Goal: Task Accomplishment & Management: Manage account settings

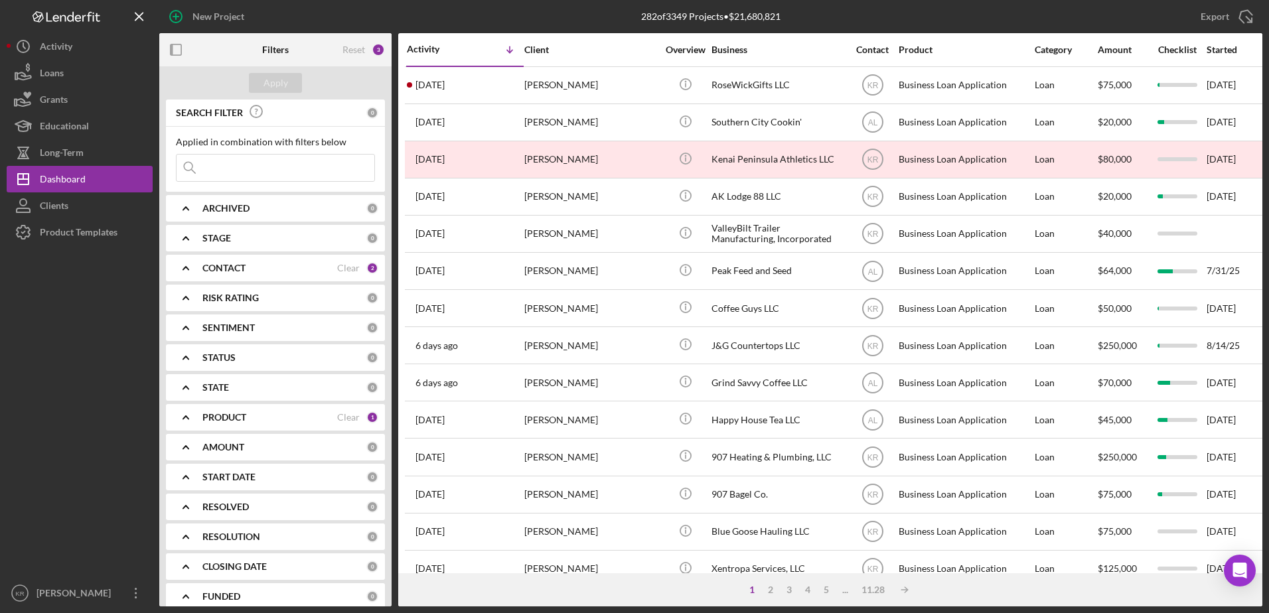
click at [277, 203] on div "ARCHIVED" at bounding box center [284, 208] width 164 height 11
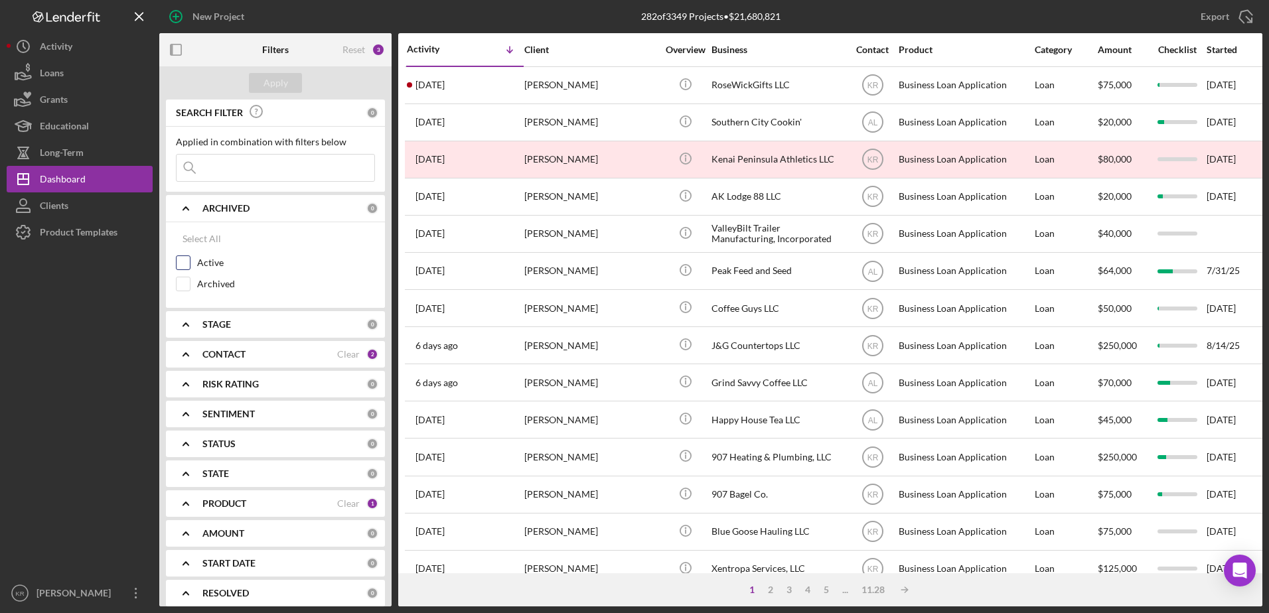
click at [285, 260] on label "Active" at bounding box center [286, 262] width 178 height 13
click at [190, 260] on input "Active" at bounding box center [182, 262] width 13 height 13
checkbox input "true"
click at [287, 78] on button "Apply" at bounding box center [275, 83] width 53 height 20
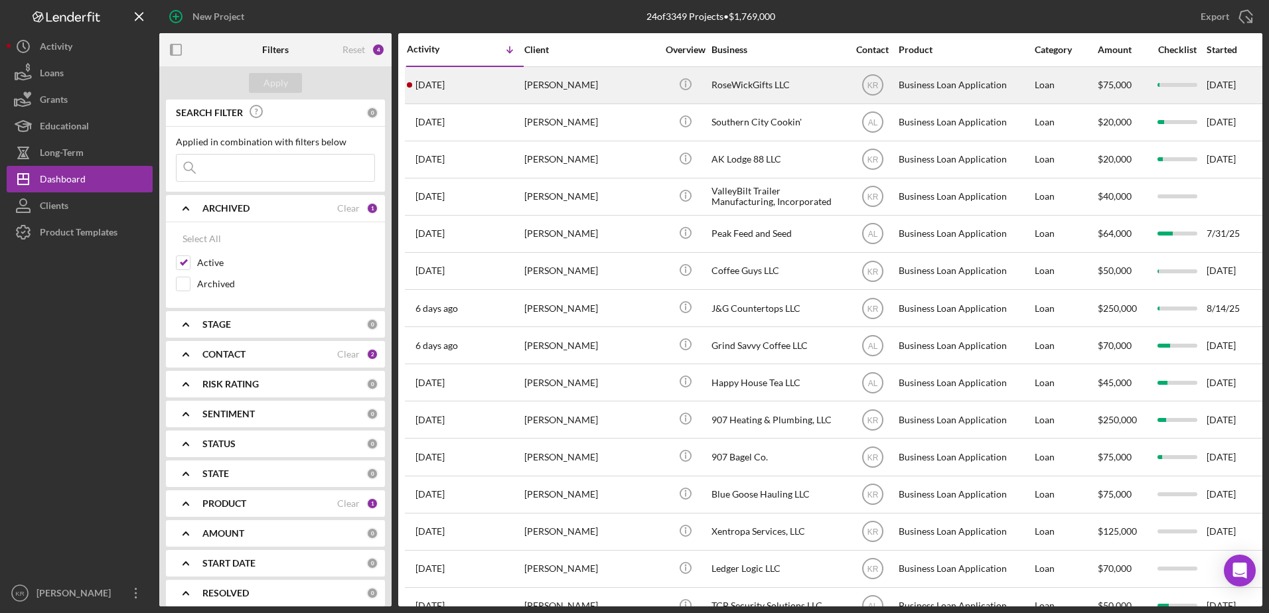
click at [602, 78] on div "[PERSON_NAME]" at bounding box center [590, 85] width 133 height 35
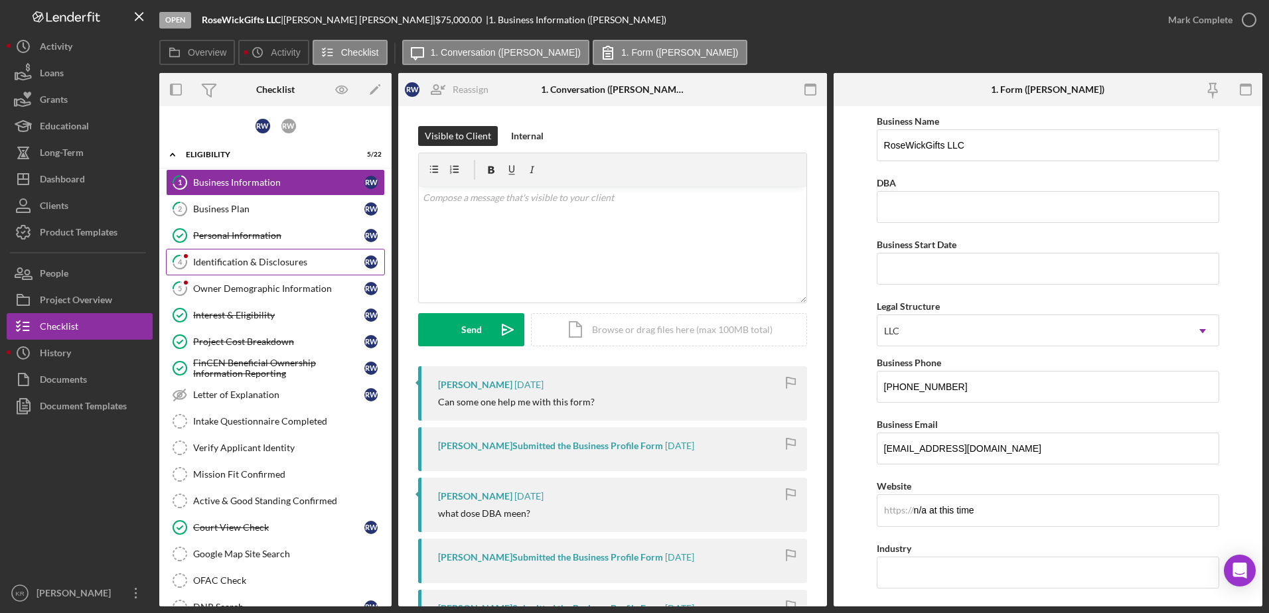
click at [253, 259] on div "Identification & Disclosures" at bounding box center [278, 262] width 171 height 11
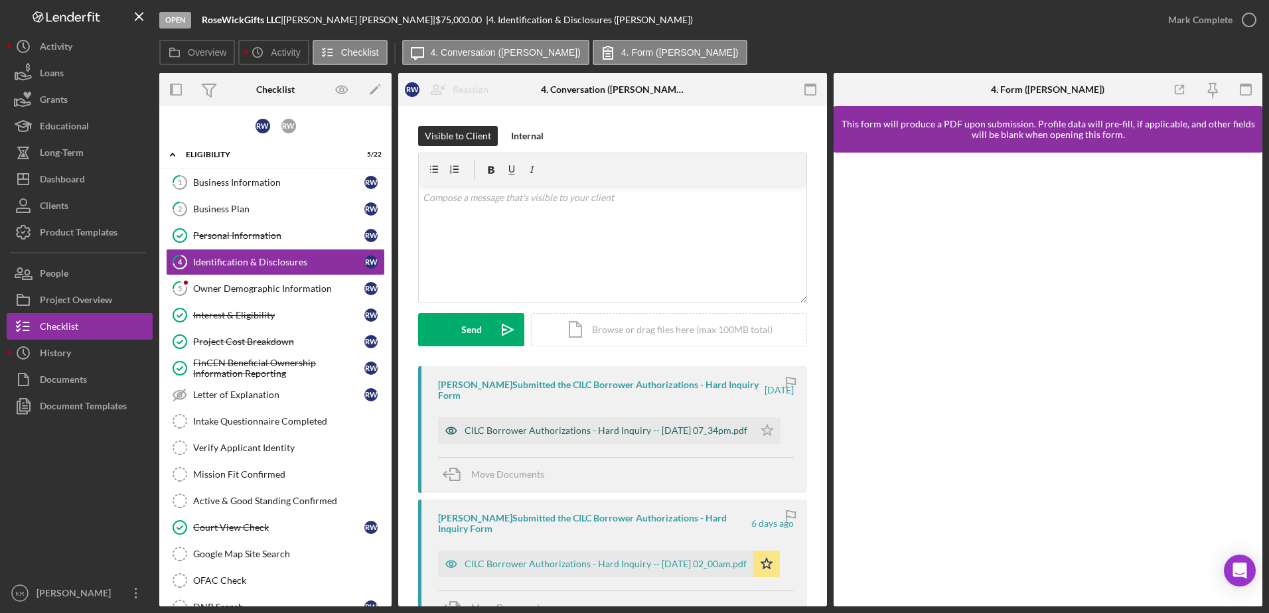
click at [555, 434] on div "CILC Borrower Authorizations - Hard Inquiry -- [DATE] 07_34pm.pdf" at bounding box center [605, 430] width 283 height 11
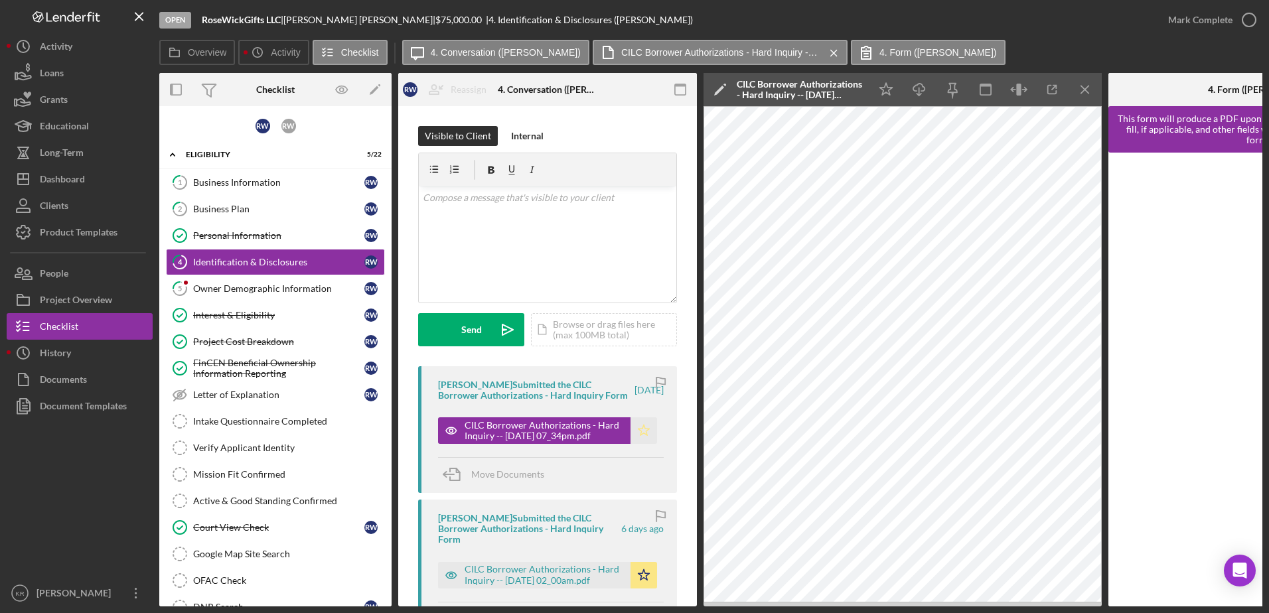
click at [642, 444] on icon "Icon/Star" at bounding box center [643, 430] width 27 height 27
click at [636, 581] on icon "Icon/Star" at bounding box center [643, 575] width 27 height 27
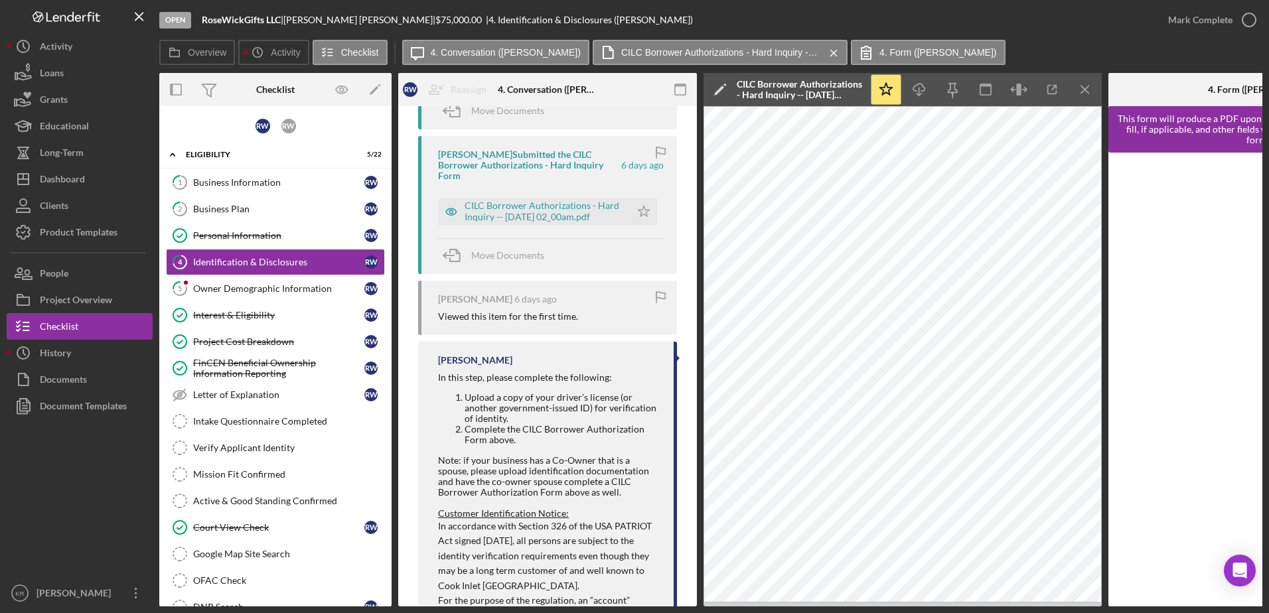
scroll to position [464, 0]
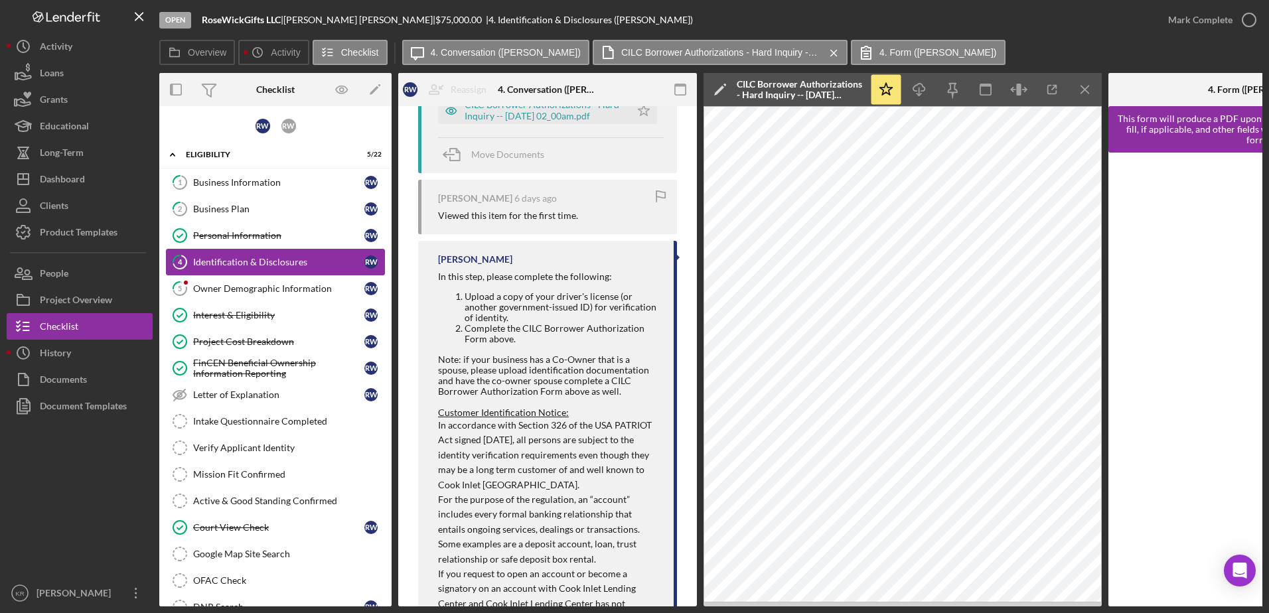
click at [302, 275] on link "4 Identification & Disclosures R W" at bounding box center [275, 262] width 219 height 27
click at [222, 301] on link "5 Owner Demographic Information R W" at bounding box center [275, 288] width 219 height 27
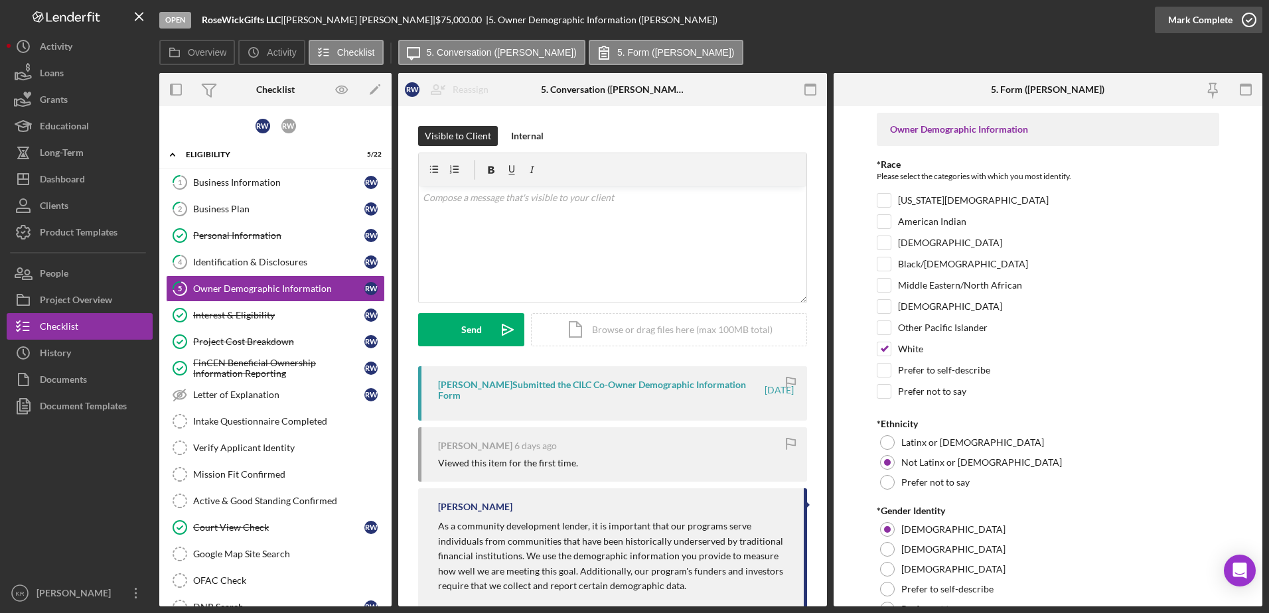
click at [1217, 21] on div "Mark Complete" at bounding box center [1200, 20] width 64 height 27
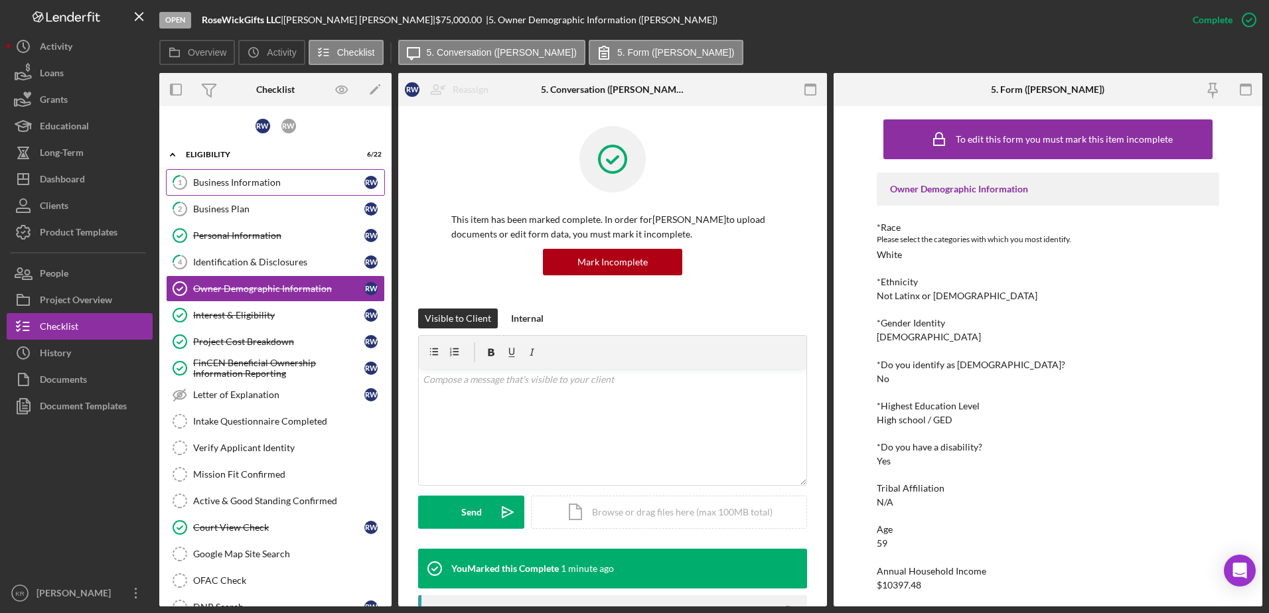
click at [279, 190] on link "1 Business Information R W" at bounding box center [275, 182] width 219 height 27
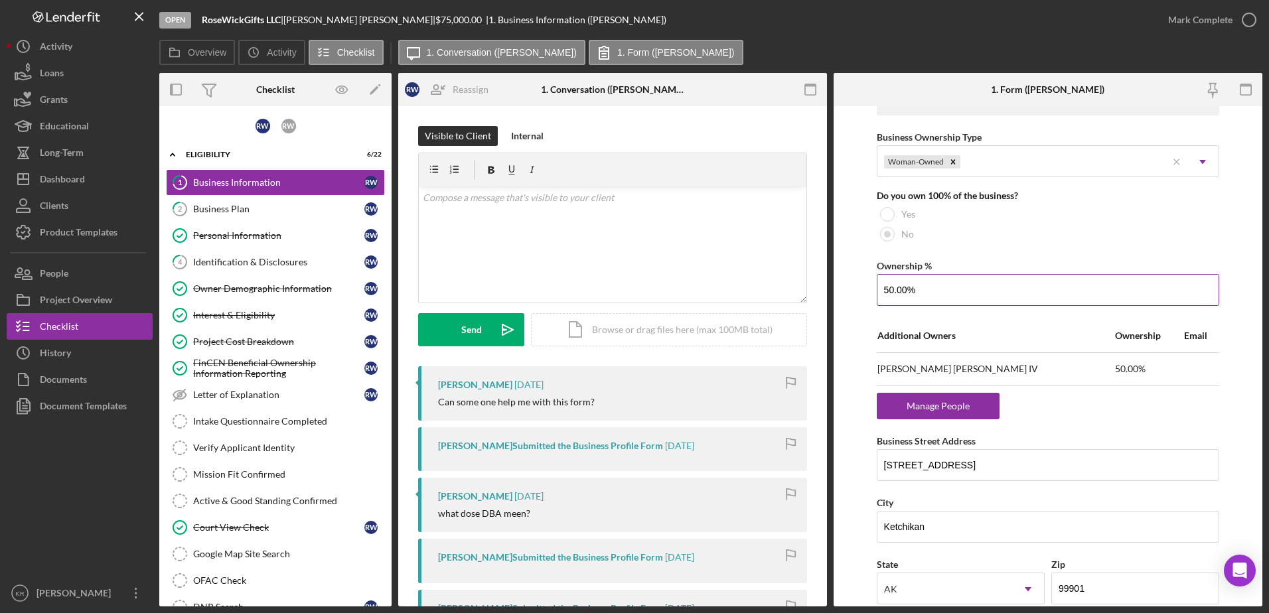
scroll to position [663, 0]
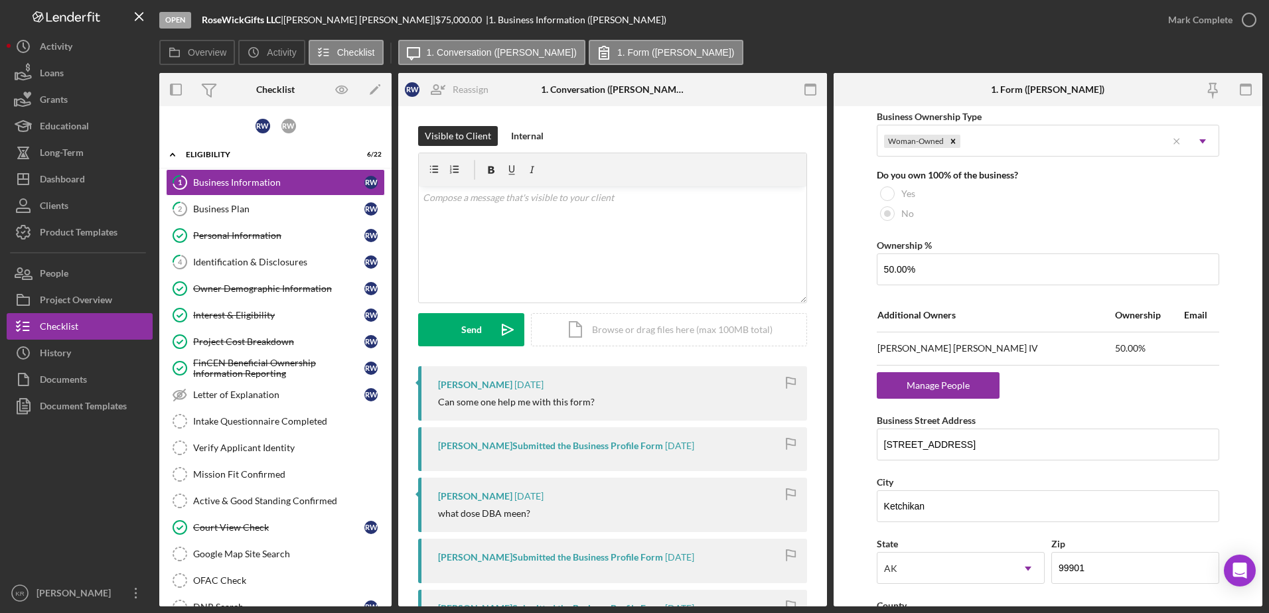
click at [166, 169] on link "1 Business Information R W" at bounding box center [275, 182] width 219 height 27
click at [234, 340] on div "Project Cost Breakdown" at bounding box center [278, 341] width 171 height 11
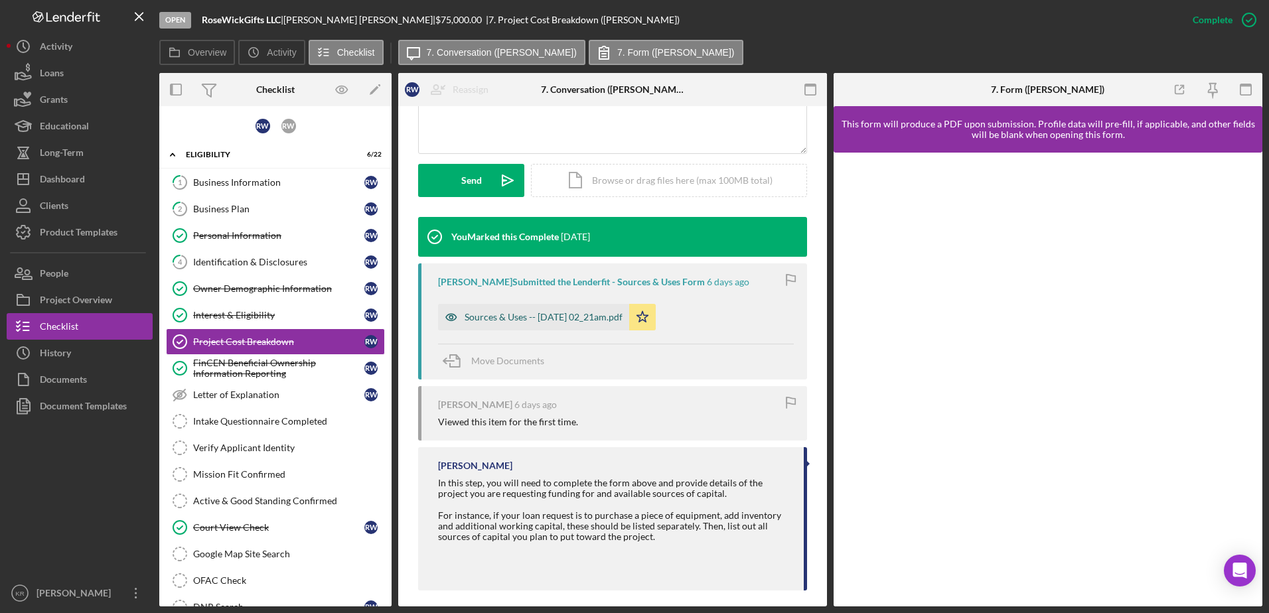
click at [543, 313] on div "Sources & Uses -- [DATE] 02_21am.pdf" at bounding box center [543, 317] width 158 height 11
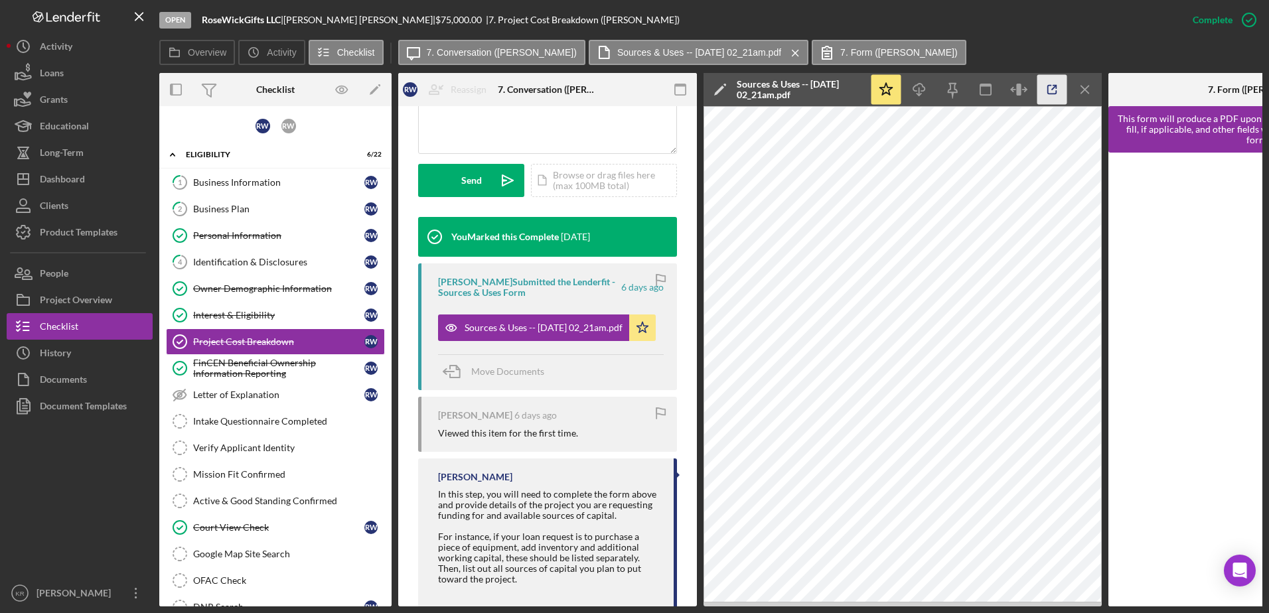
click at [1060, 90] on icon "button" at bounding box center [1052, 90] width 30 height 30
click at [237, 186] on div "Business Information" at bounding box center [278, 182] width 171 height 11
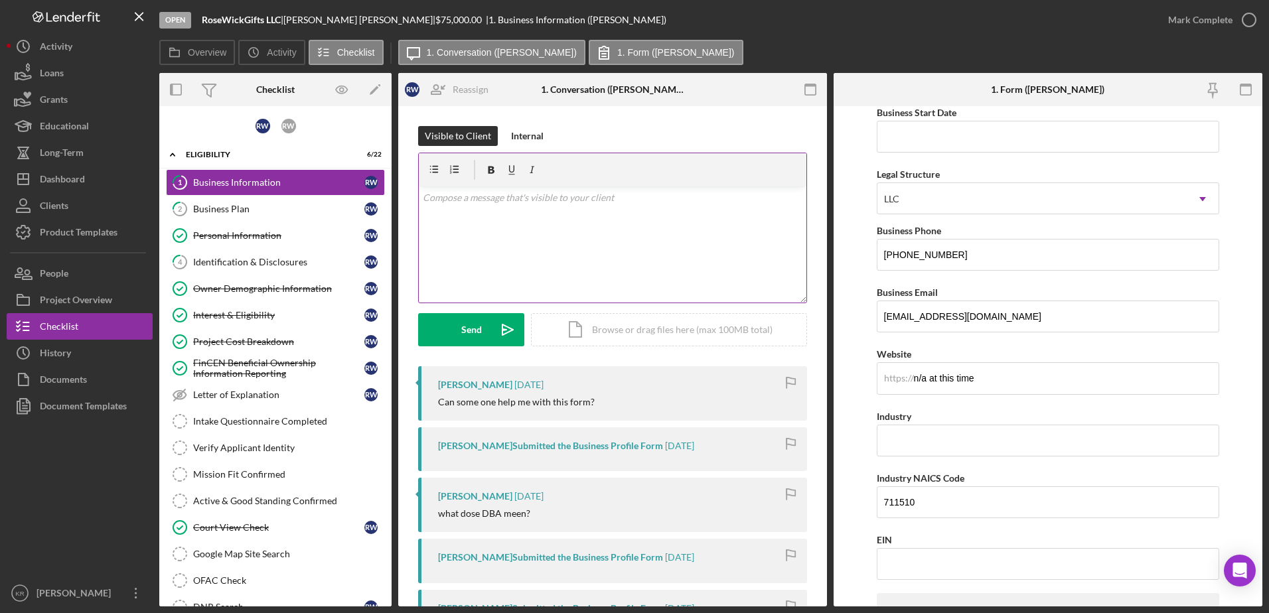
scroll to position [133, 0]
click at [299, 221] on link "2 Business Plan R W" at bounding box center [275, 209] width 219 height 27
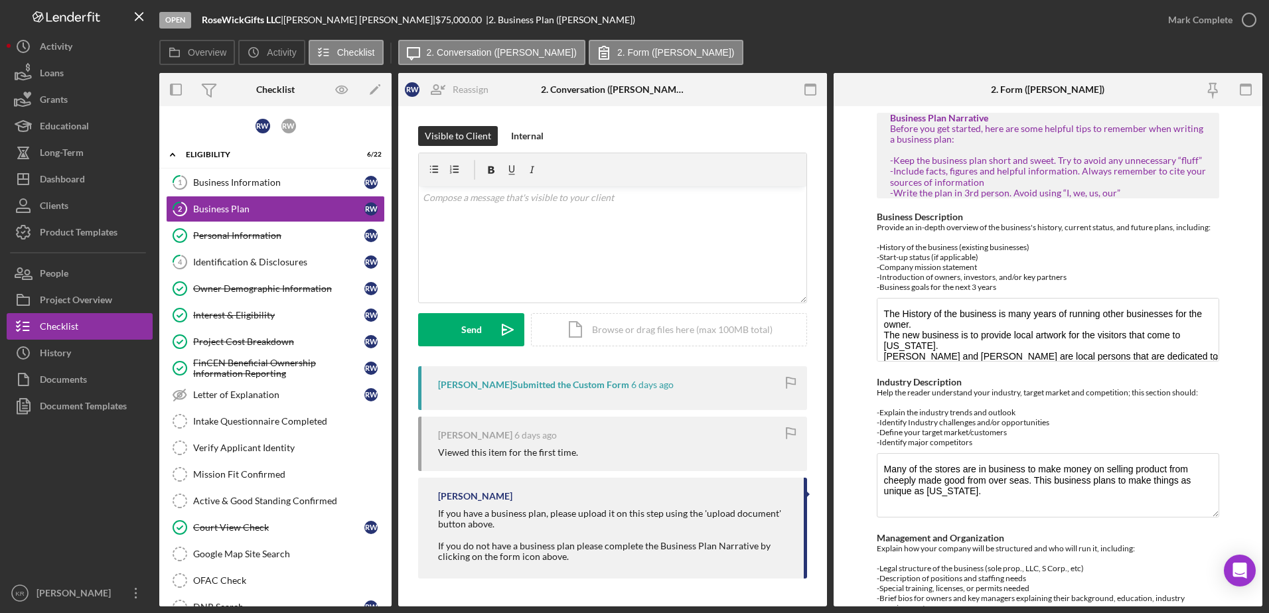
scroll to position [199, 0]
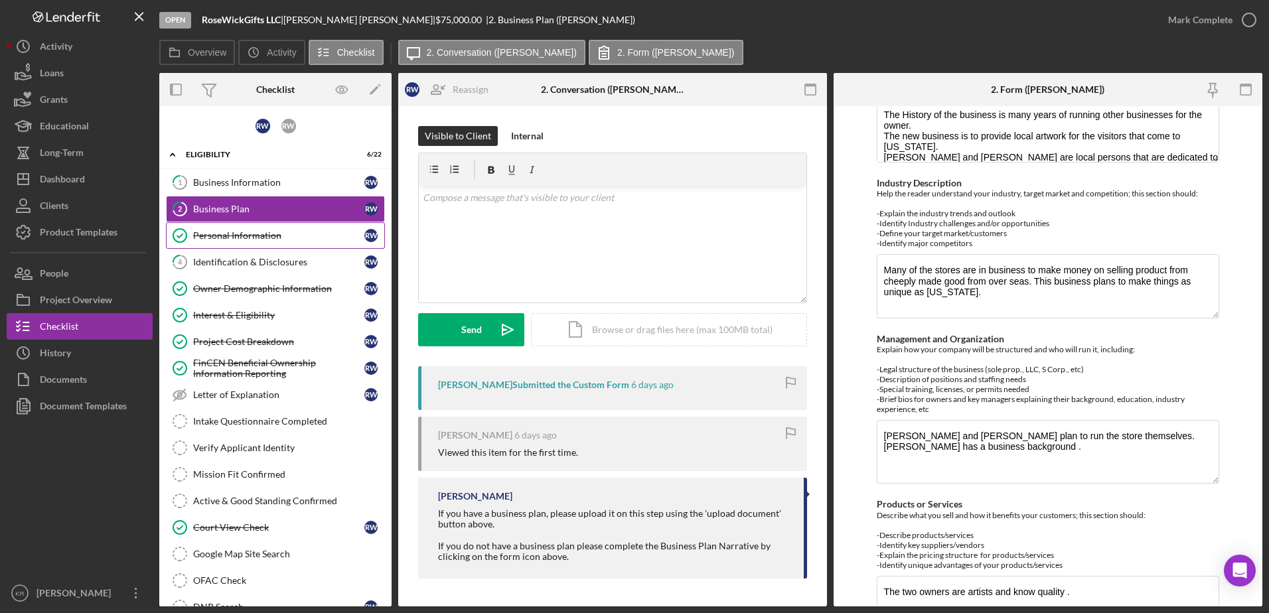
click at [263, 243] on link "Personal Information Personal Information R W" at bounding box center [275, 235] width 219 height 27
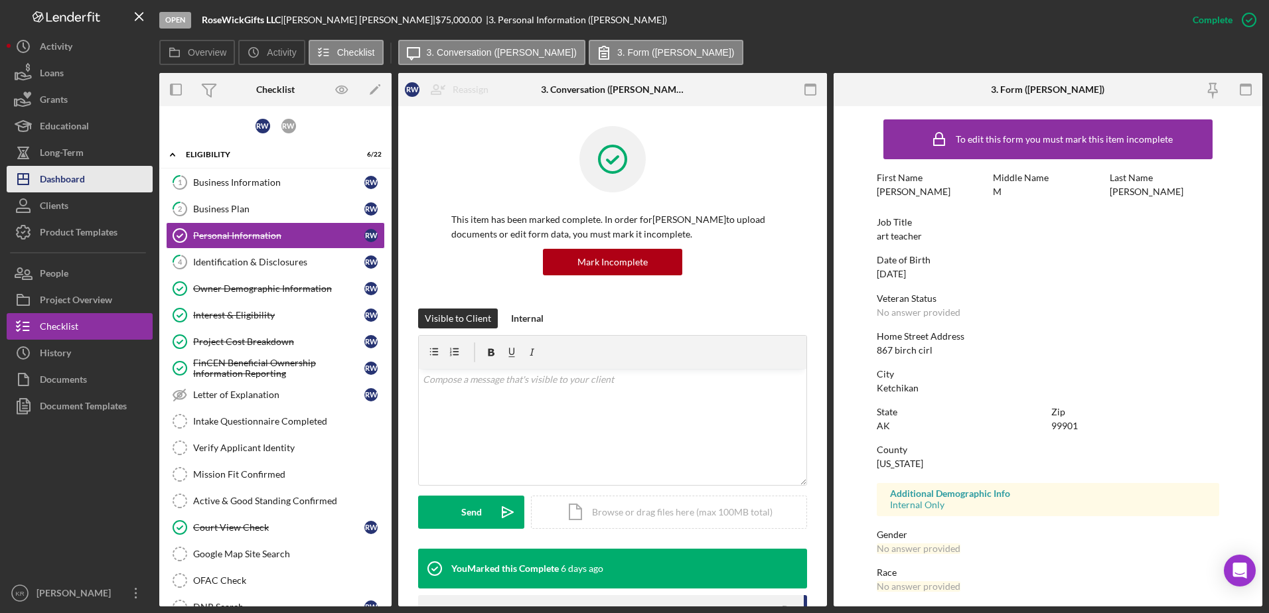
click at [86, 188] on button "Icon/Dashboard Dashboard" at bounding box center [80, 179] width 146 height 27
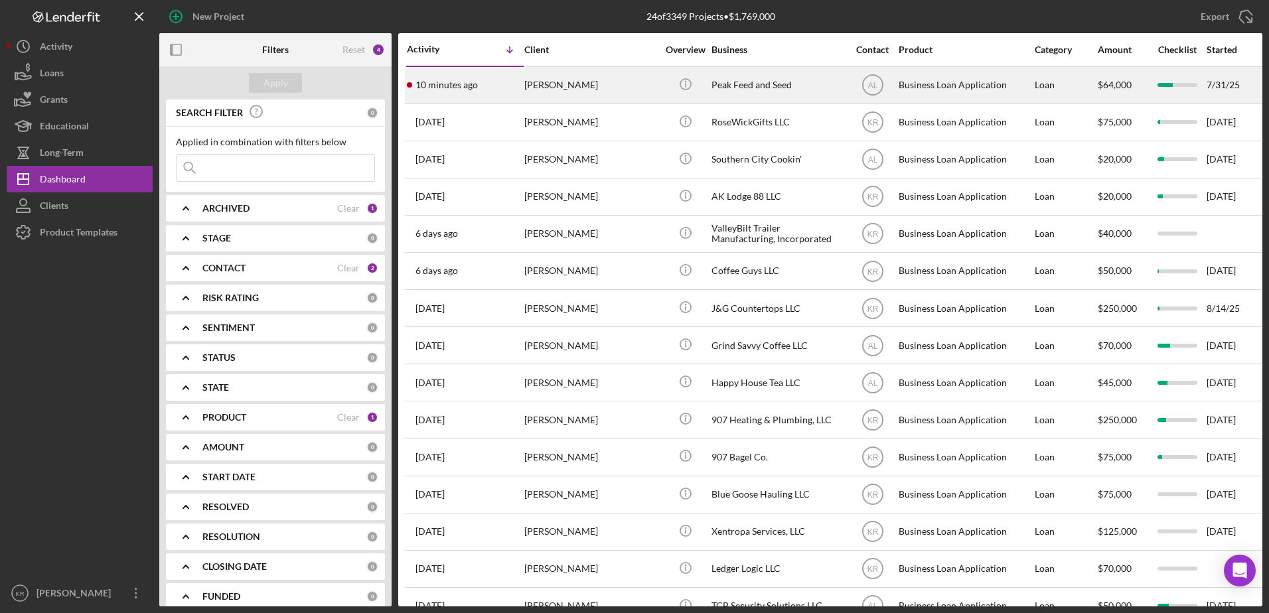
click at [538, 101] on div "[PERSON_NAME]" at bounding box center [590, 85] width 133 height 35
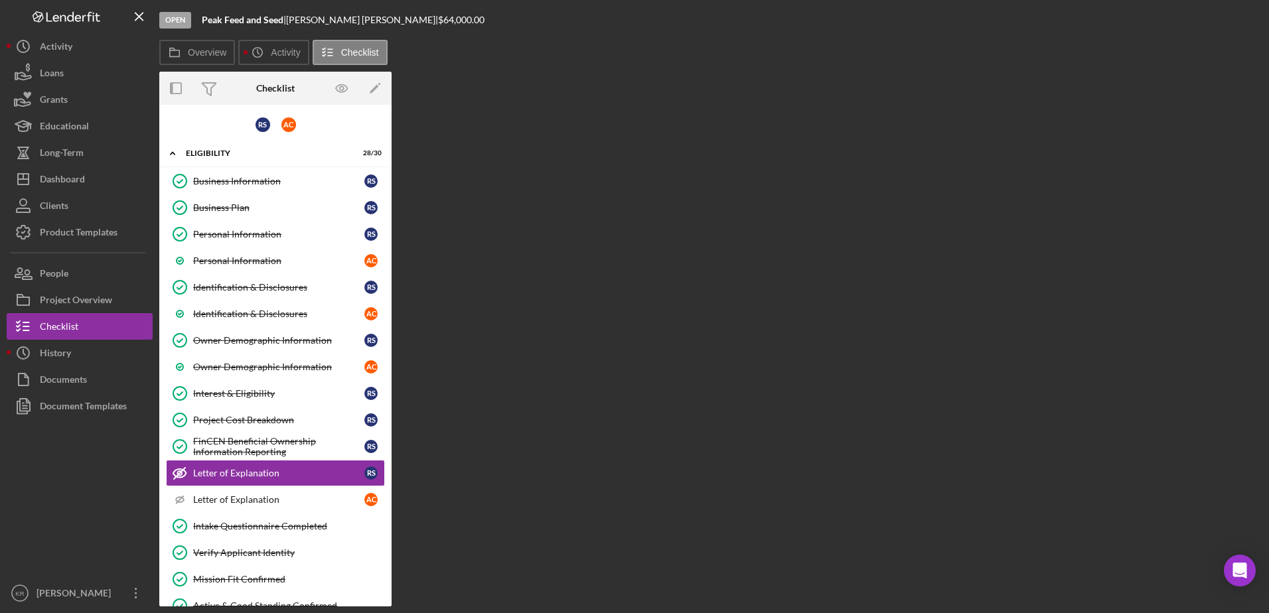
scroll to position [118, 0]
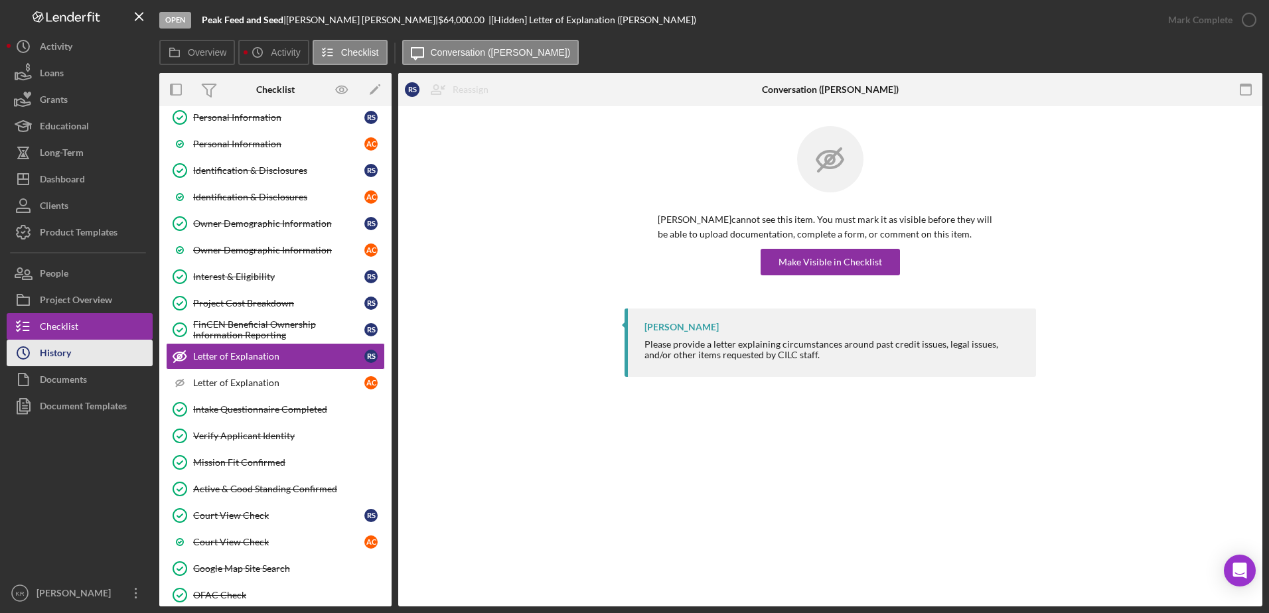
click at [64, 354] on div "History" at bounding box center [55, 355] width 31 height 30
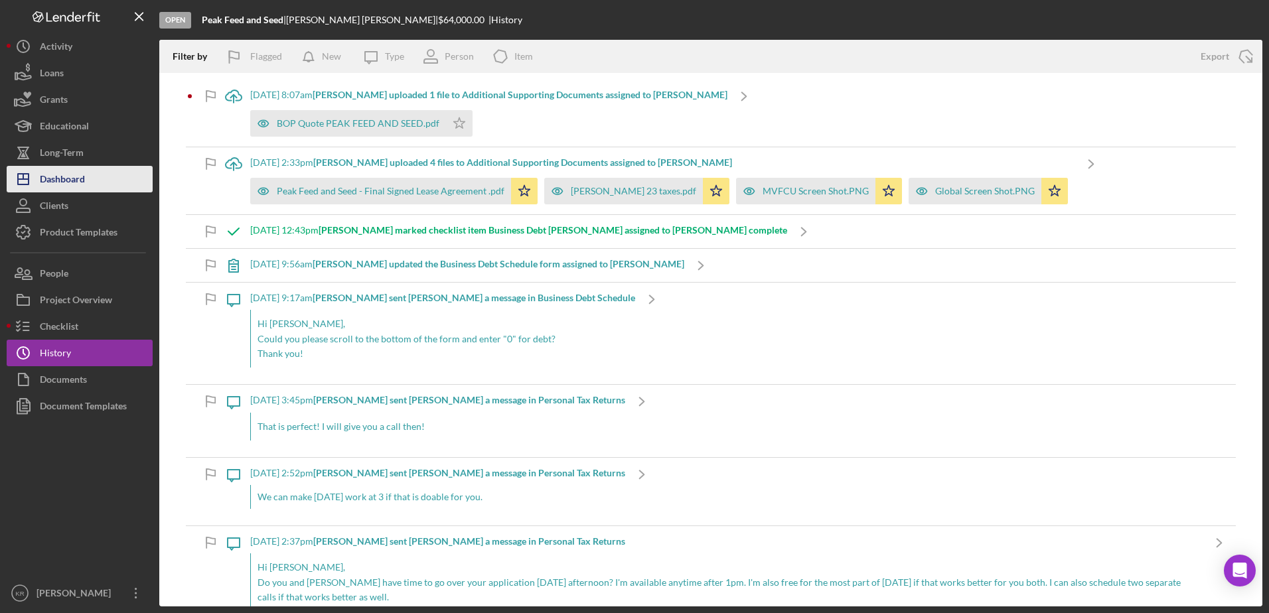
click at [58, 176] on div "Dashboard" at bounding box center [62, 181] width 45 height 30
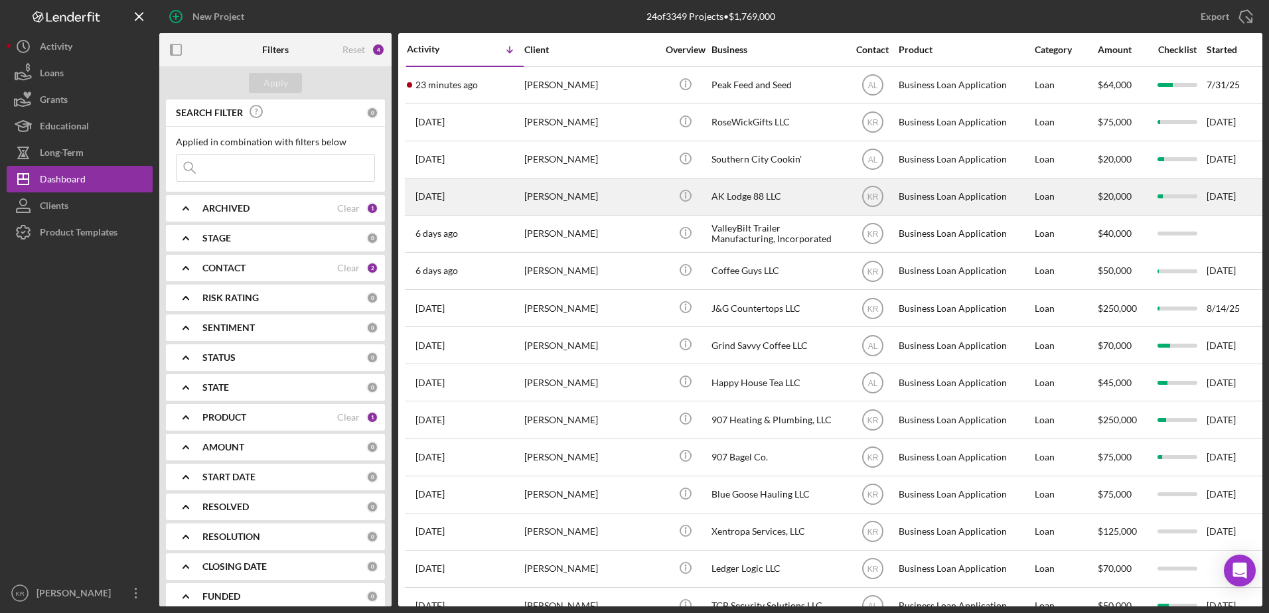
click at [583, 188] on div "[PERSON_NAME]" at bounding box center [590, 196] width 133 height 35
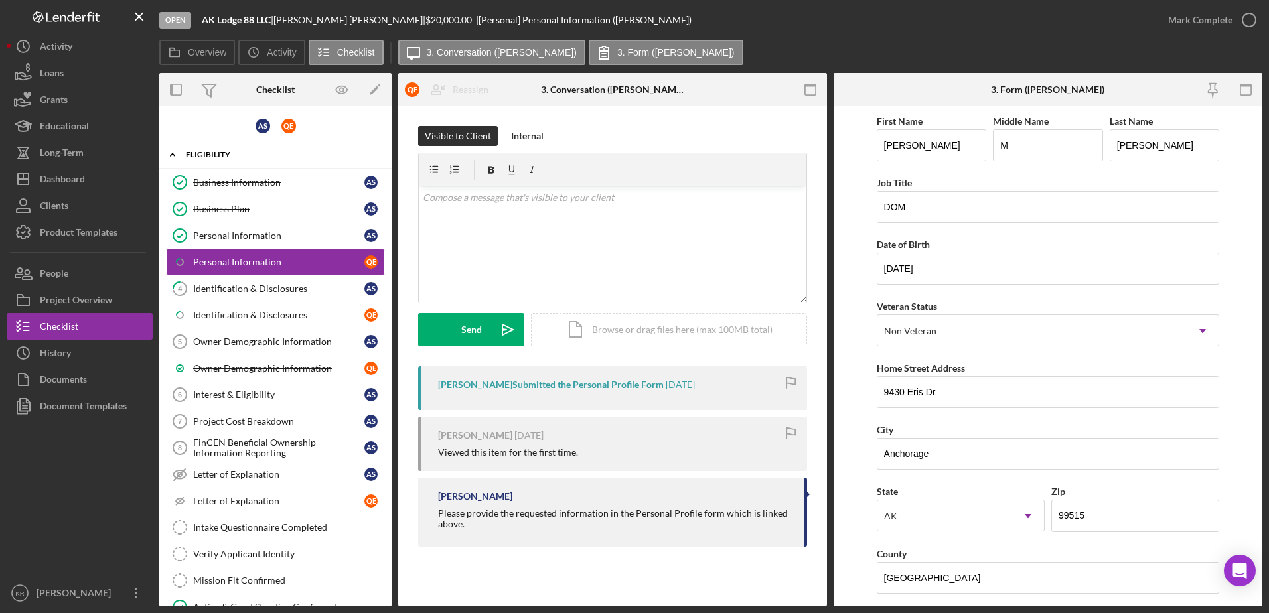
click at [262, 159] on div "Icon/Expander Eligibility 13 / 30" at bounding box center [275, 154] width 232 height 27
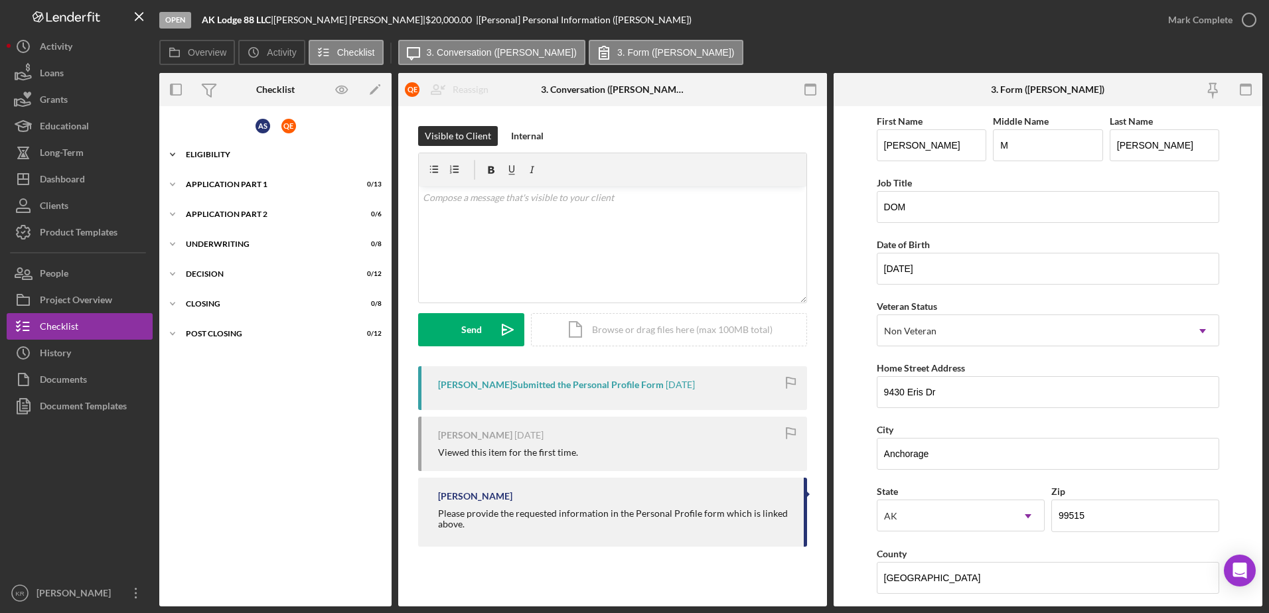
click at [241, 147] on div "Icon/Expander Eligibility 13 / 30" at bounding box center [275, 154] width 232 height 27
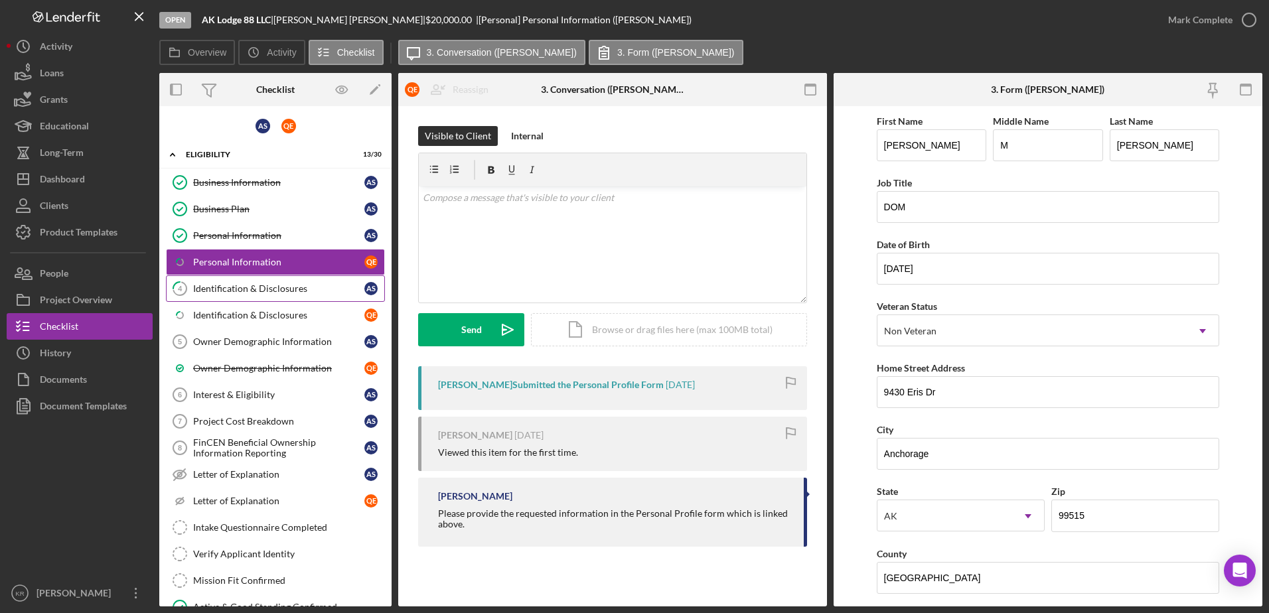
click at [278, 276] on link "4 Identification & Disclosures A S" at bounding box center [275, 288] width 219 height 27
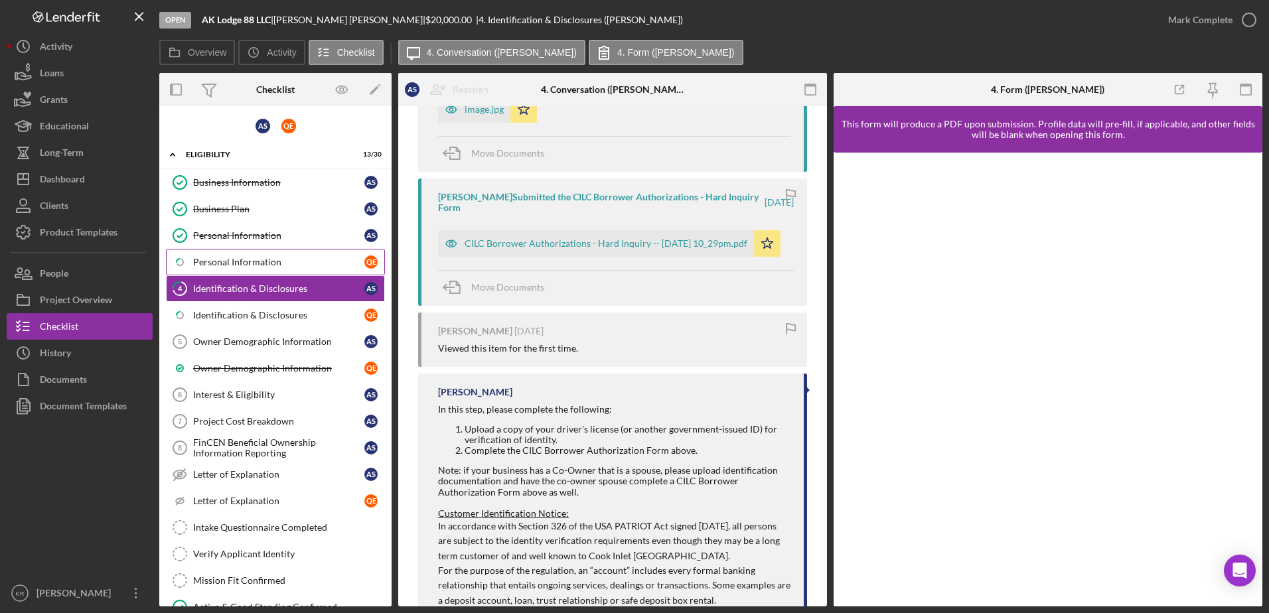
click at [265, 269] on link "Icon/Checklist Item Sub Partial Personal Information Q E" at bounding box center [275, 262] width 219 height 27
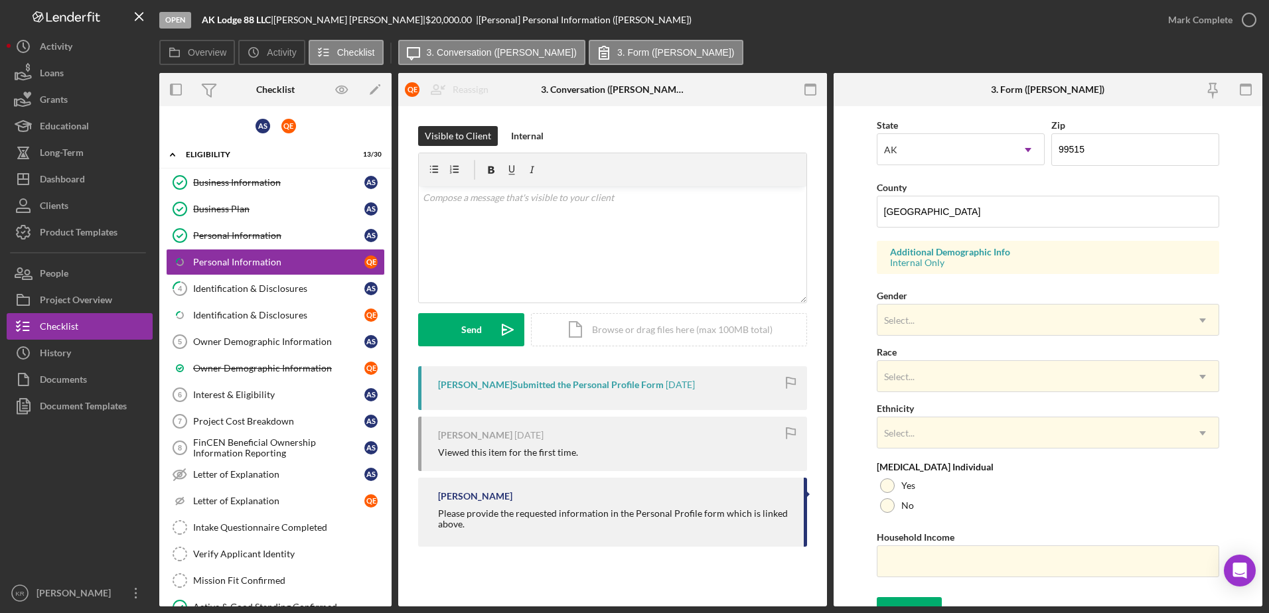
scroll to position [385, 0]
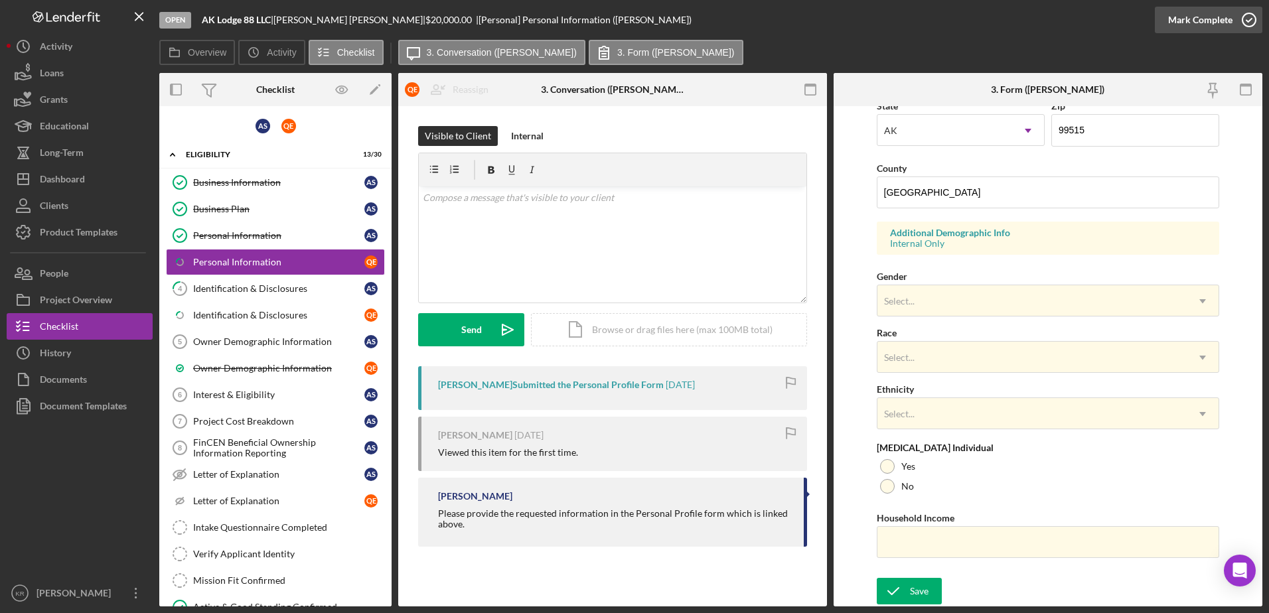
click at [1237, 9] on icon "button" at bounding box center [1248, 19] width 33 height 33
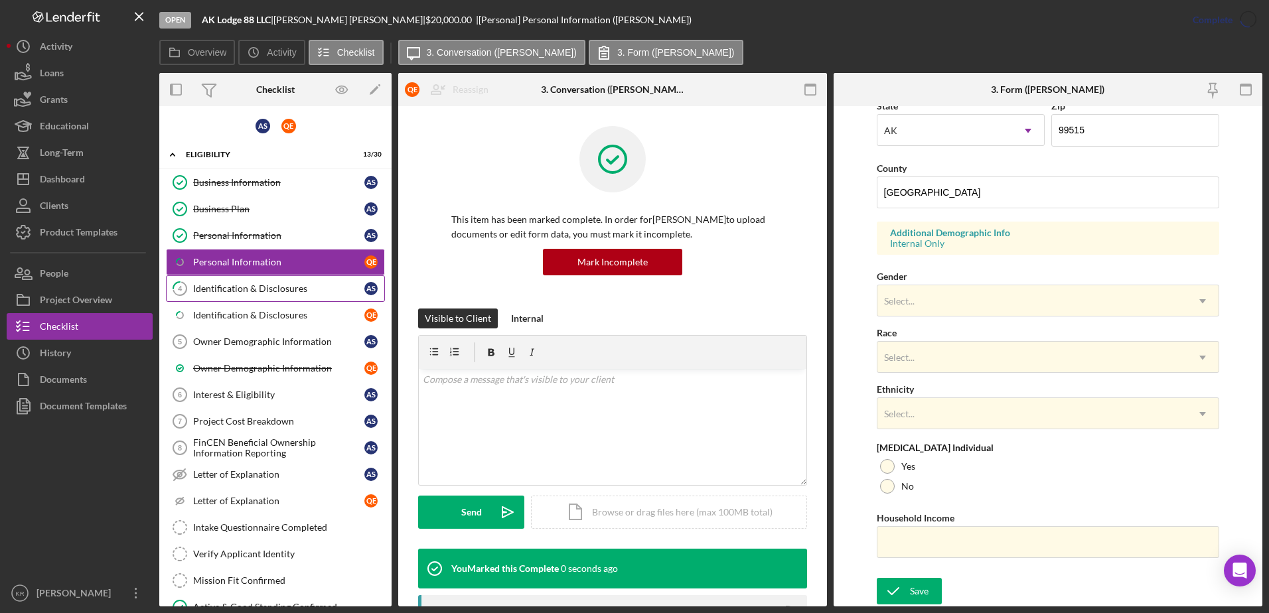
click at [203, 277] on link "4 Identification & Disclosures A S" at bounding box center [275, 288] width 219 height 27
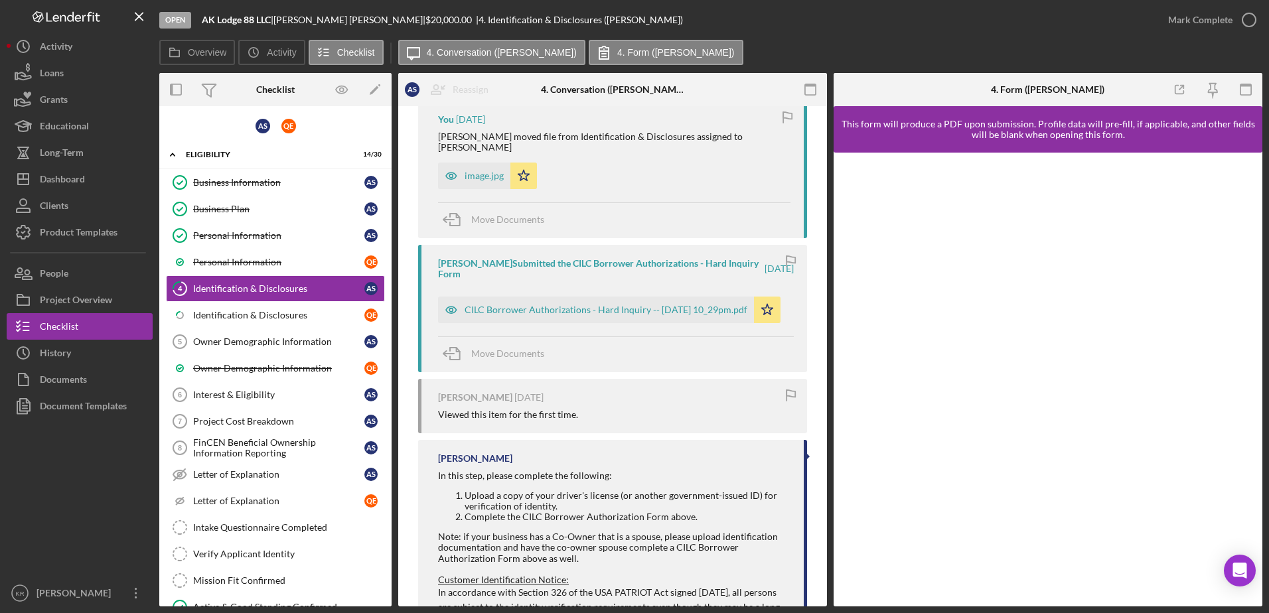
scroll to position [199, 0]
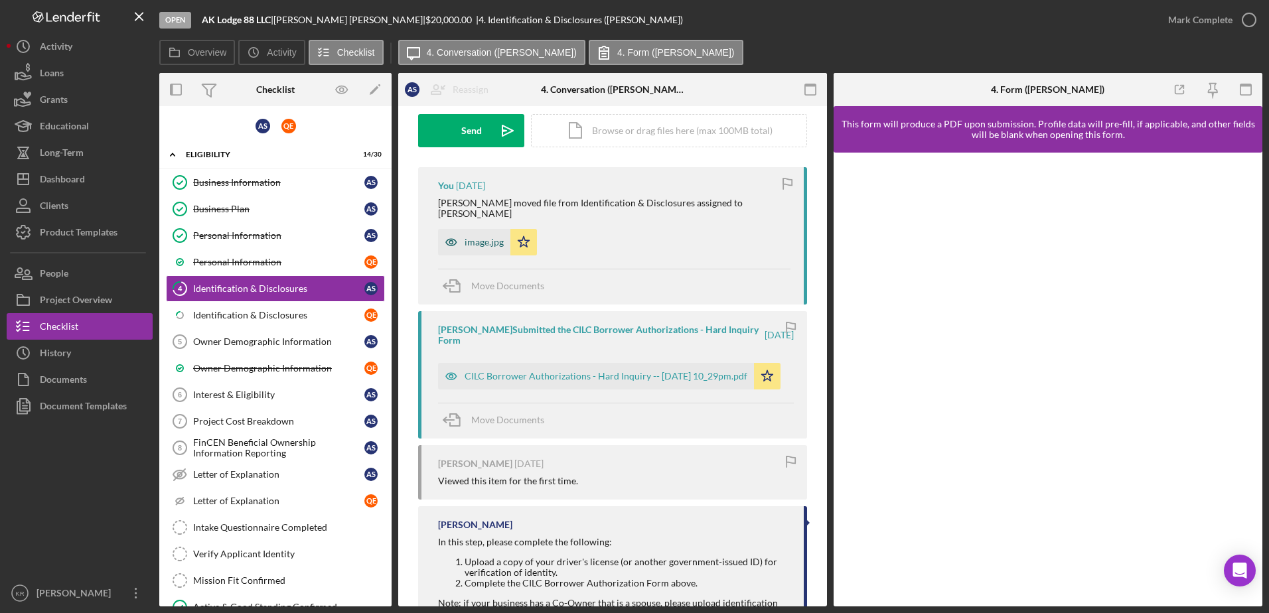
click at [464, 237] on div "image.jpg" at bounding box center [483, 242] width 39 height 11
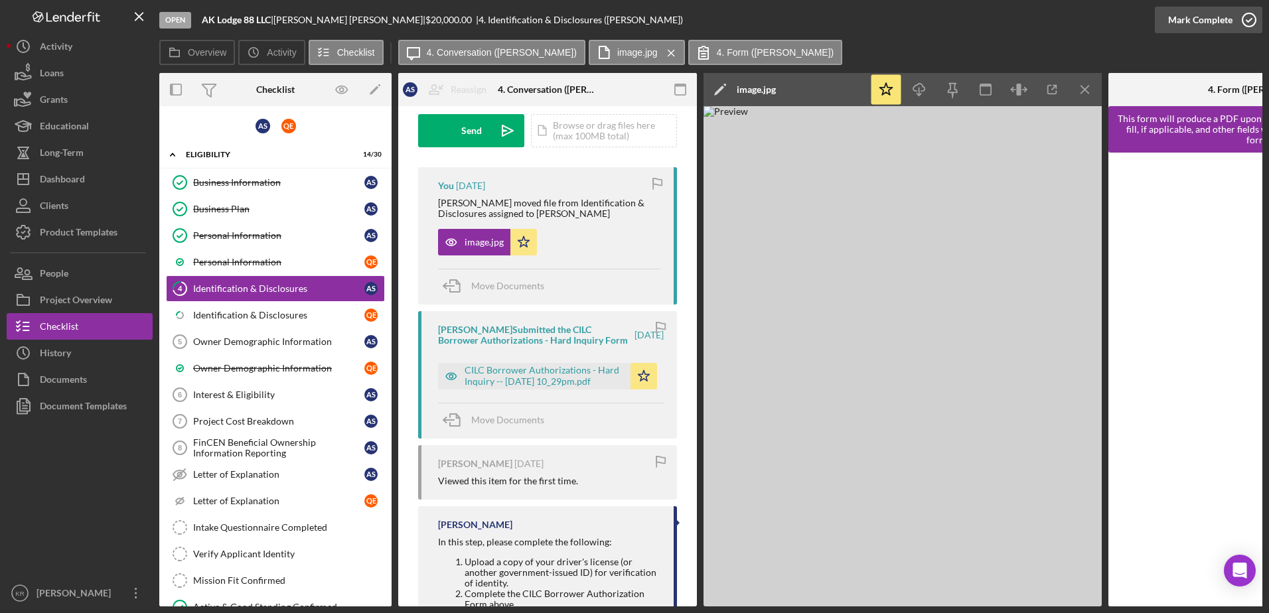
click at [1228, 27] on div "Mark Complete" at bounding box center [1200, 20] width 64 height 27
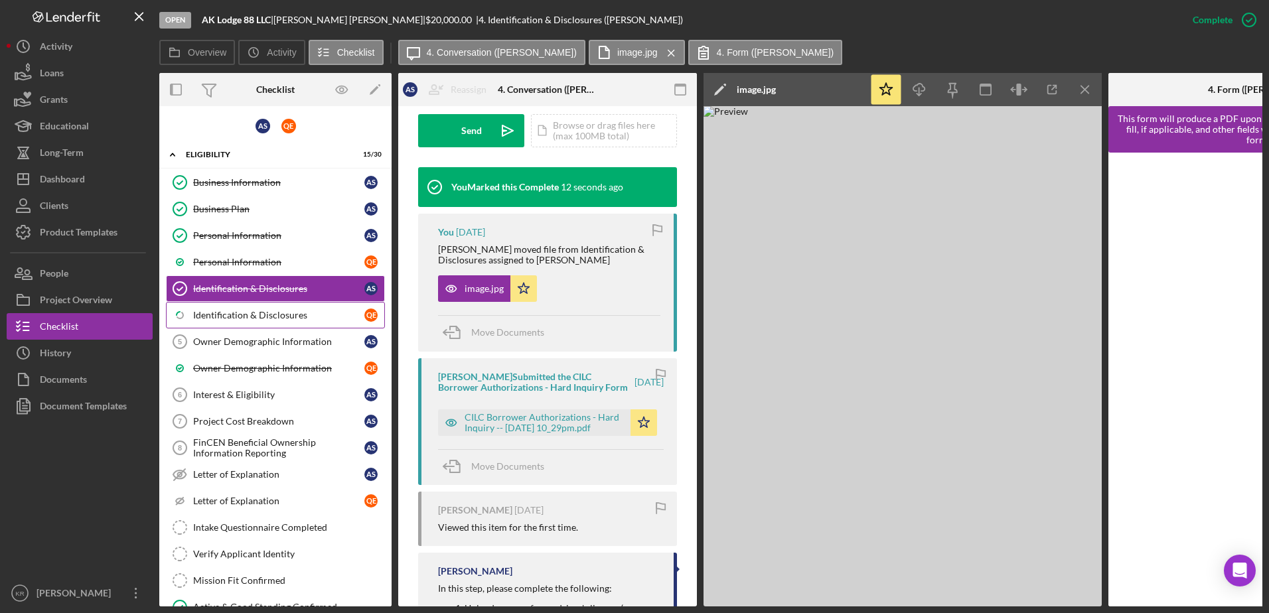
click at [257, 311] on div "Identification & Disclosures" at bounding box center [278, 315] width 171 height 11
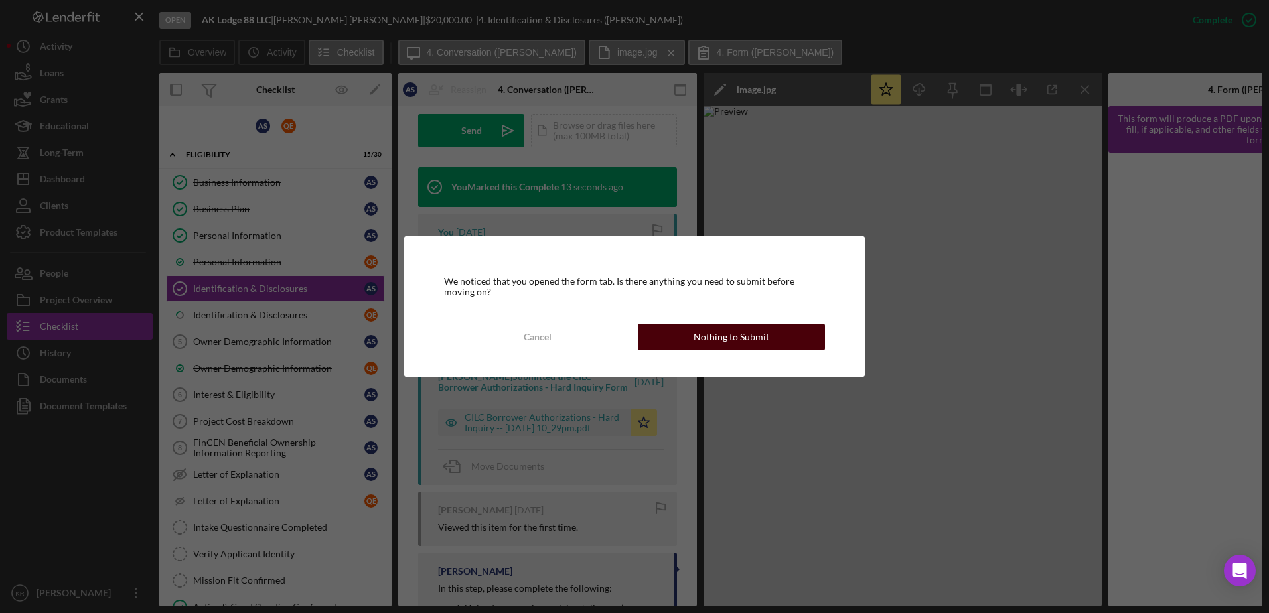
click at [683, 342] on button "Nothing to Submit" at bounding box center [731, 337] width 187 height 27
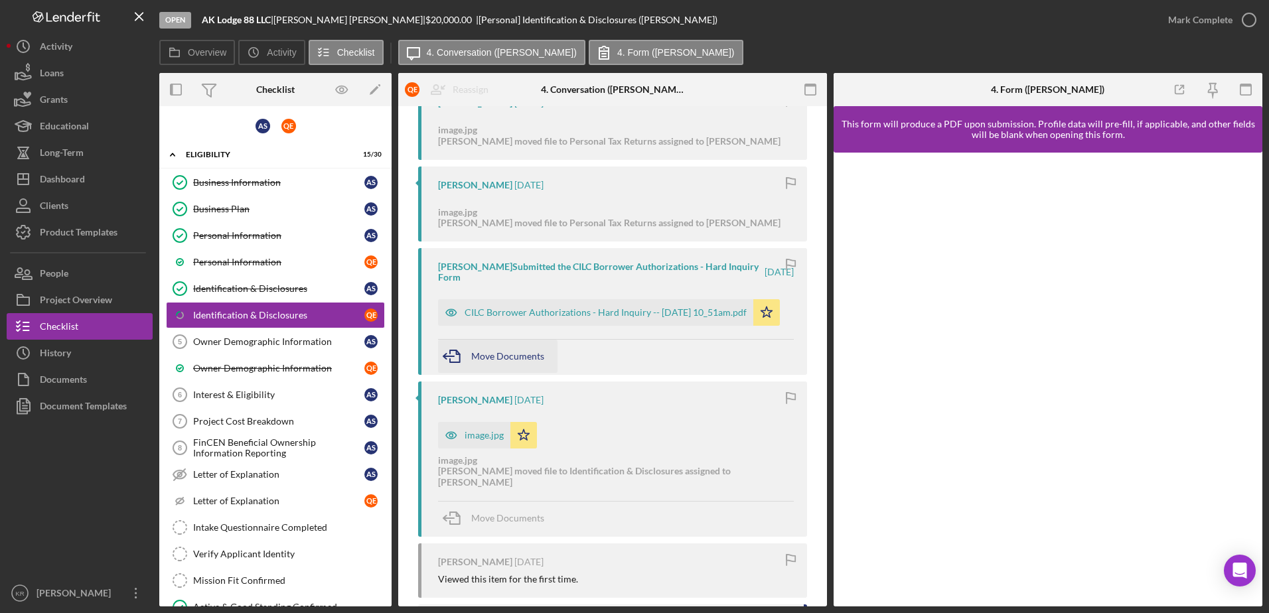
scroll to position [1261, 0]
click at [494, 448] on div "image.jpg" at bounding box center [474, 438] width 72 height 27
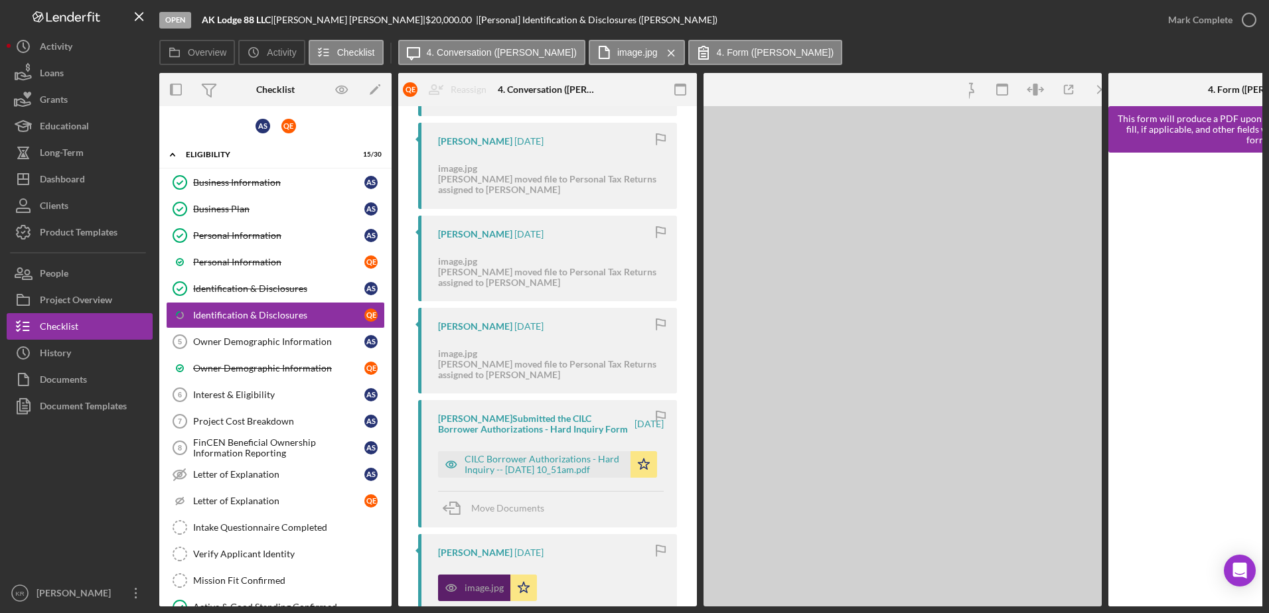
scroll to position [1389, 0]
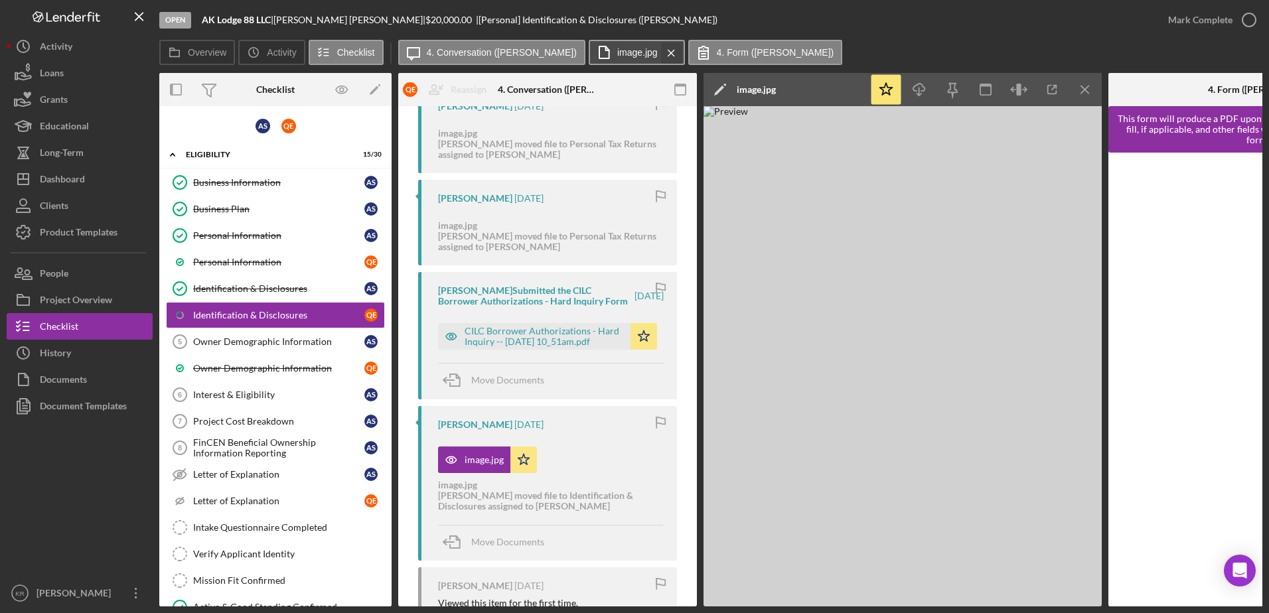
click at [659, 46] on icon "Icon/Menu Close" at bounding box center [670, 52] width 23 height 33
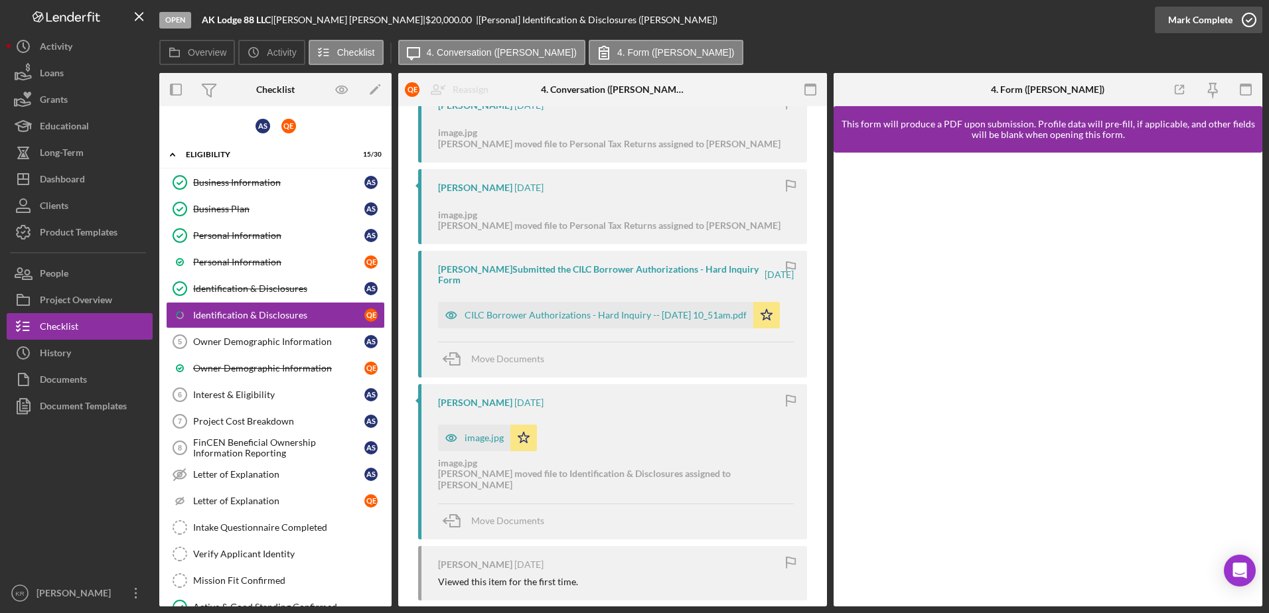
click at [1244, 32] on icon "button" at bounding box center [1248, 19] width 33 height 33
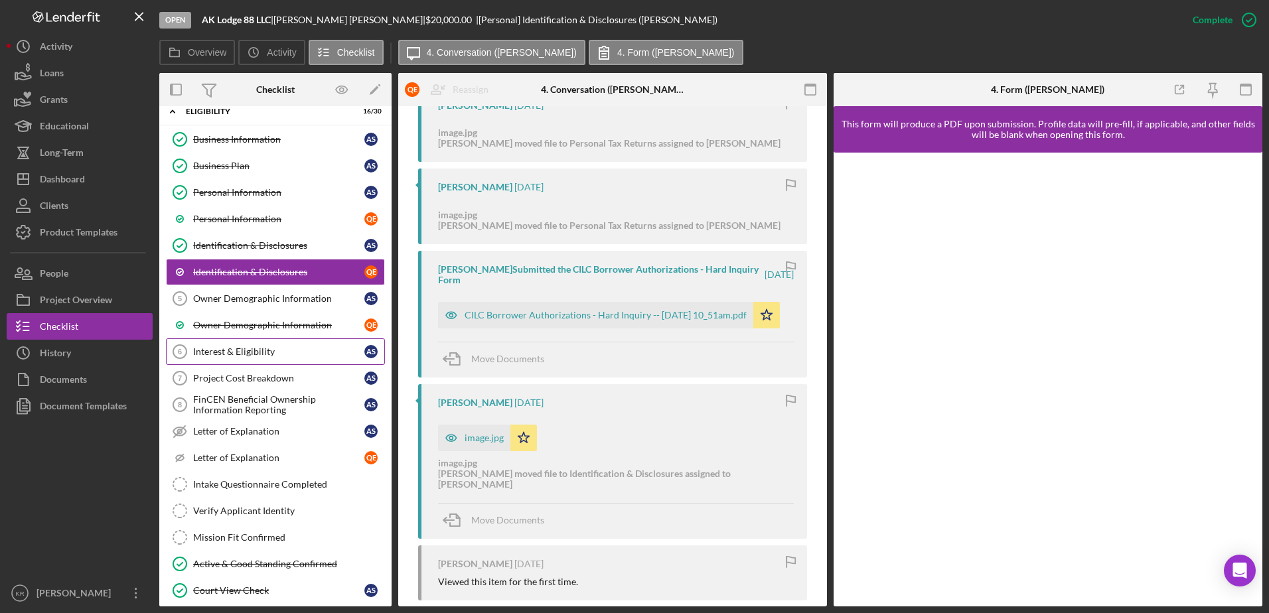
scroll to position [66, 0]
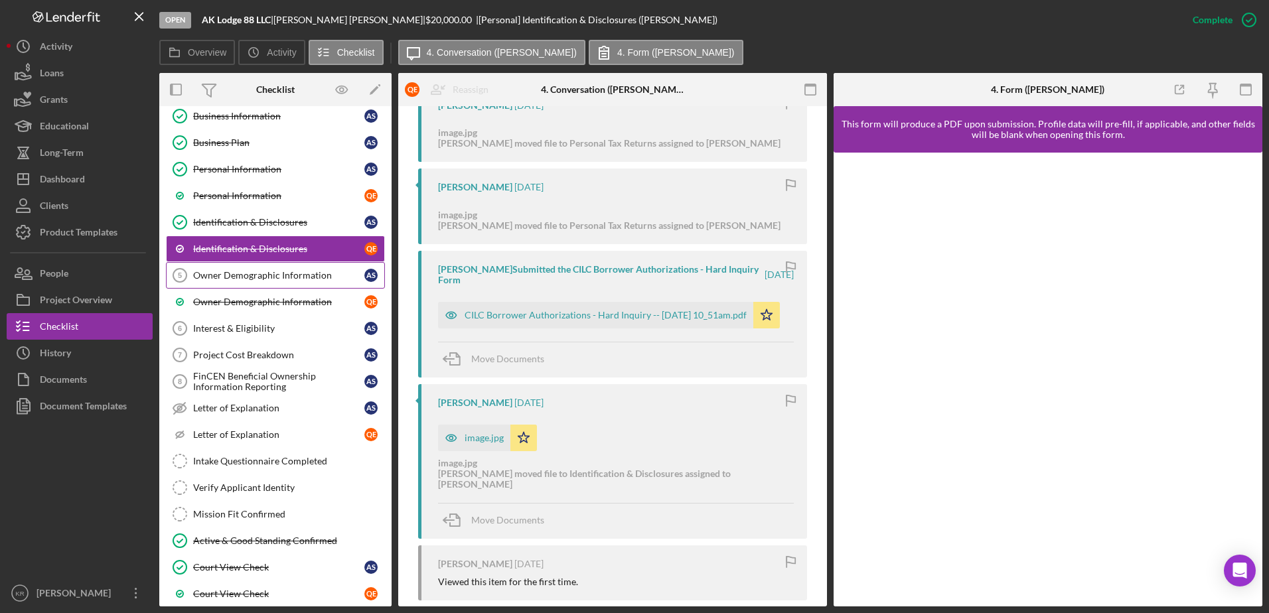
click at [282, 274] on div "Owner Demographic Information" at bounding box center [278, 275] width 171 height 11
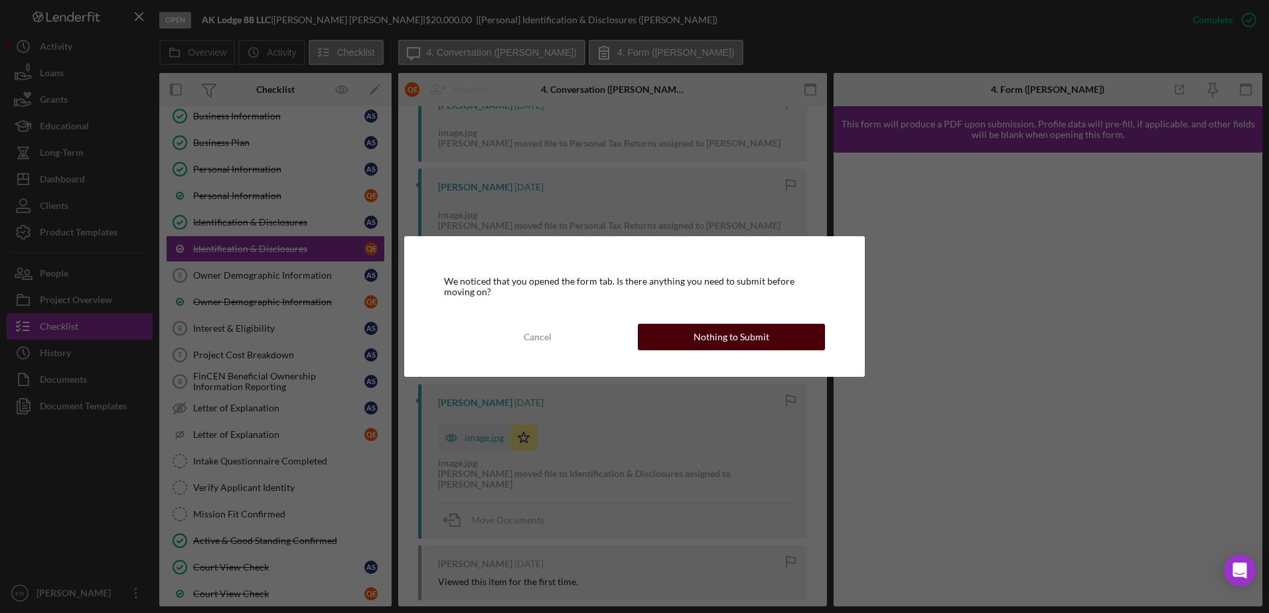
click at [714, 341] on div "Nothing to Submit" at bounding box center [731, 337] width 76 height 27
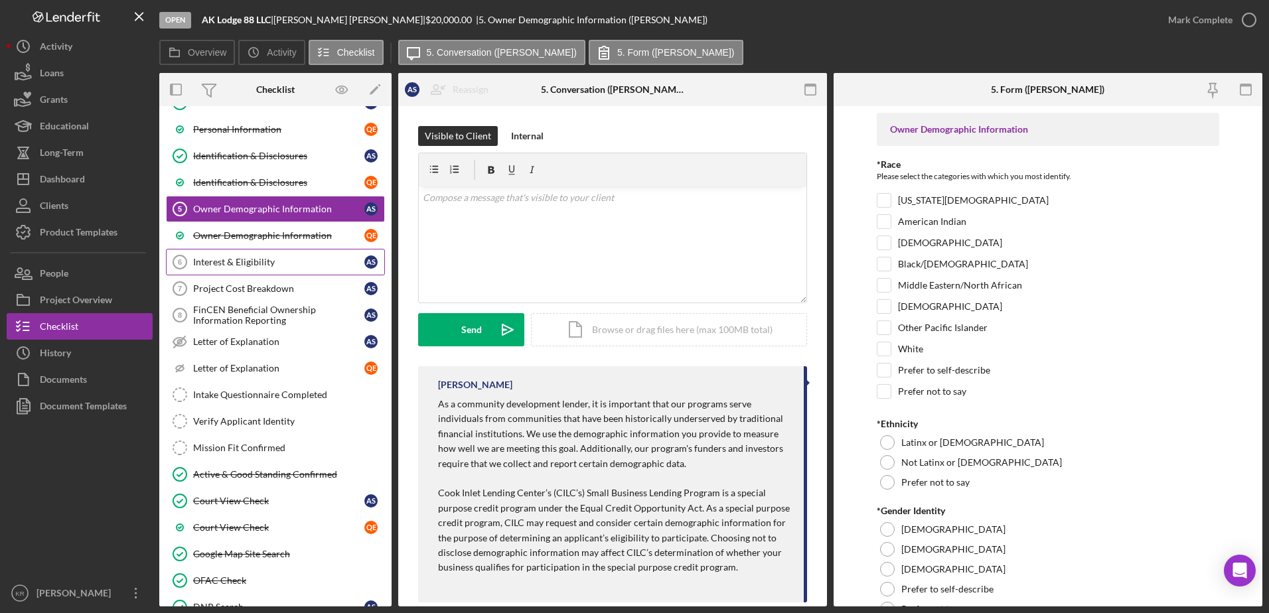
scroll to position [199, 0]
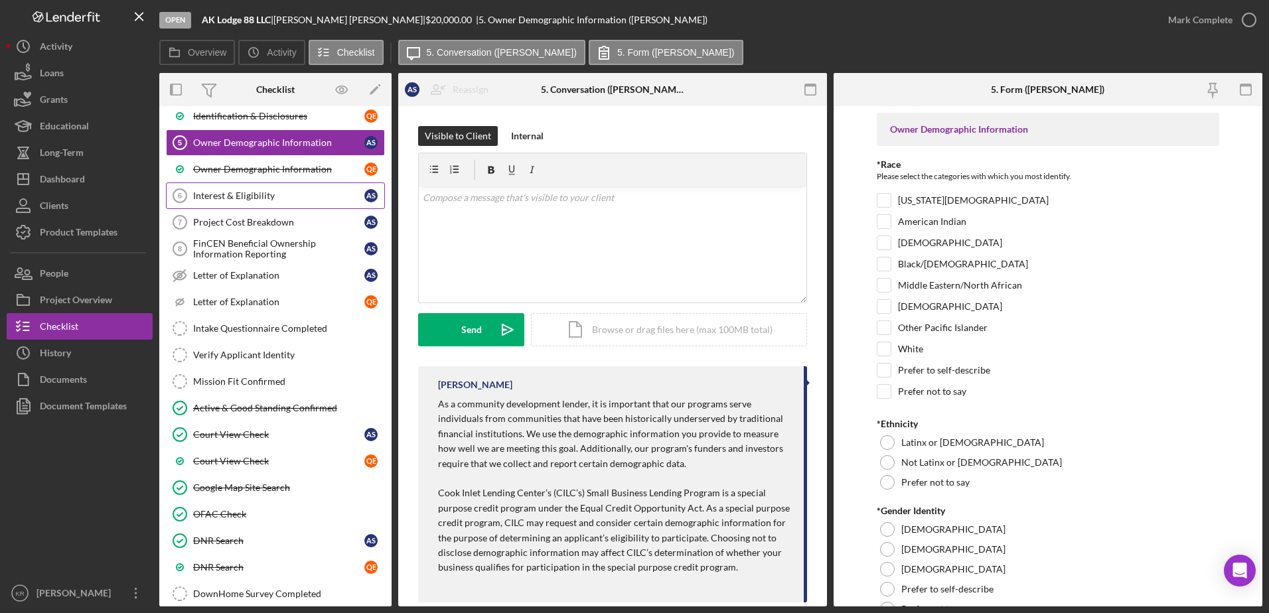
click at [245, 188] on link "Interest & Eligibility 6 Interest & Eligibility A S" at bounding box center [275, 195] width 219 height 27
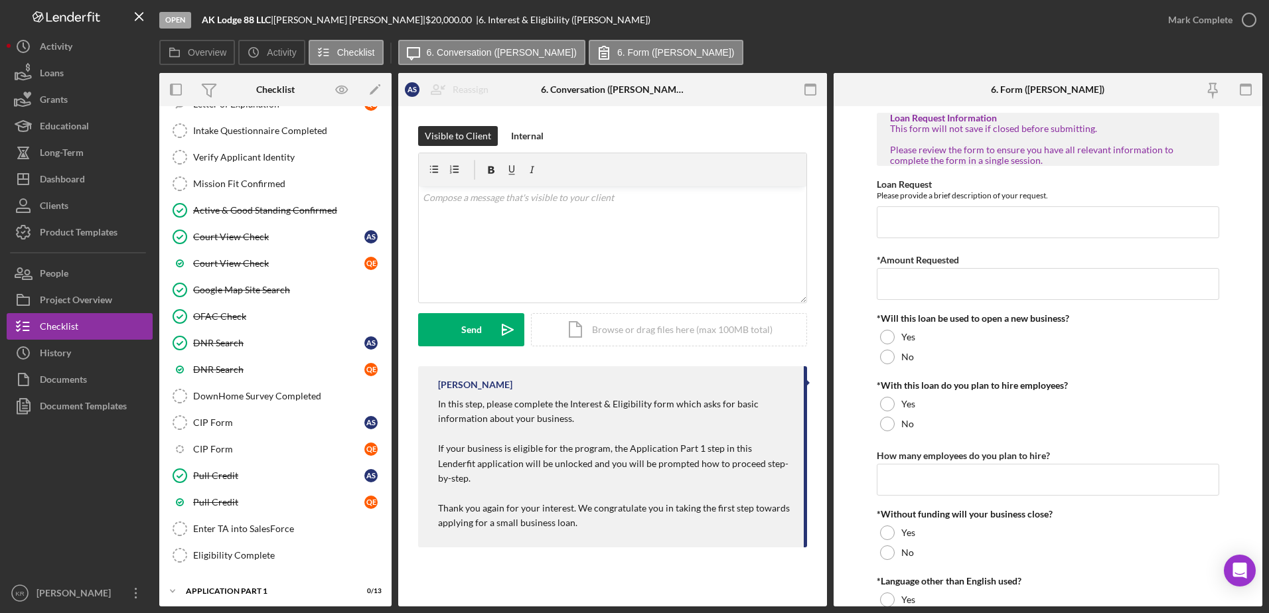
scroll to position [133, 0]
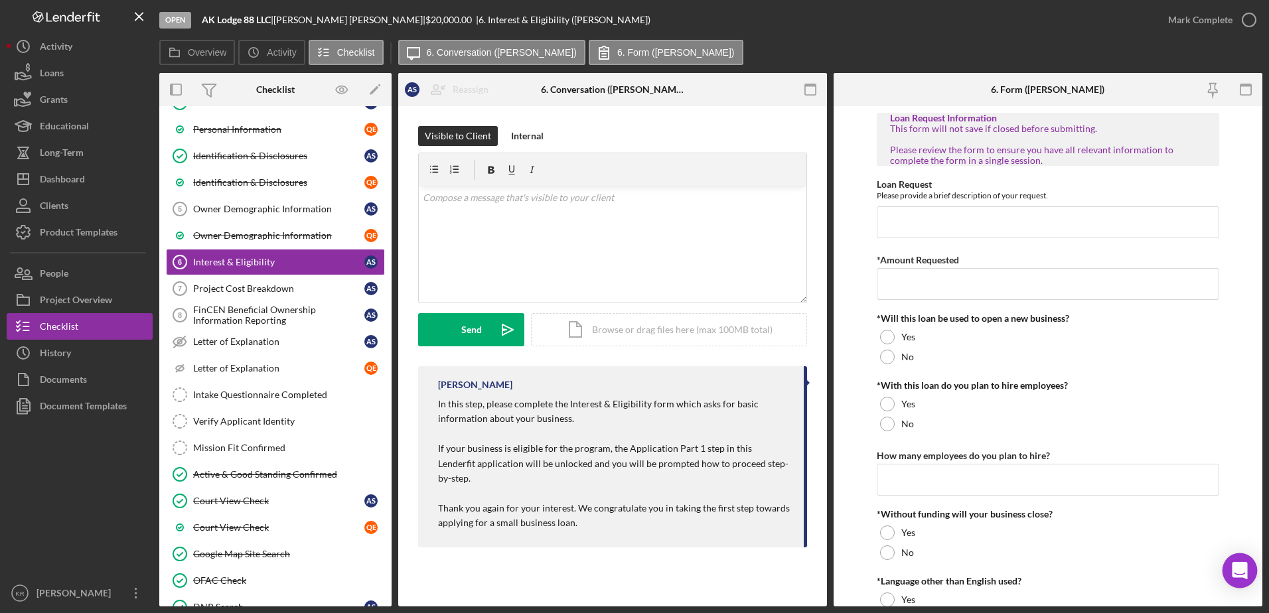
click at [1226, 569] on div "Open Intercom Messenger" at bounding box center [1239, 570] width 35 height 35
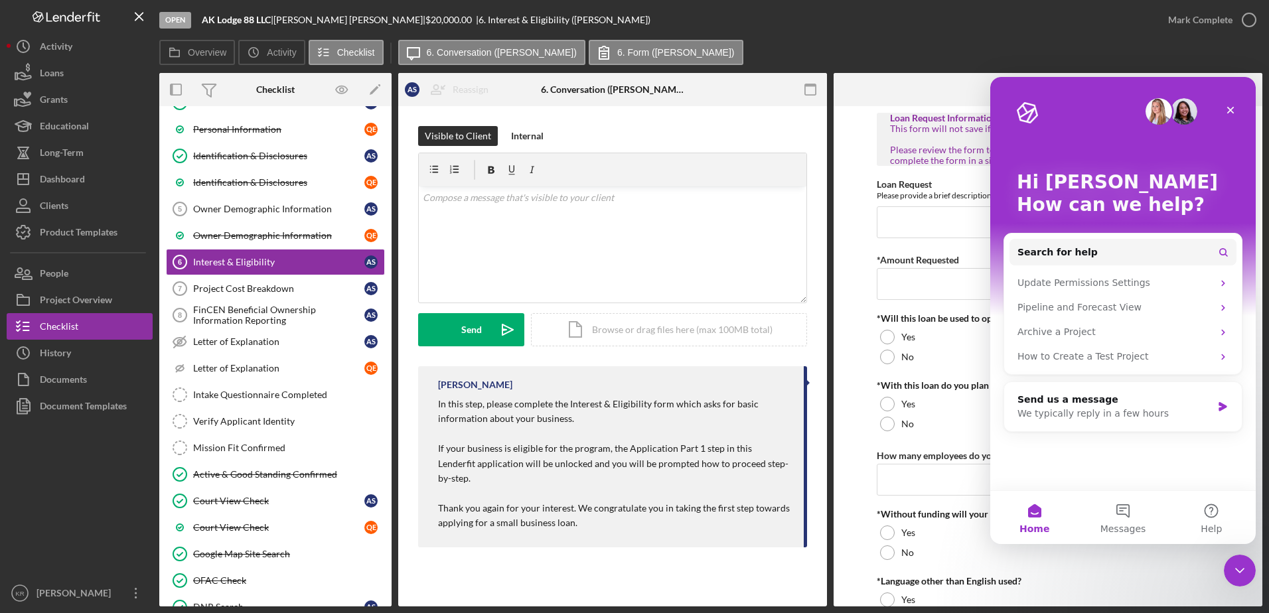
scroll to position [0, 0]
click at [1075, 260] on button "Search for help" at bounding box center [1122, 252] width 227 height 27
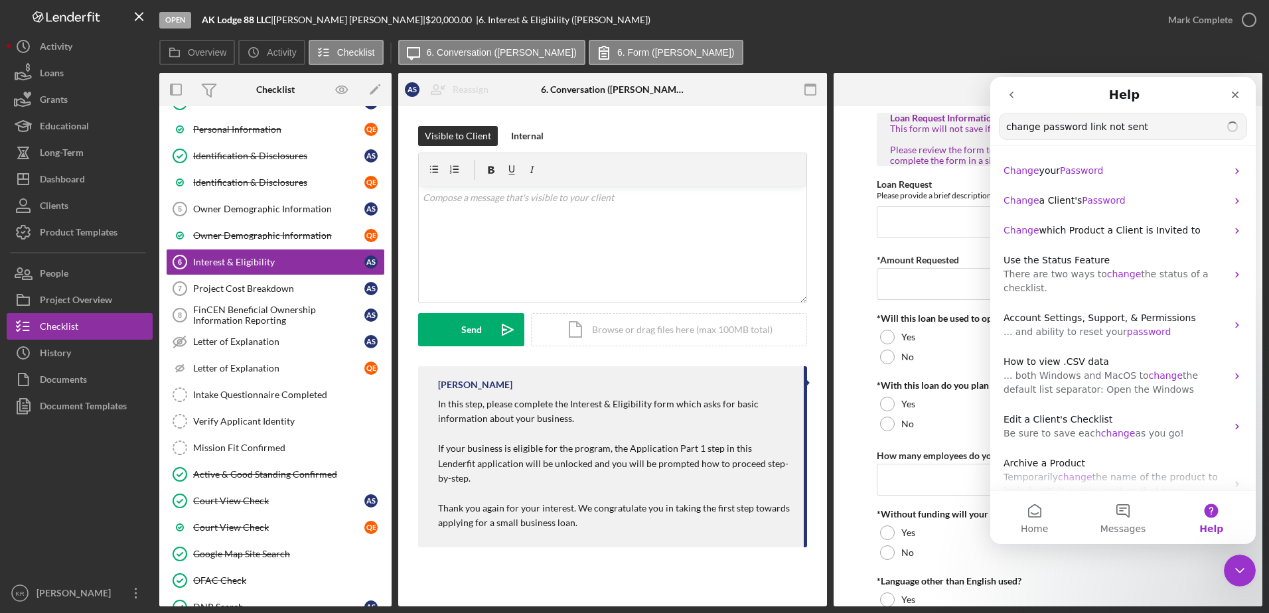
type input "change password link not sent"
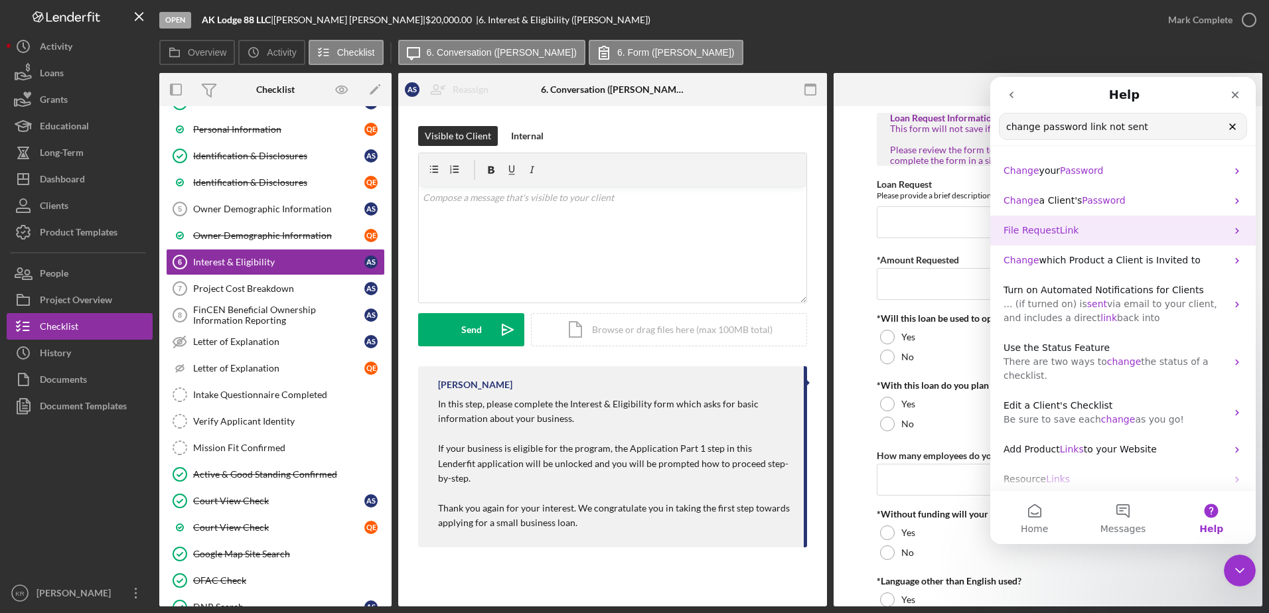
click at [1036, 238] on div "File Request Link" at bounding box center [1122, 231] width 265 height 30
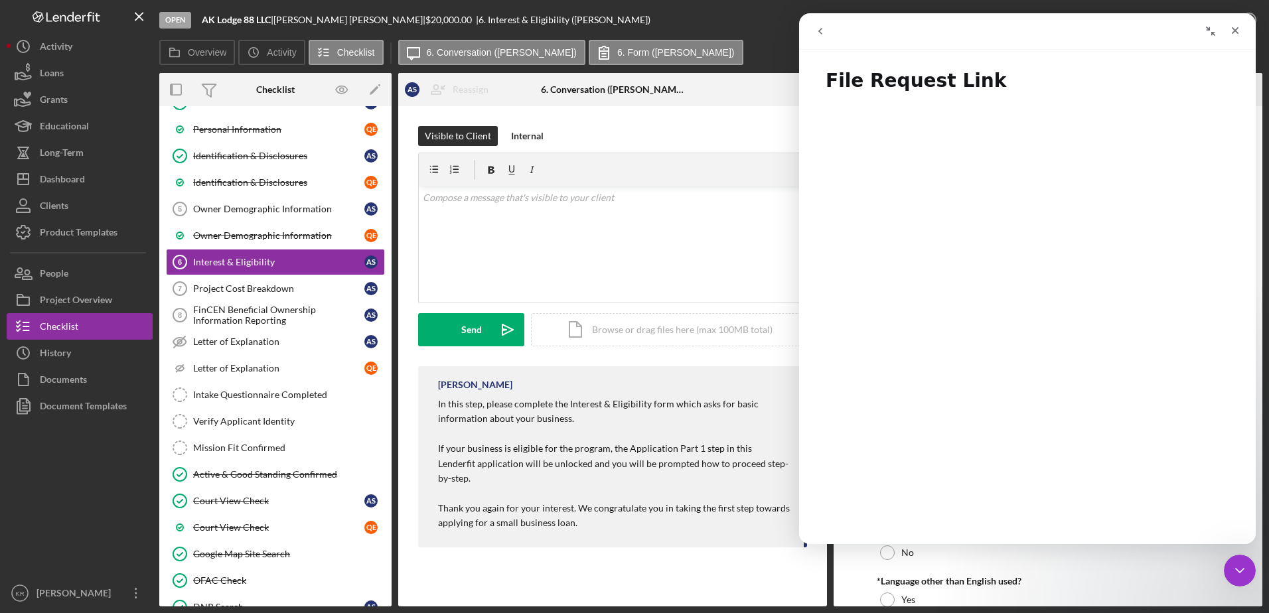
click at [821, 40] on button "go back" at bounding box center [819, 31] width 25 height 25
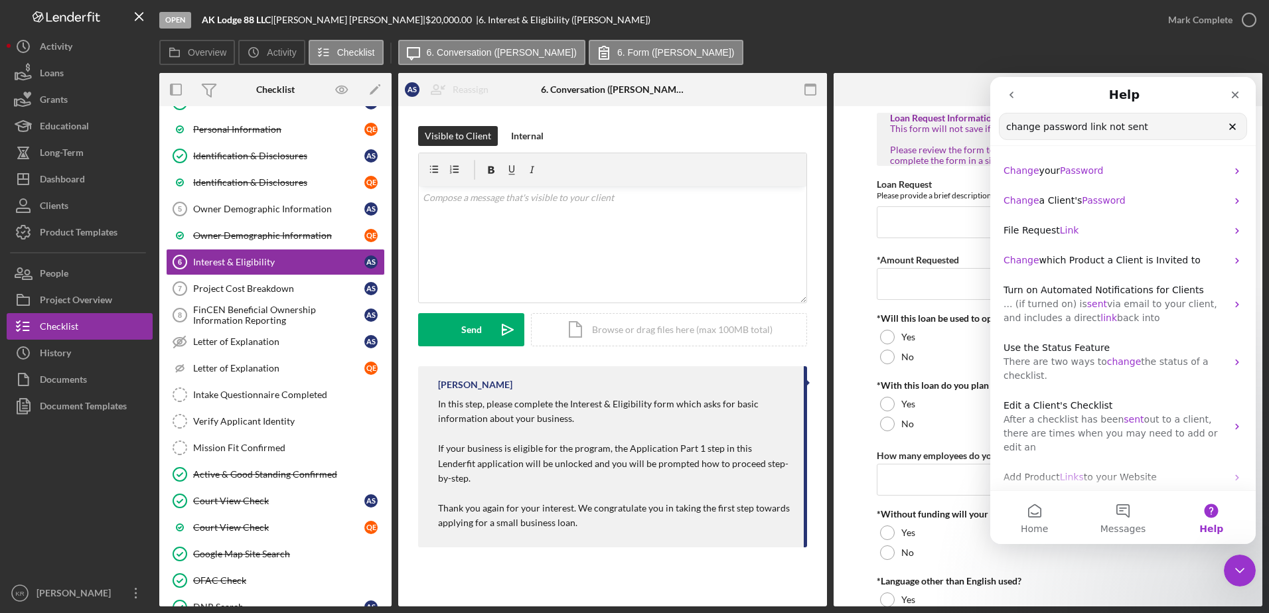
click at [1139, 134] on input "change password link not sent" at bounding box center [1122, 126] width 247 height 26
click at [1105, 168] on p "Change your Password" at bounding box center [1114, 171] width 223 height 14
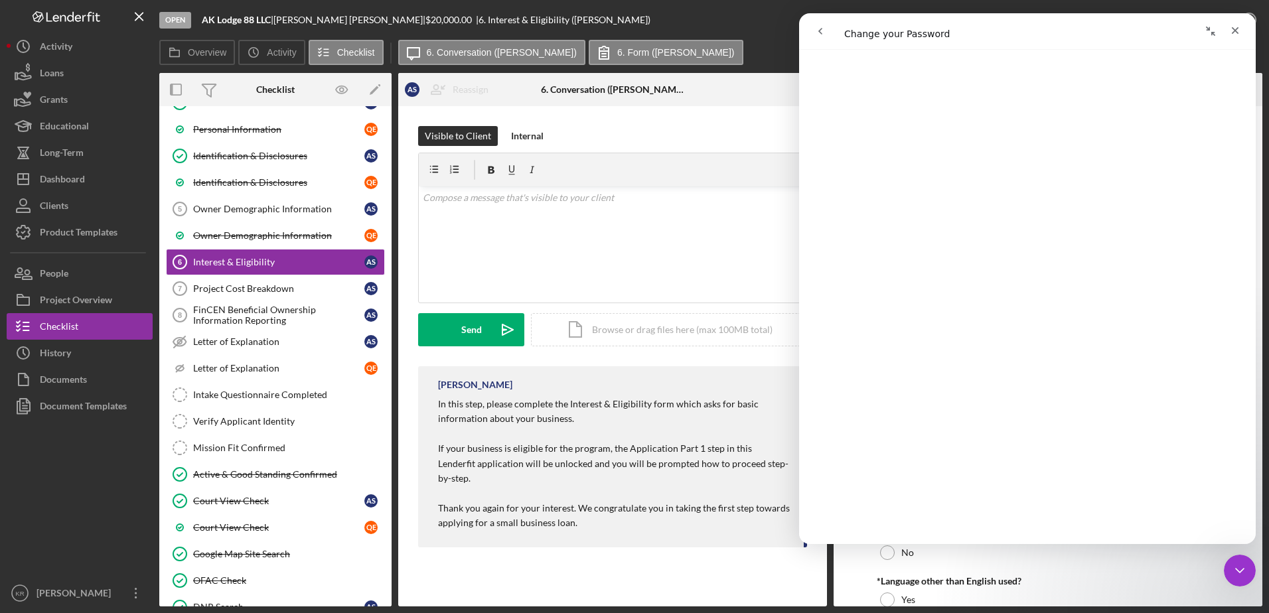
scroll to position [654, 0]
click at [825, 31] on button "go back" at bounding box center [819, 31] width 25 height 25
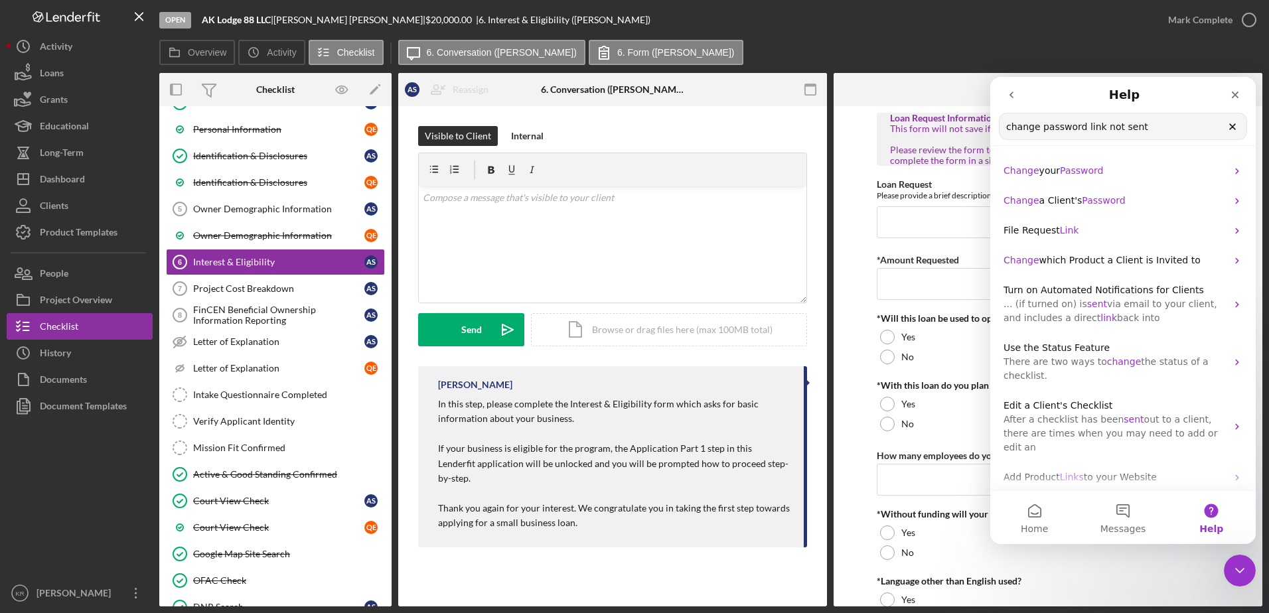
drag, startPoint x: 1147, startPoint y: 134, endPoint x: 884, endPoint y: 119, distance: 263.8
click html "Help change password link not sent Search for help Change your Password Change …"
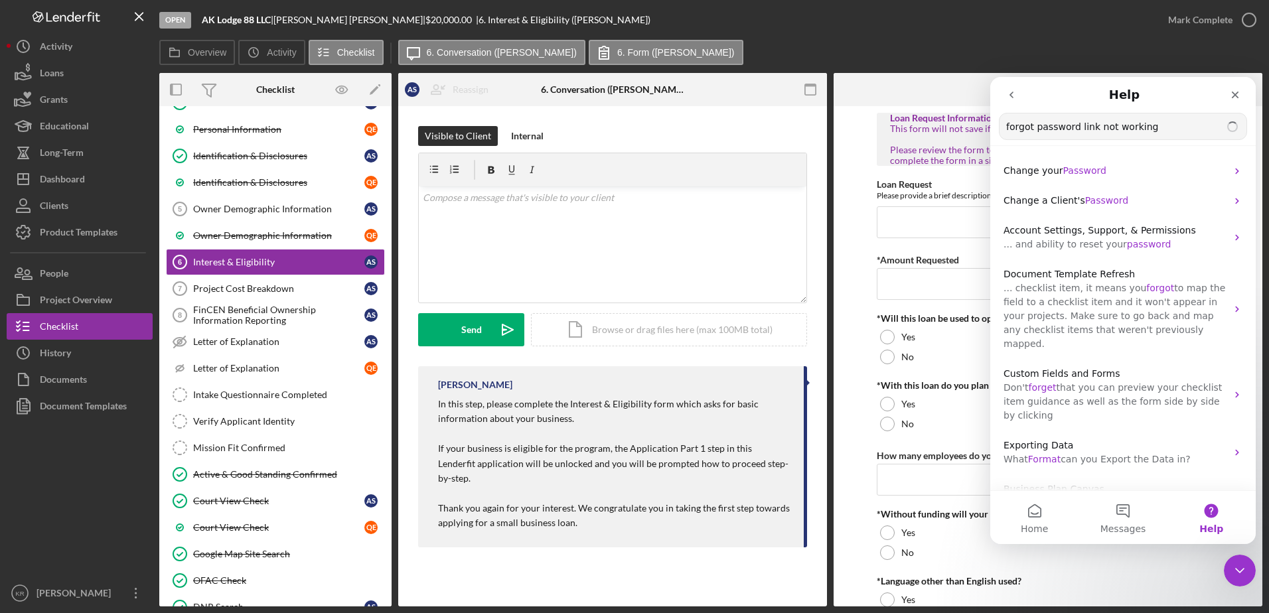
type input "forgot password link not working"
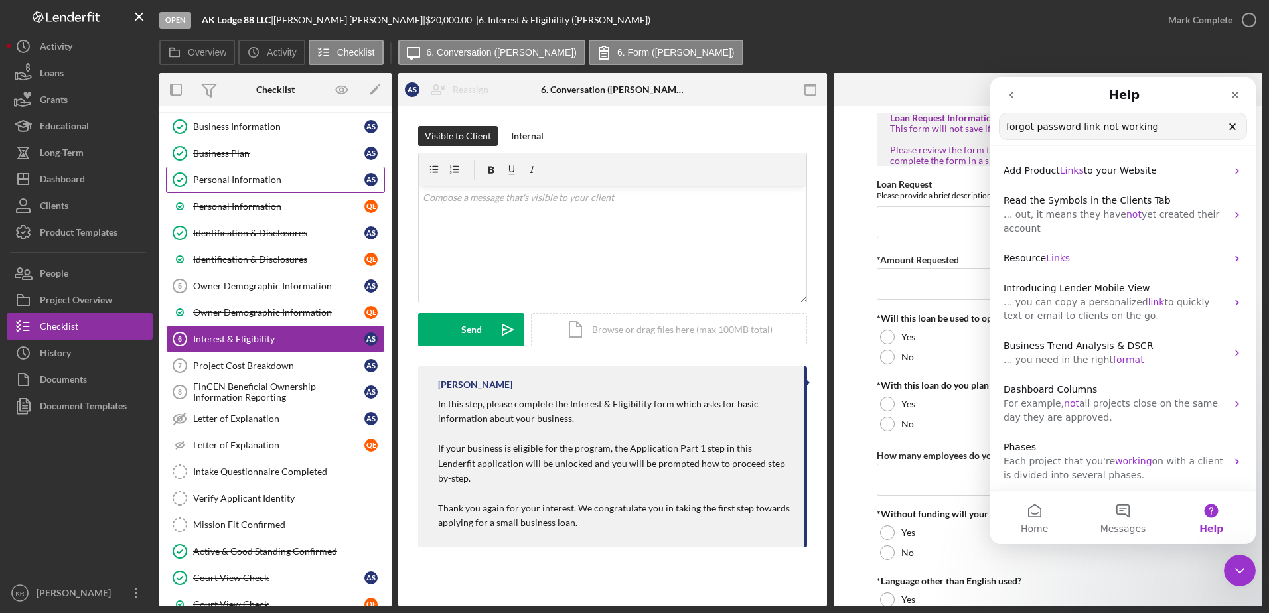
scroll to position [0, 0]
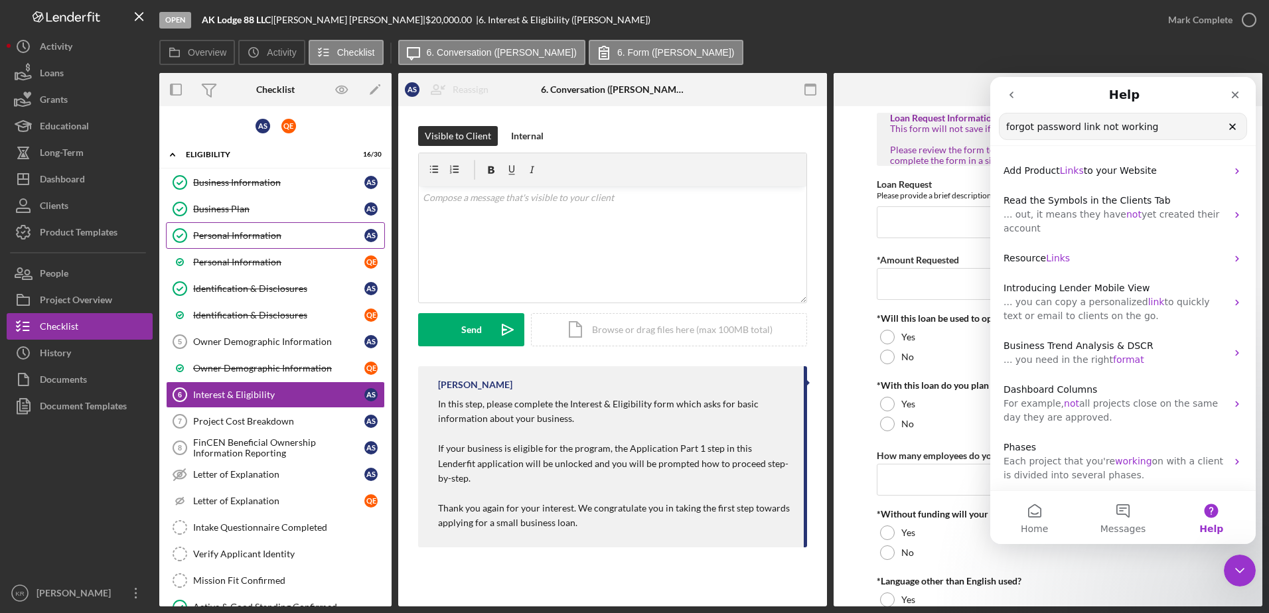
click at [238, 239] on div "Personal Information" at bounding box center [278, 235] width 171 height 11
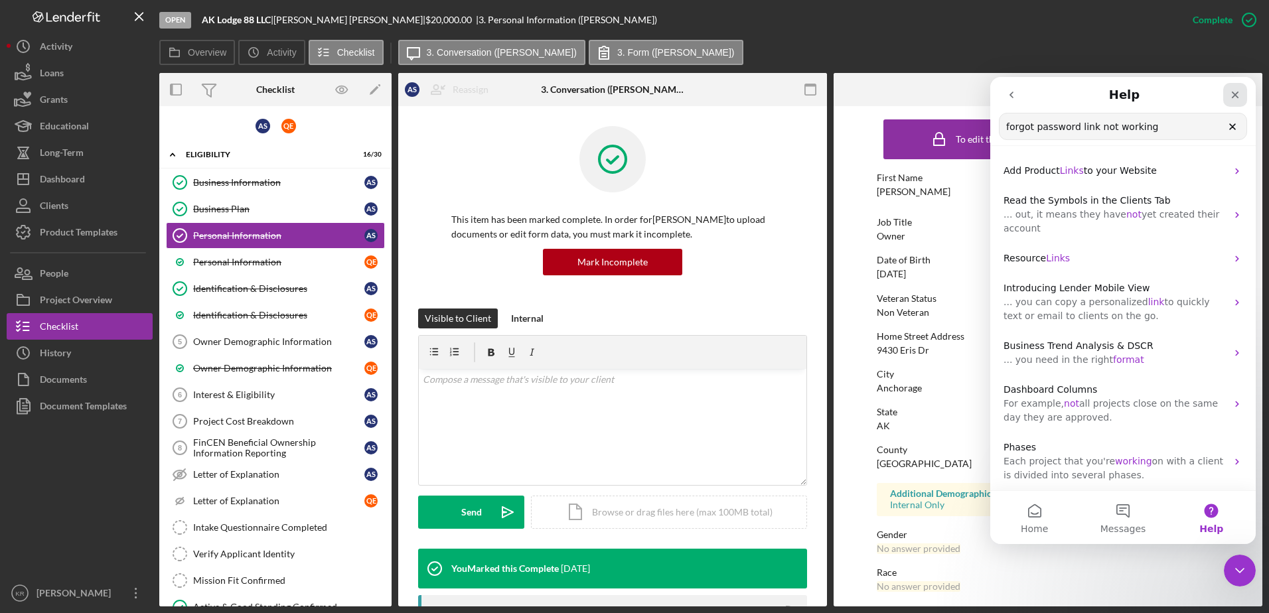
click at [1237, 96] on icon "Close" at bounding box center [1234, 95] width 7 height 7
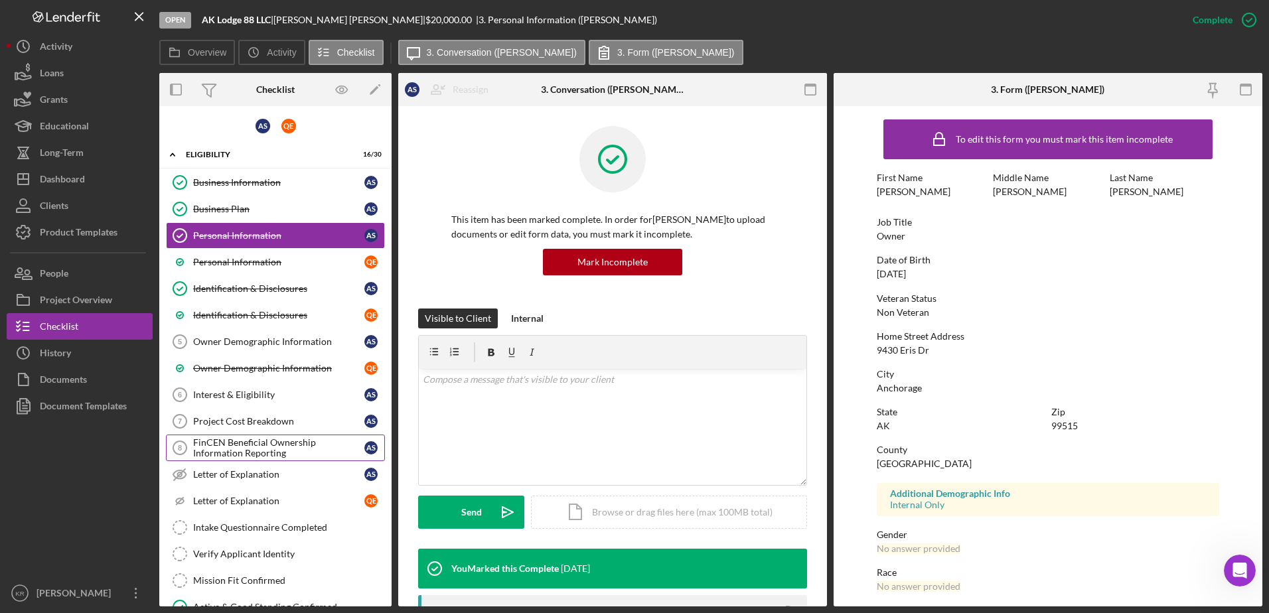
click at [276, 449] on div "FinCEN Beneficial Ownership Information Reporting" at bounding box center [278, 447] width 171 height 21
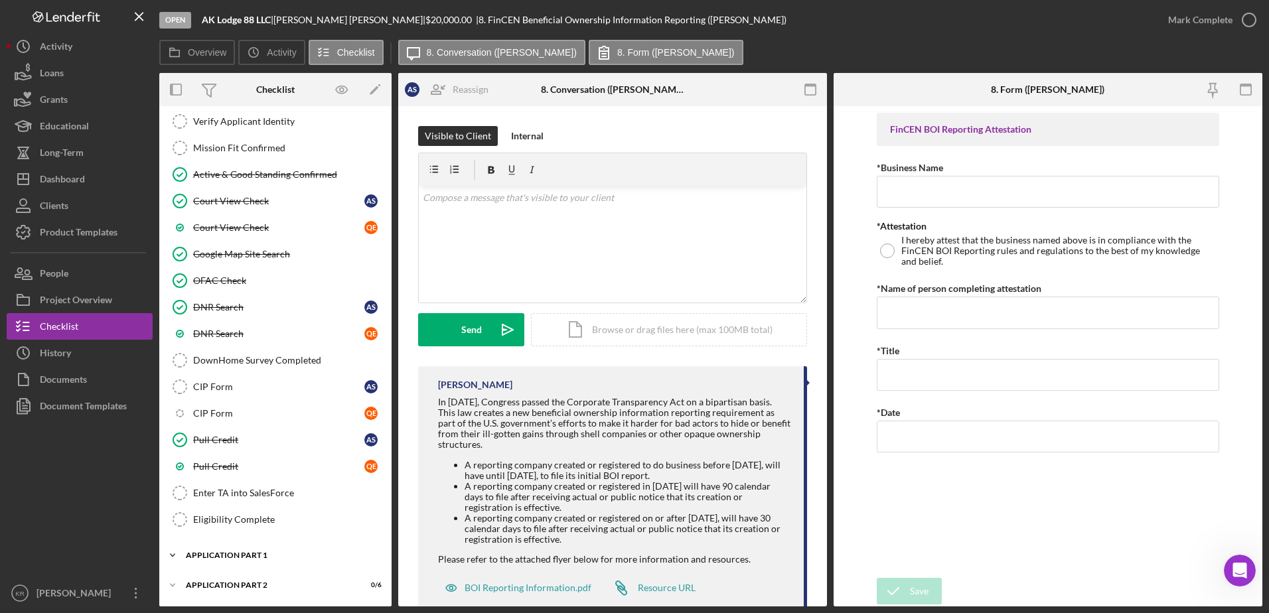
scroll to position [531, 0]
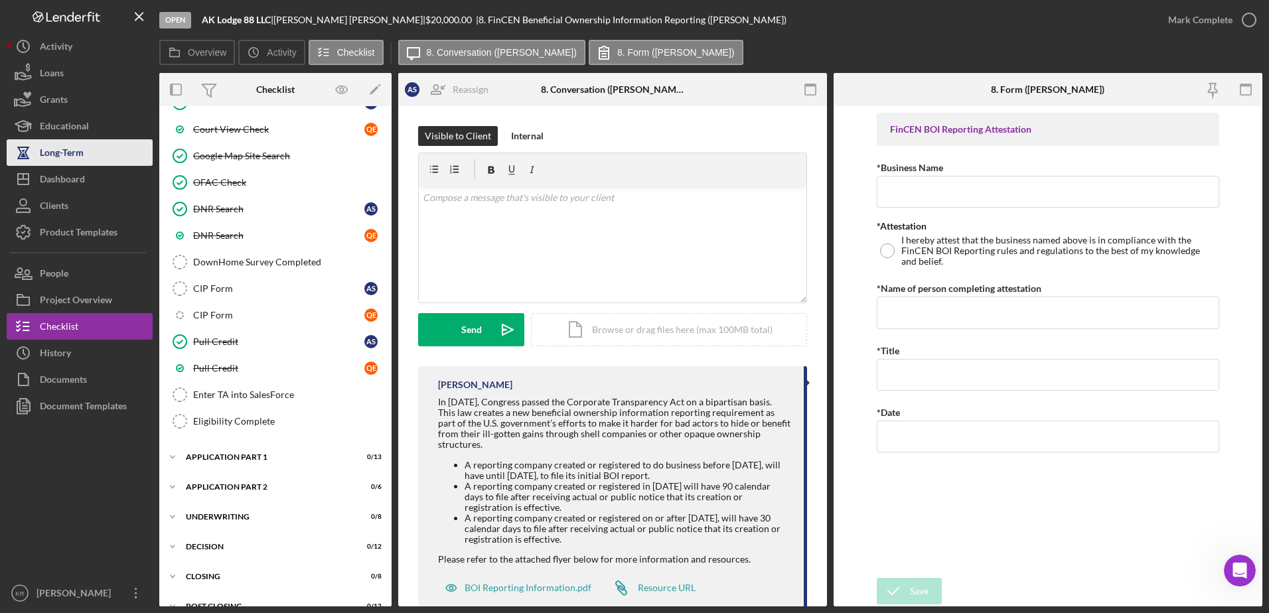
click at [49, 163] on div "Long-Term" at bounding box center [62, 154] width 44 height 30
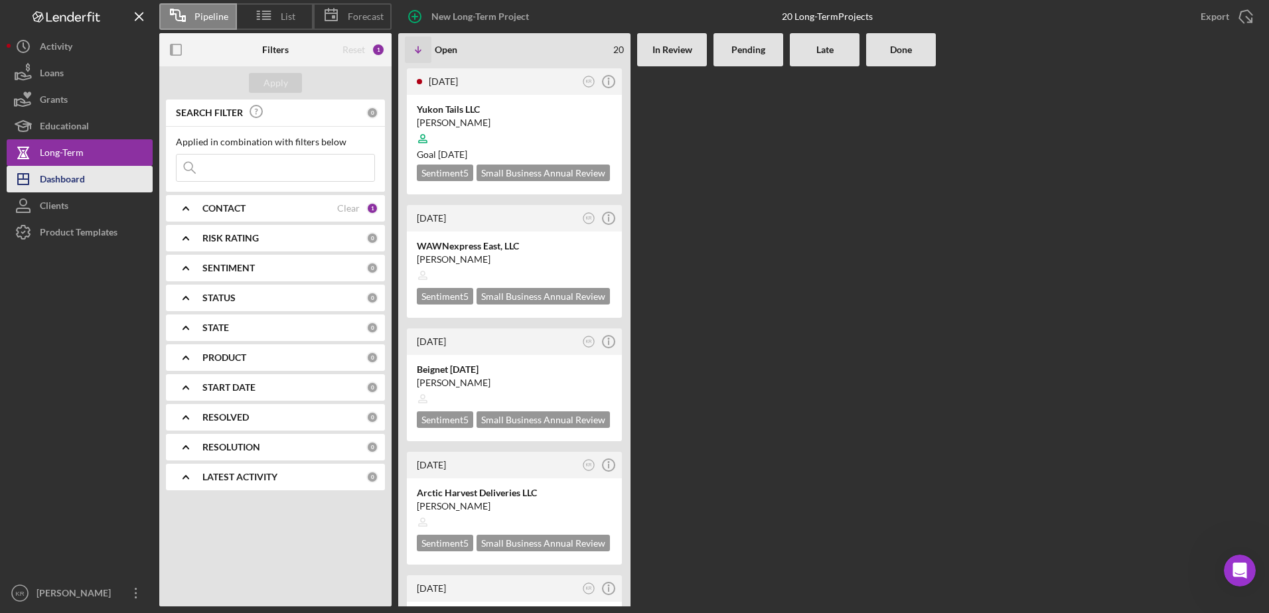
click at [41, 184] on div "Dashboard" at bounding box center [62, 181] width 45 height 30
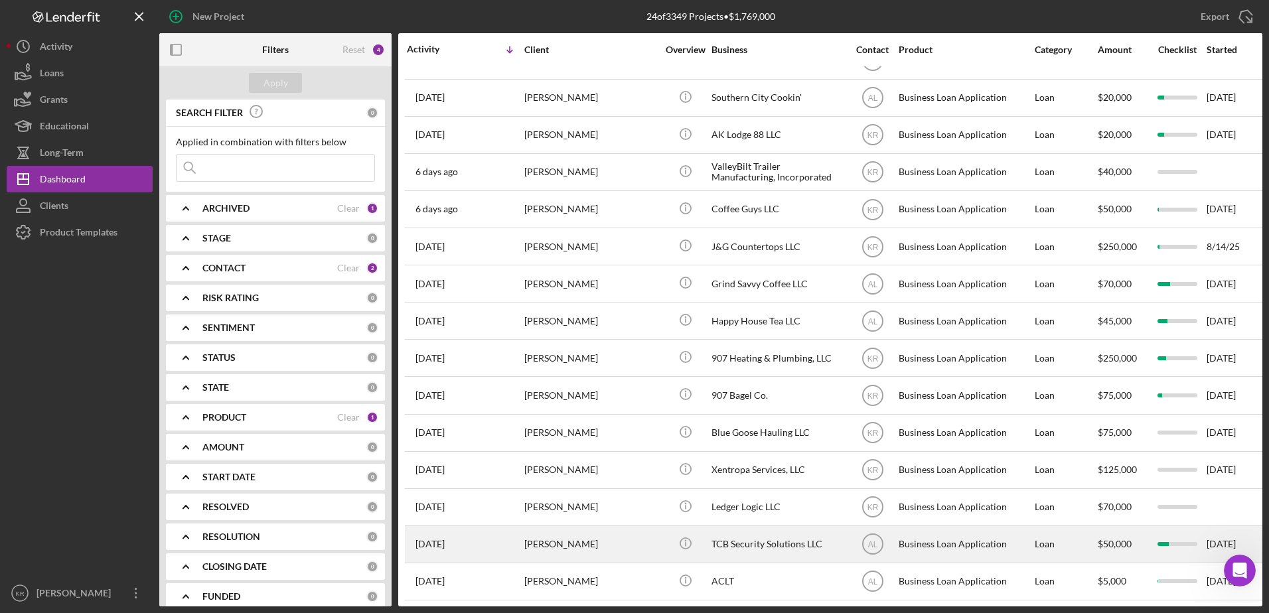
scroll to position [133, 0]
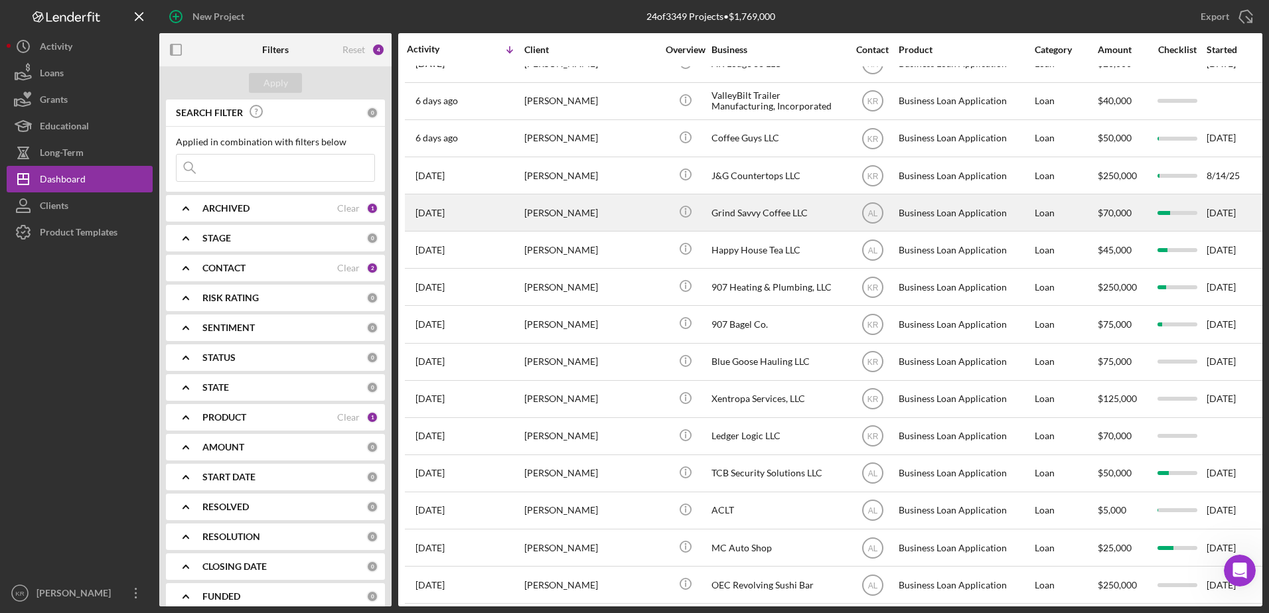
click at [543, 212] on div "[PERSON_NAME]" at bounding box center [590, 212] width 133 height 35
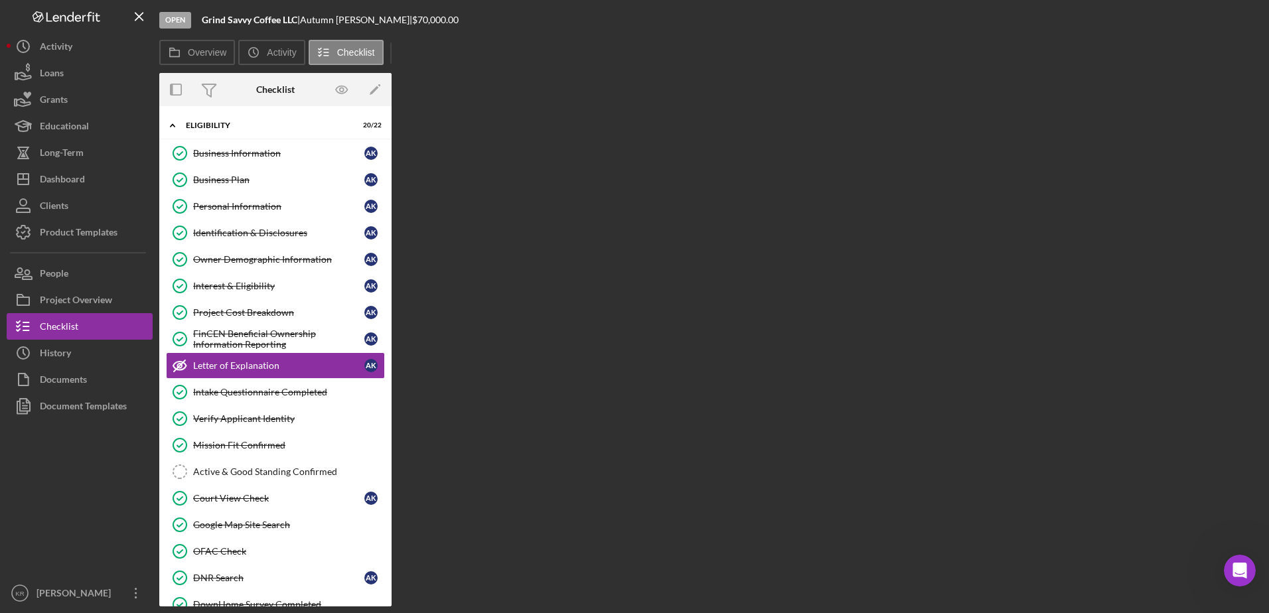
scroll to position [9, 0]
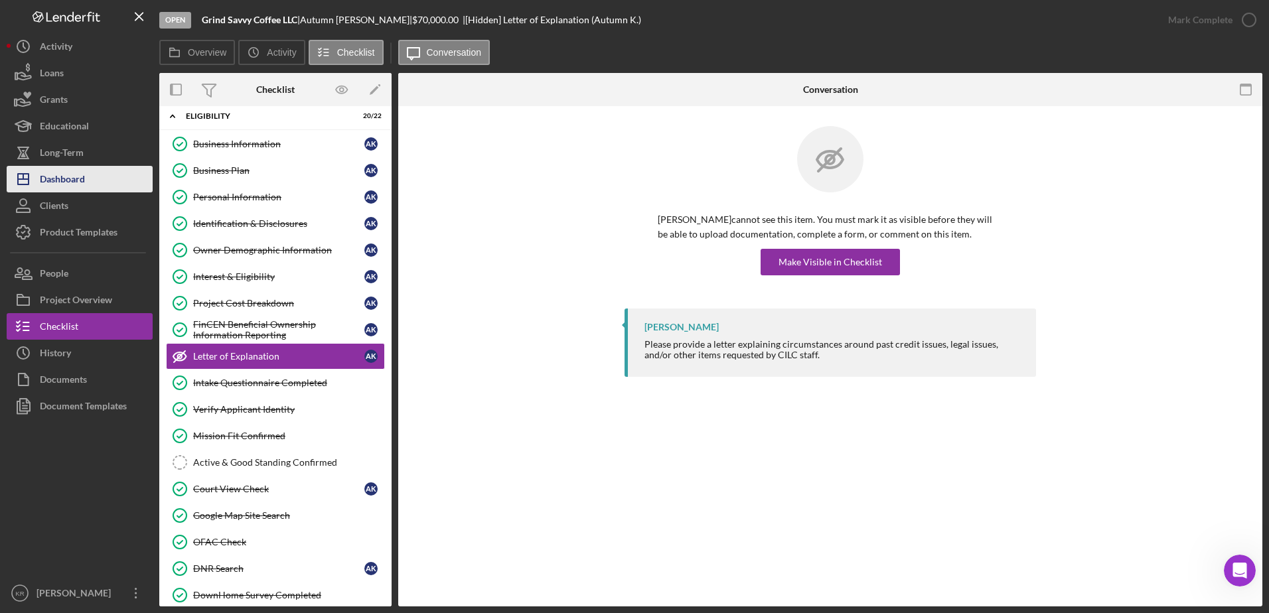
click at [73, 186] on div "Dashboard" at bounding box center [62, 181] width 45 height 30
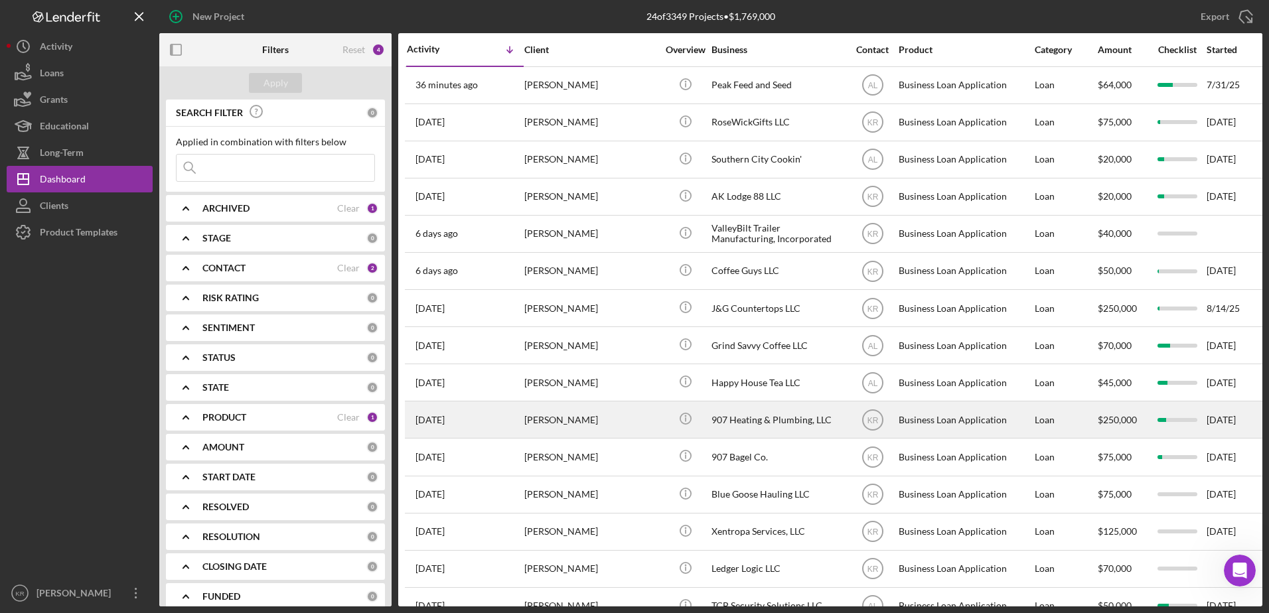
click at [576, 422] on div "[PERSON_NAME]" at bounding box center [590, 419] width 133 height 35
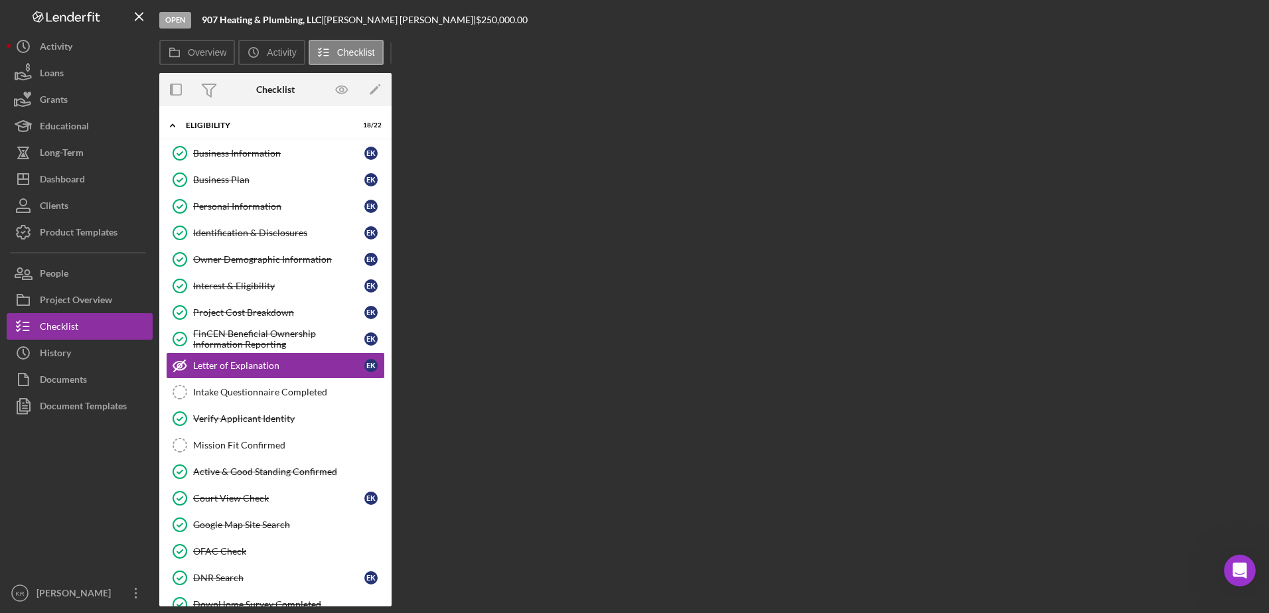
scroll to position [9, 0]
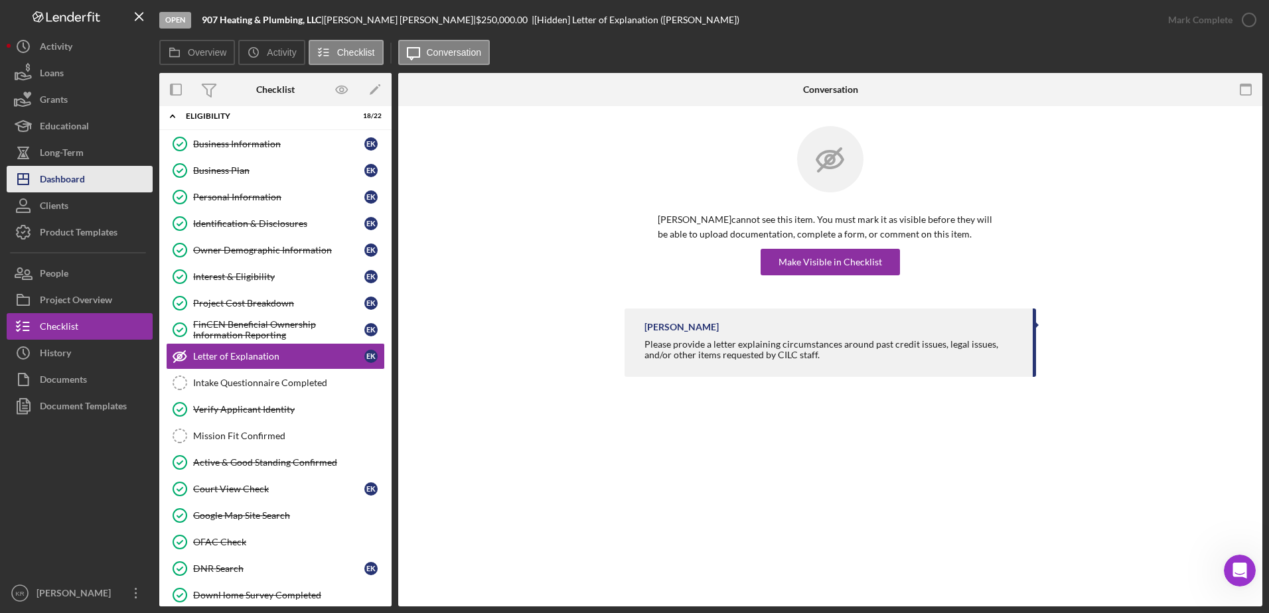
click at [83, 187] on div "Dashboard" at bounding box center [62, 181] width 45 height 30
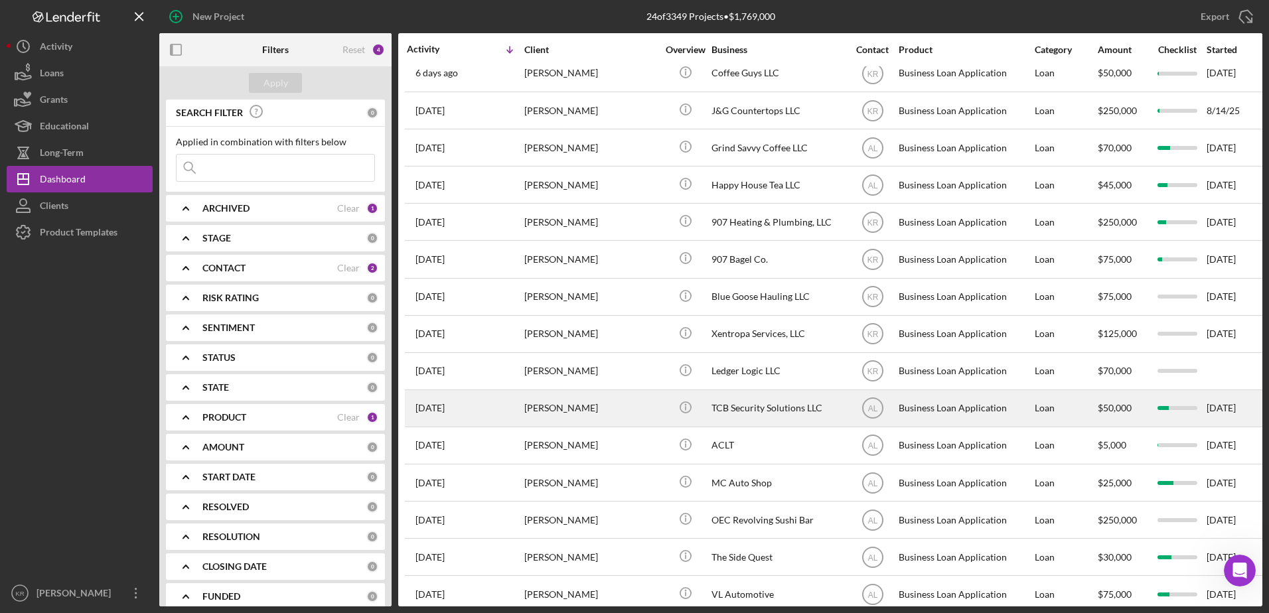
scroll to position [199, 0]
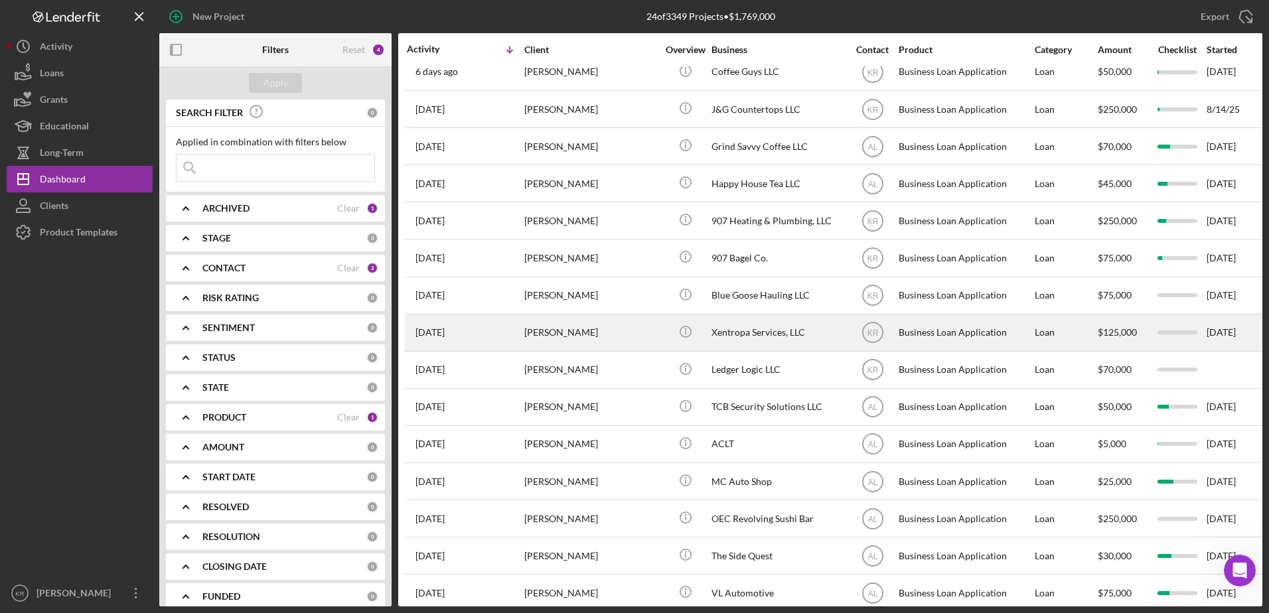
click at [488, 332] on div "[DATE] [PERSON_NAME]" at bounding box center [465, 332] width 116 height 35
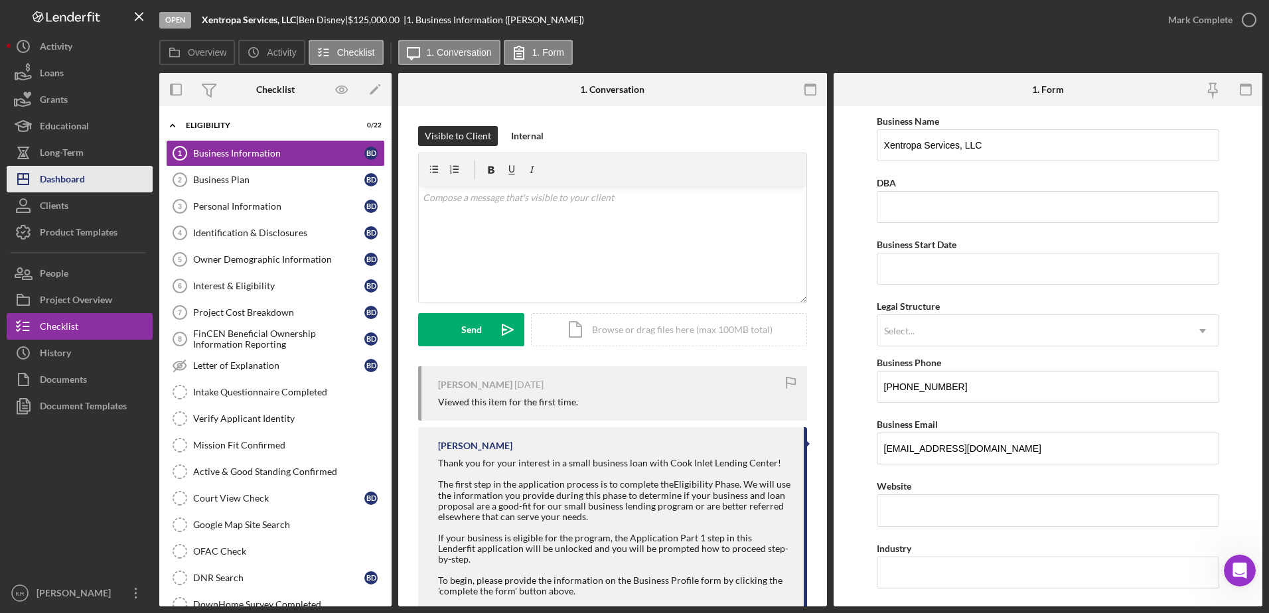
click at [92, 186] on button "Icon/Dashboard Dashboard" at bounding box center [80, 179] width 146 height 27
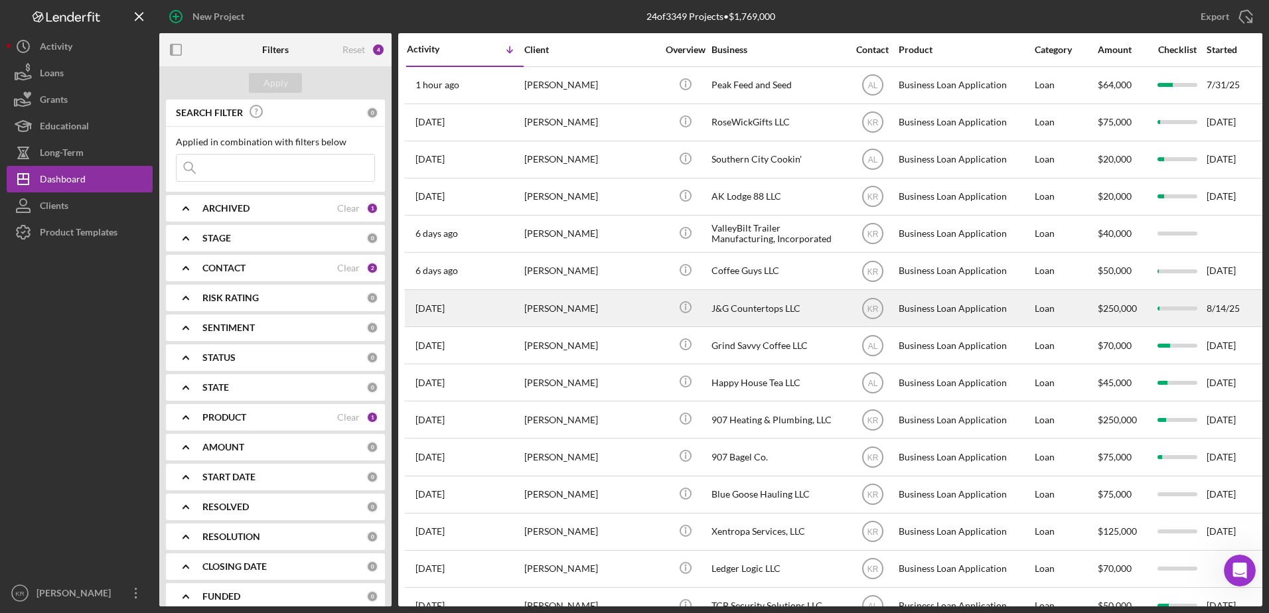
click at [508, 295] on div "[DATE] [PERSON_NAME][GEOGRAPHIC_DATA]" at bounding box center [465, 308] width 116 height 35
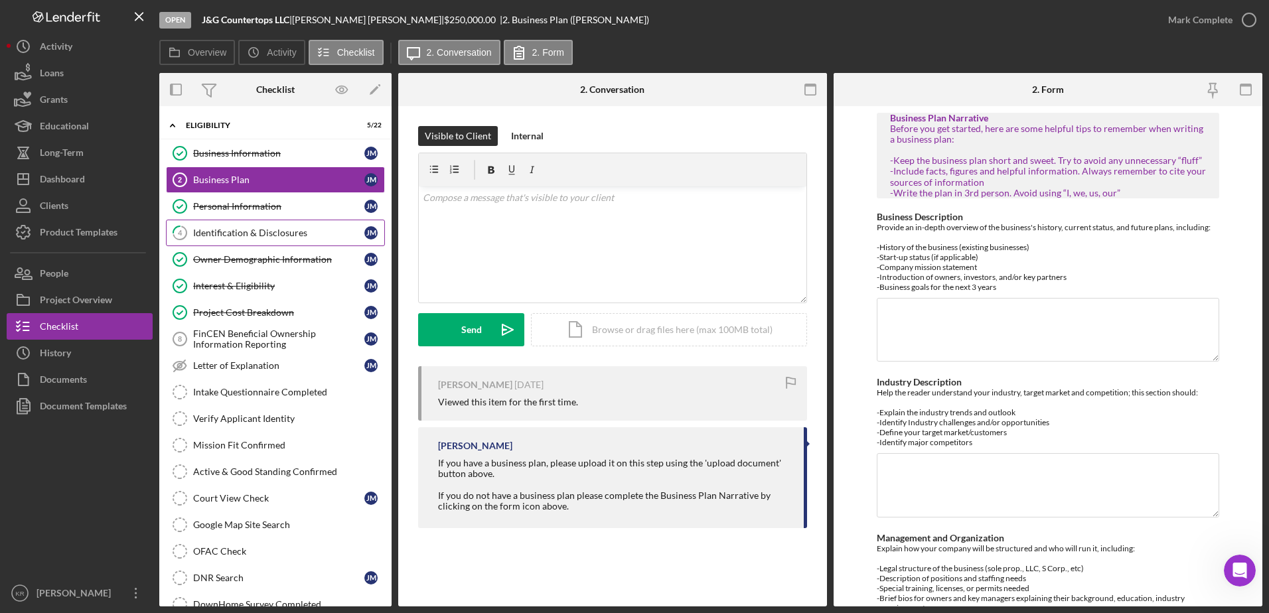
click at [217, 236] on div "Identification & Disclosures" at bounding box center [278, 233] width 171 height 11
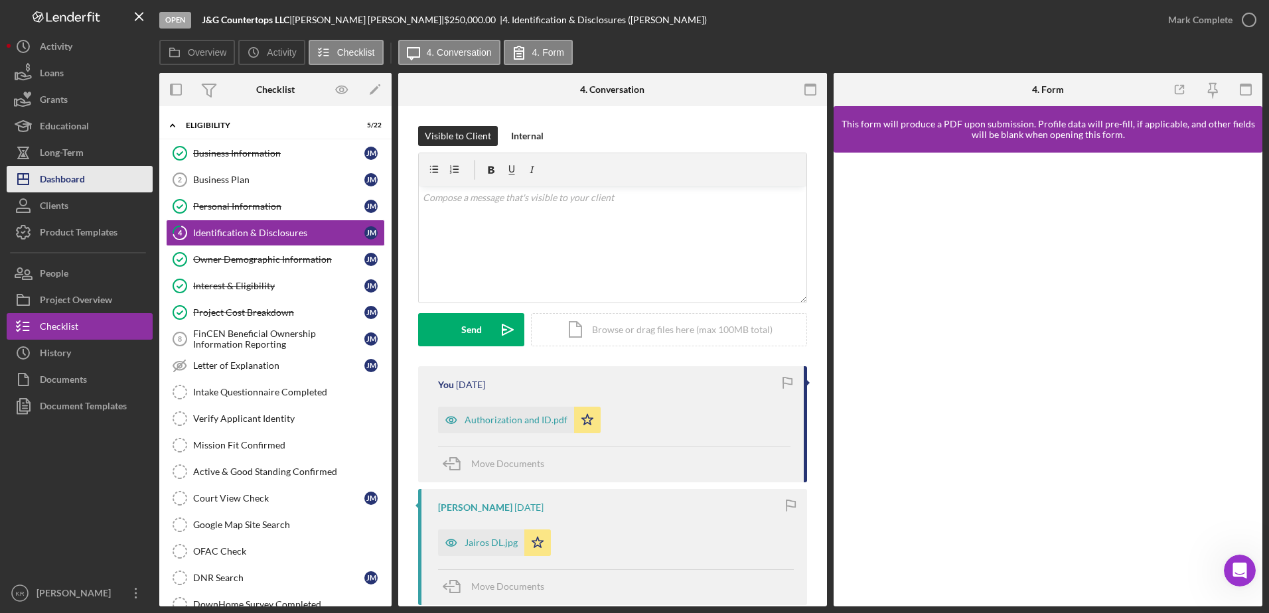
click at [90, 180] on button "Icon/Dashboard Dashboard" at bounding box center [80, 179] width 146 height 27
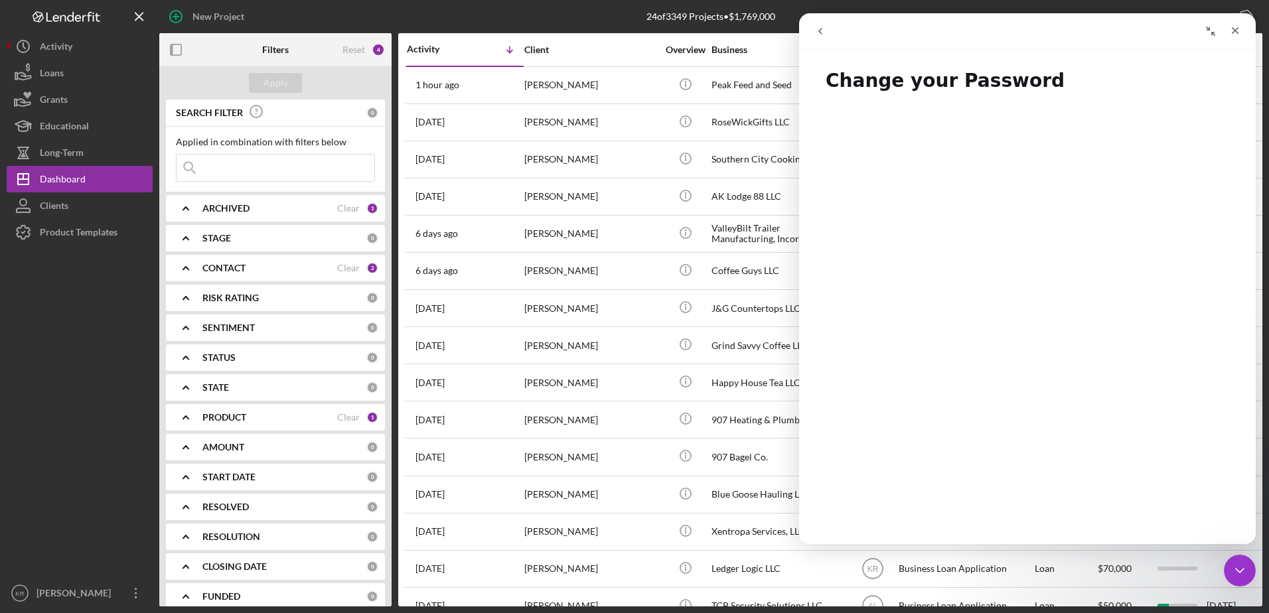
click at [1243, 33] on div "Close" at bounding box center [1235, 31] width 24 height 24
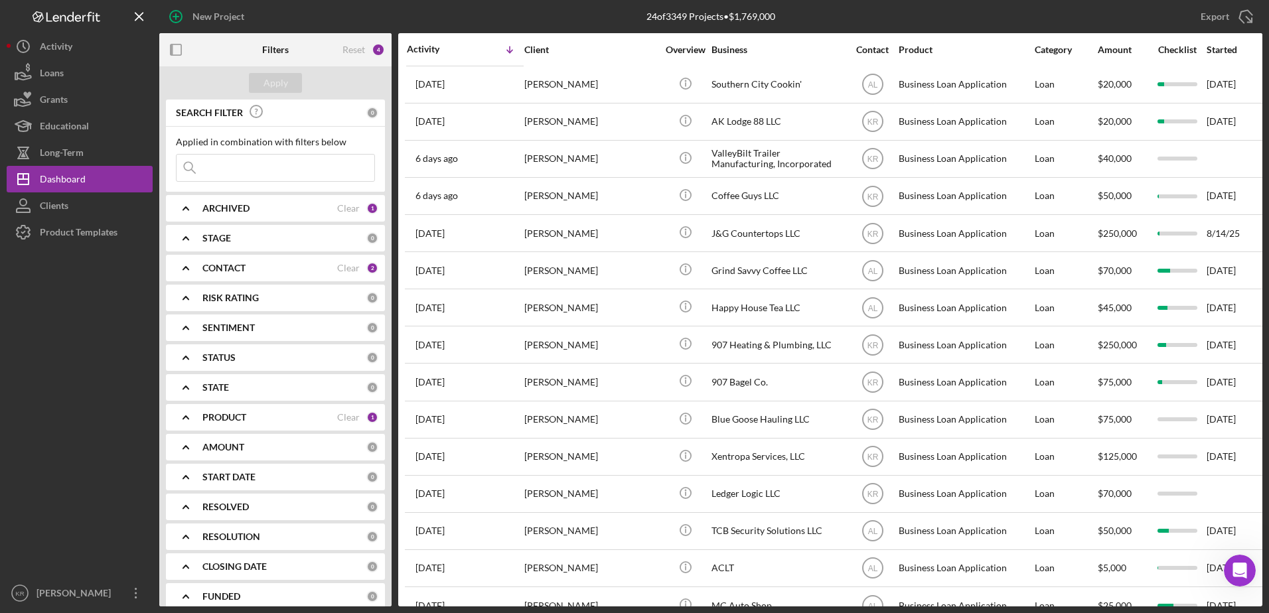
scroll to position [38, 0]
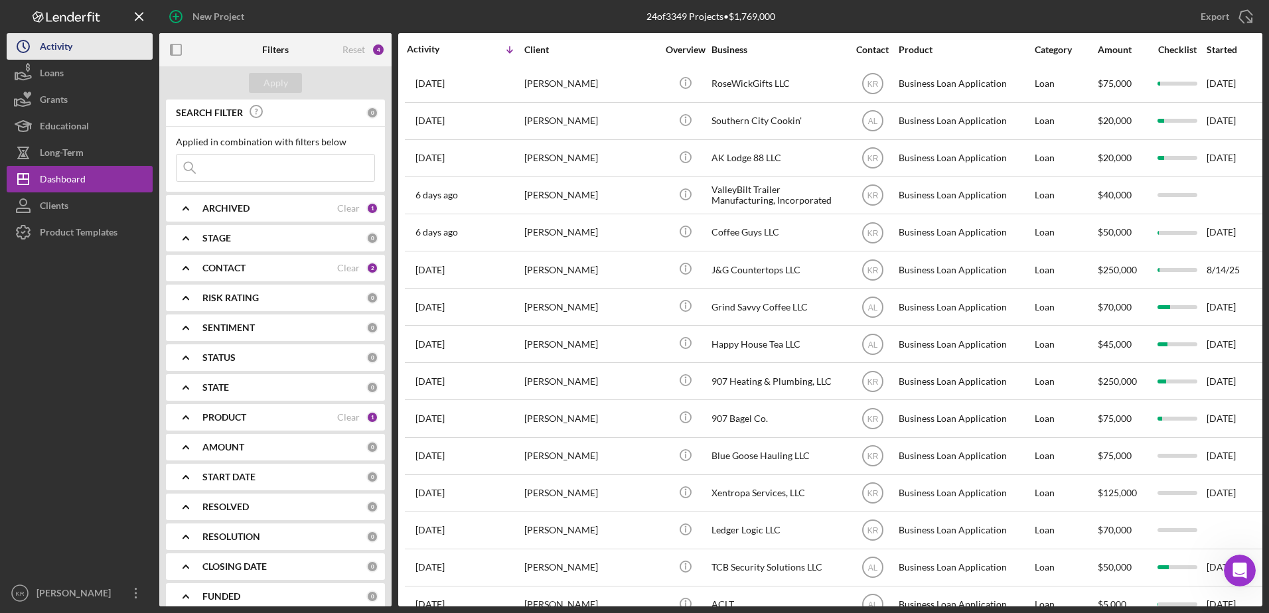
click at [124, 38] on button "Icon/History Activity" at bounding box center [80, 46] width 146 height 27
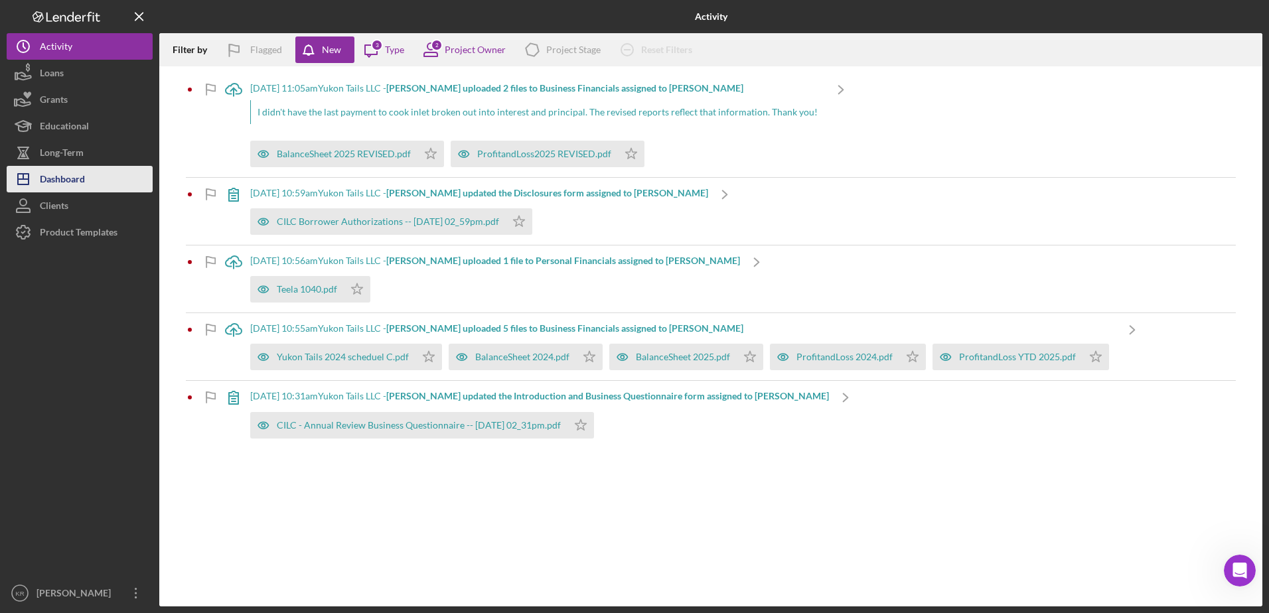
click at [72, 174] on div "Dashboard" at bounding box center [62, 181] width 45 height 30
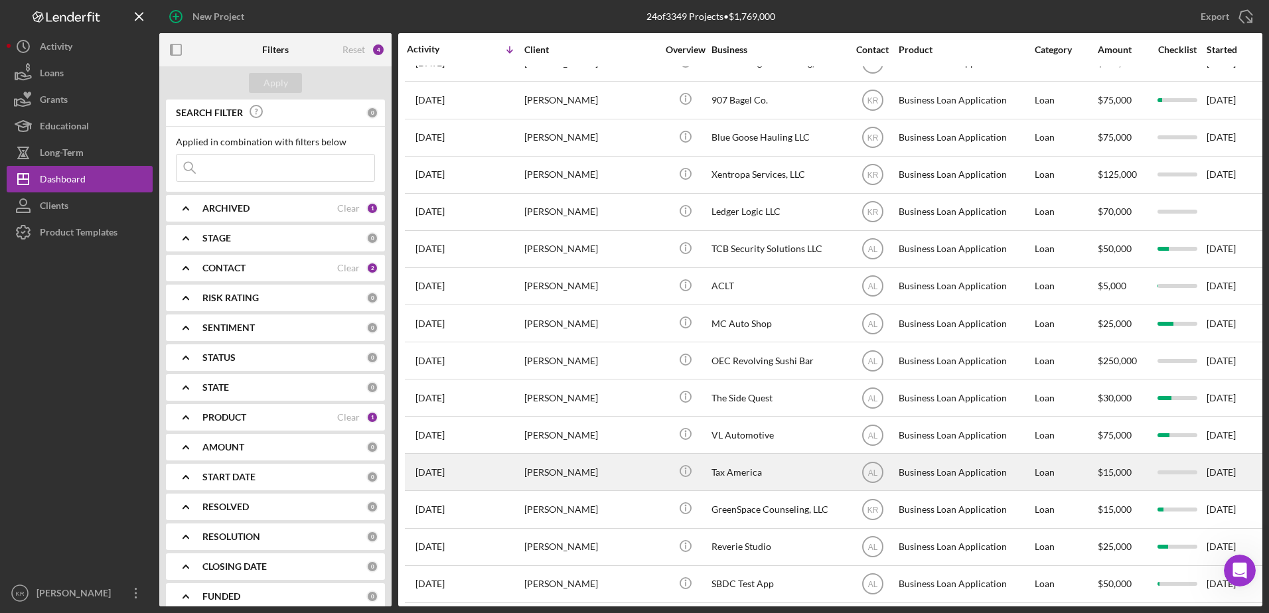
scroll to position [370, 0]
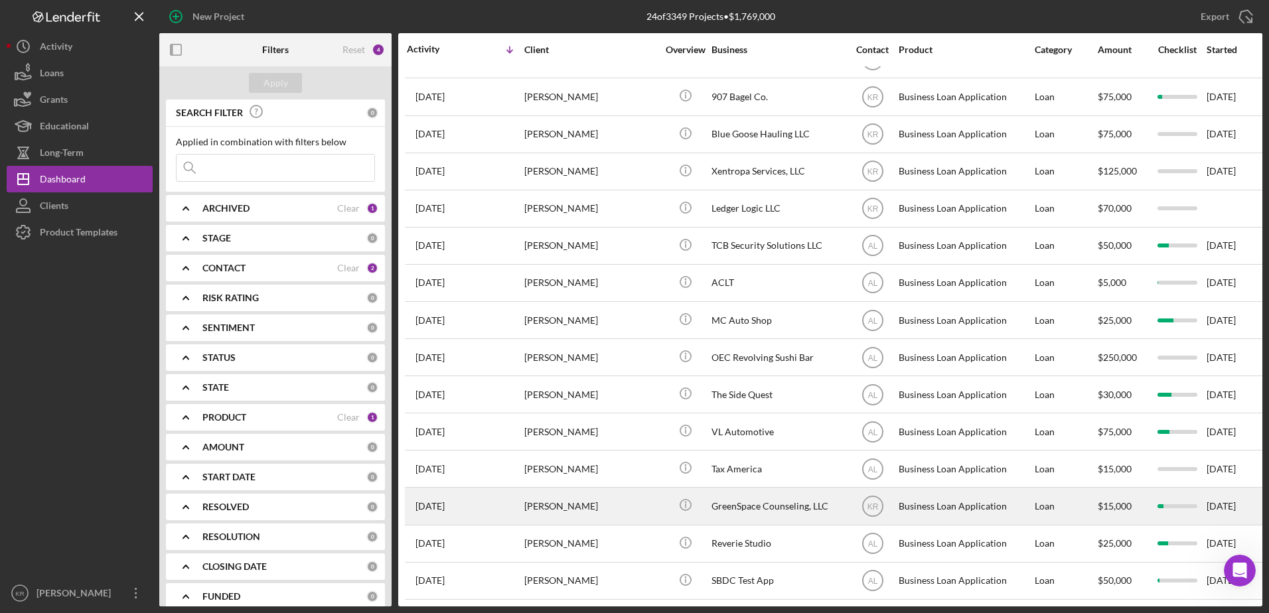
click at [579, 504] on div "[PERSON_NAME]" at bounding box center [590, 505] width 133 height 35
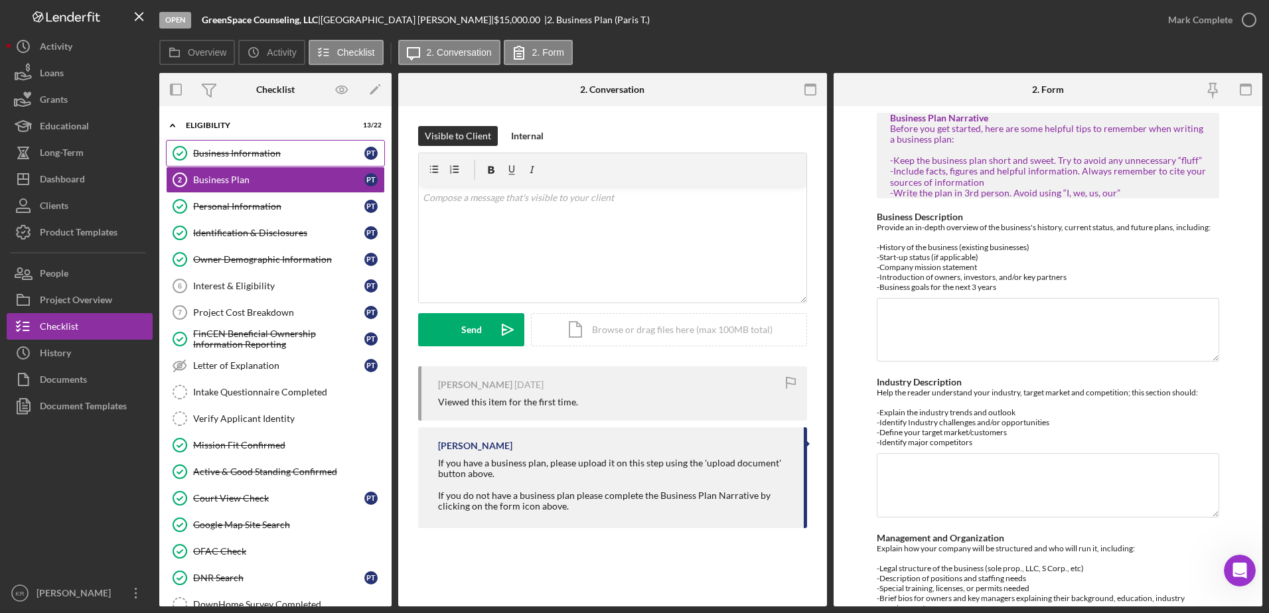
click at [303, 161] on link "Business Information Business Information P T" at bounding box center [275, 153] width 219 height 27
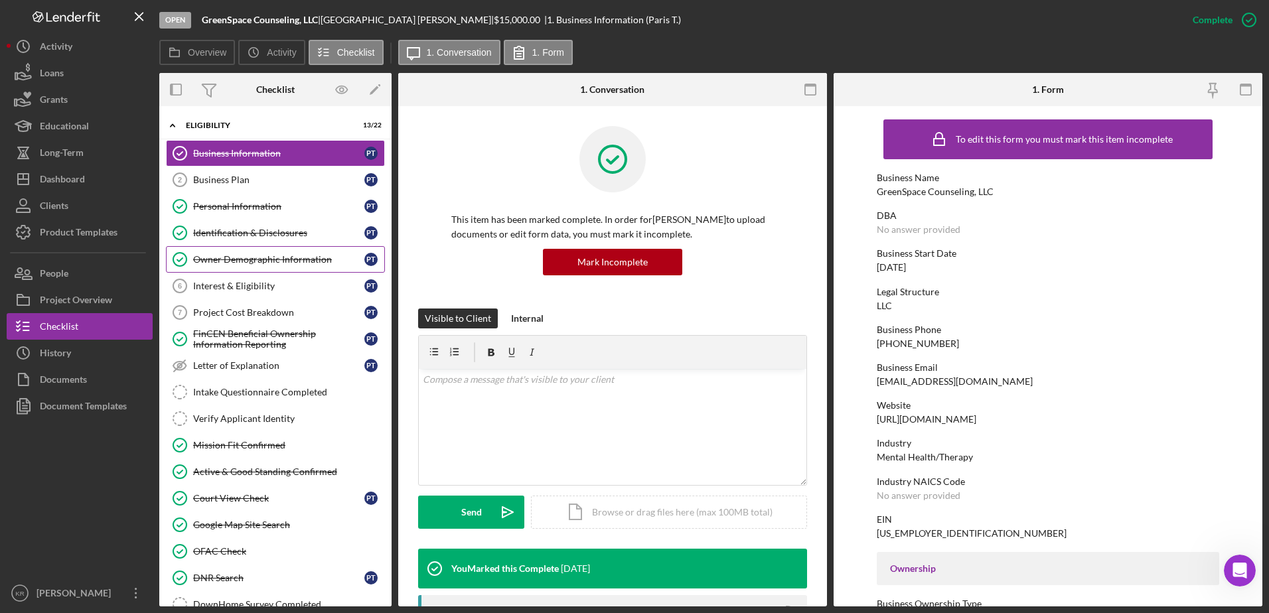
click at [265, 246] on link "Owner Demographic Information Owner Demographic Information P T" at bounding box center [275, 259] width 219 height 27
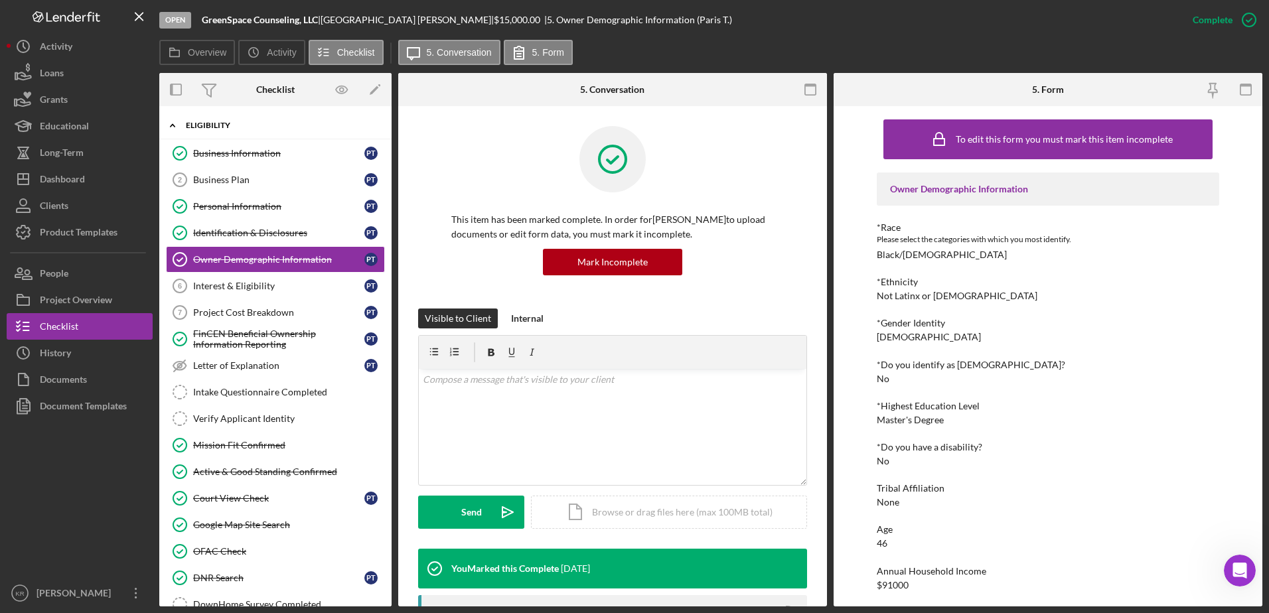
click at [222, 139] on div "Icon/Expander Eligibility 13 / 22" at bounding box center [275, 125] width 232 height 27
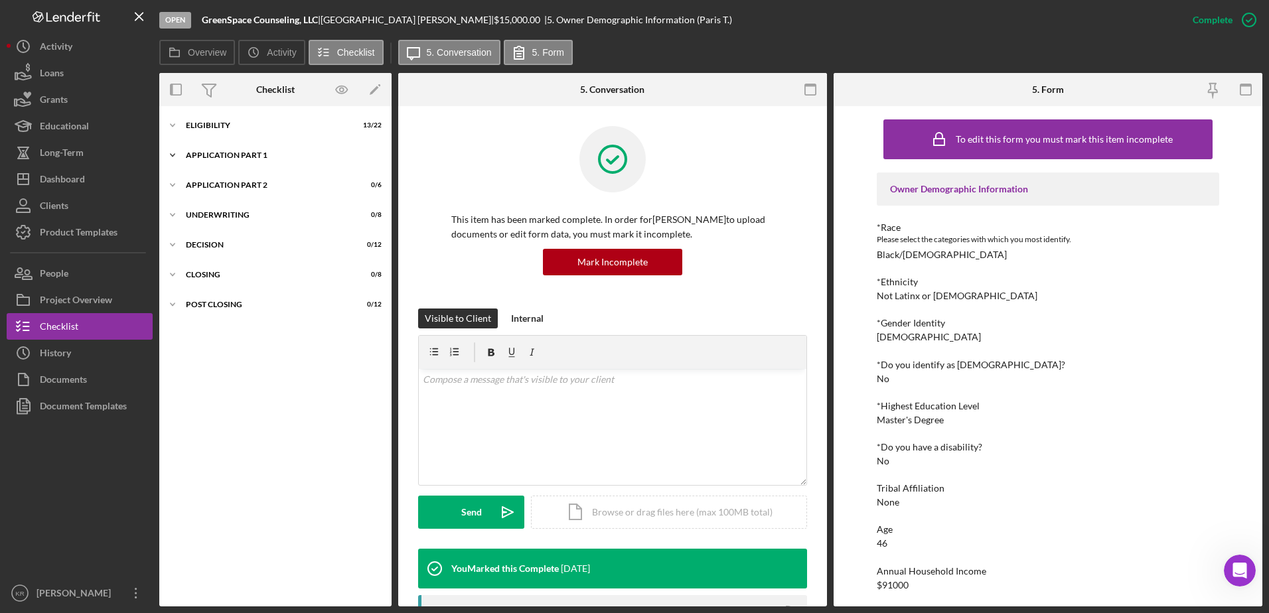
click at [222, 144] on div "Icon/Expander Application Part 1 0 / 11" at bounding box center [275, 155] width 232 height 27
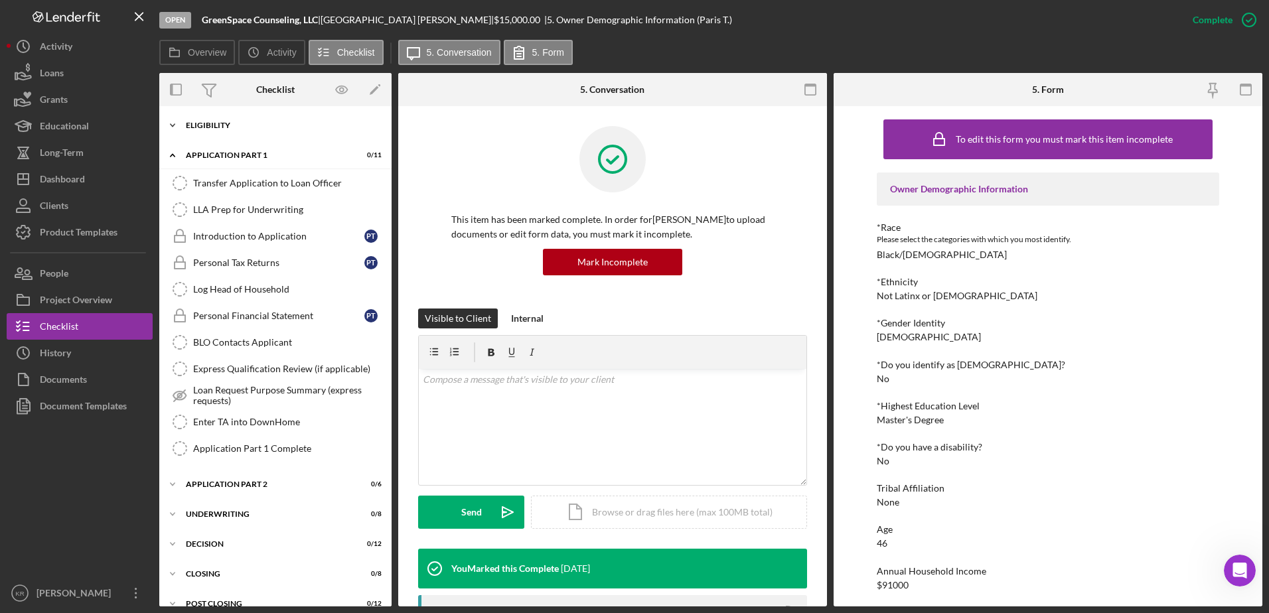
click at [270, 113] on div "Icon/Expander Eligibility 13 / 22" at bounding box center [275, 125] width 232 height 27
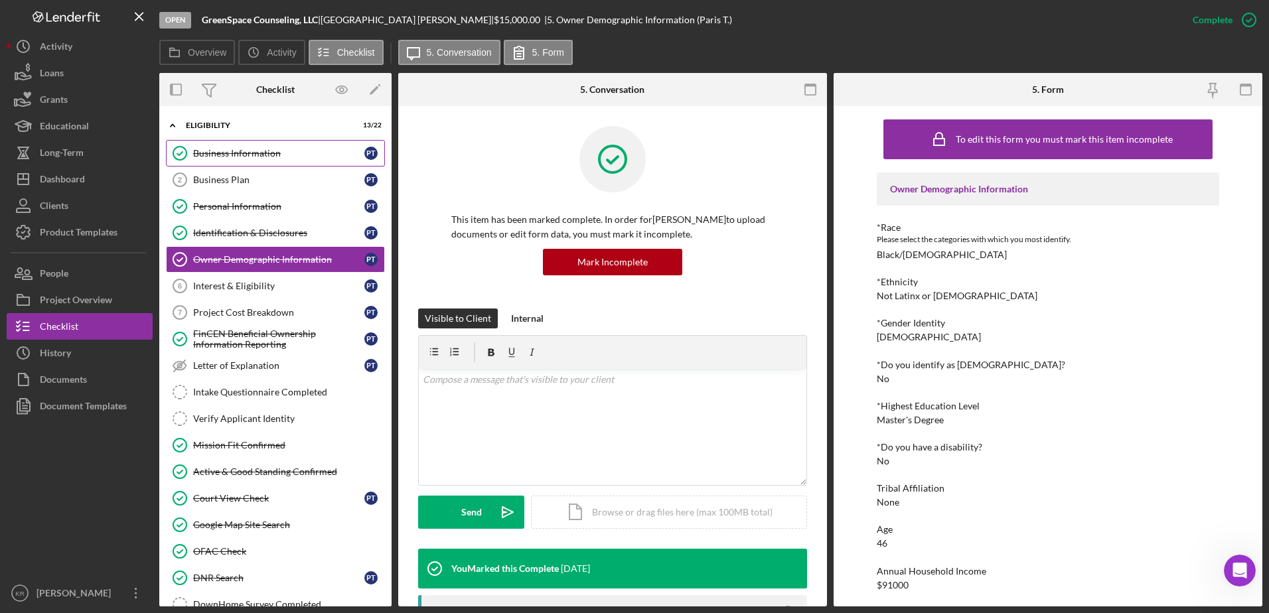
drag, startPoint x: 243, startPoint y: 145, endPoint x: 337, endPoint y: 151, distance: 93.7
click at [243, 146] on link "Business Information Business Information P T" at bounding box center [275, 153] width 219 height 27
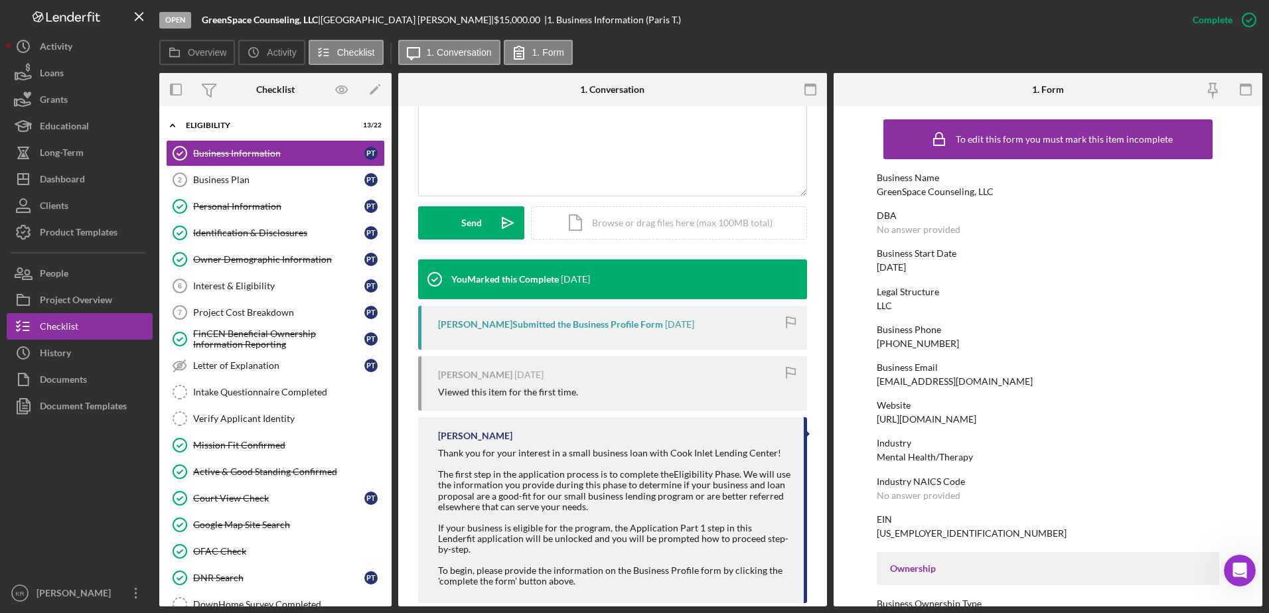
scroll to position [302, 0]
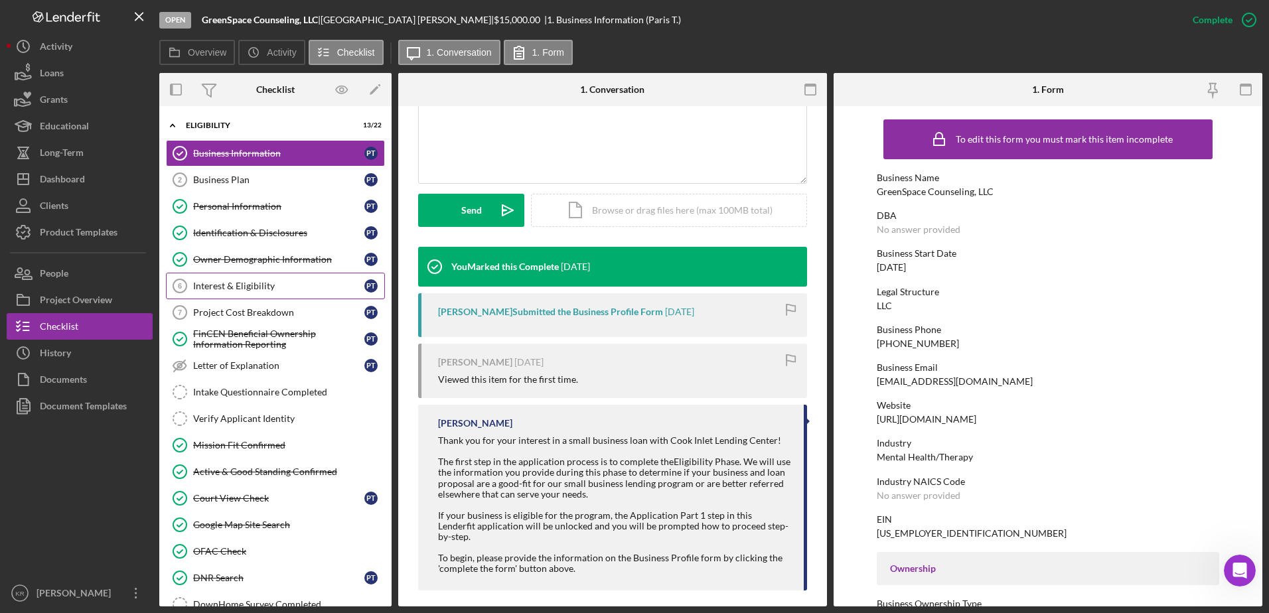
click at [248, 279] on link "Interest & Eligibility 6 Interest & Eligibility P T" at bounding box center [275, 286] width 219 height 27
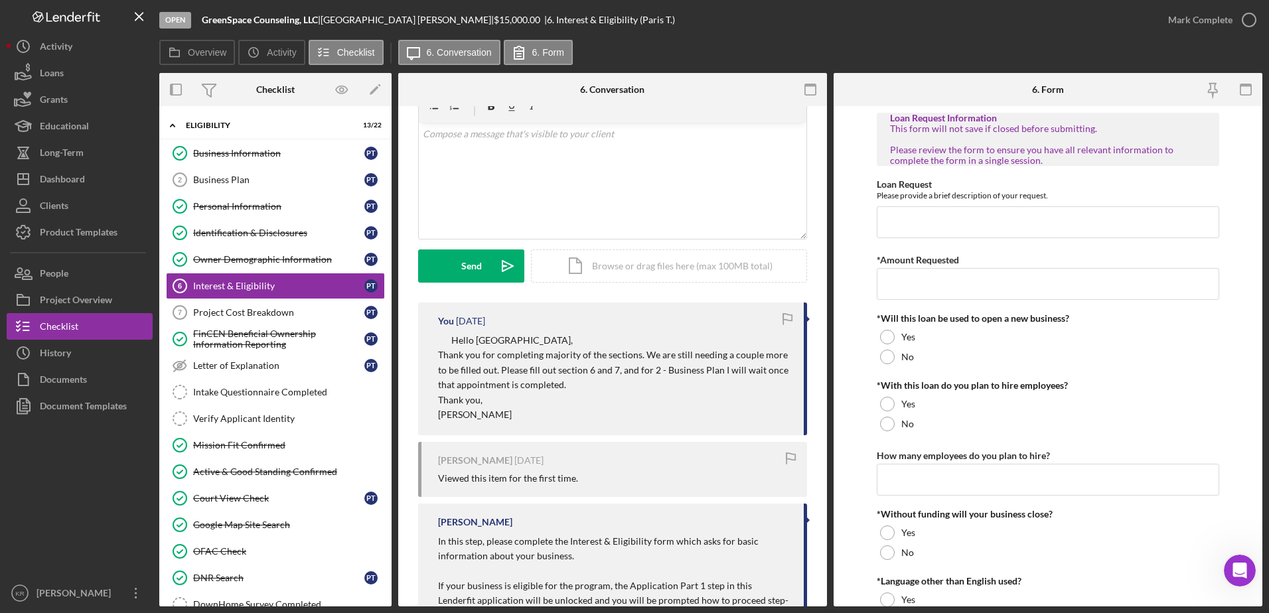
scroll to position [153, 0]
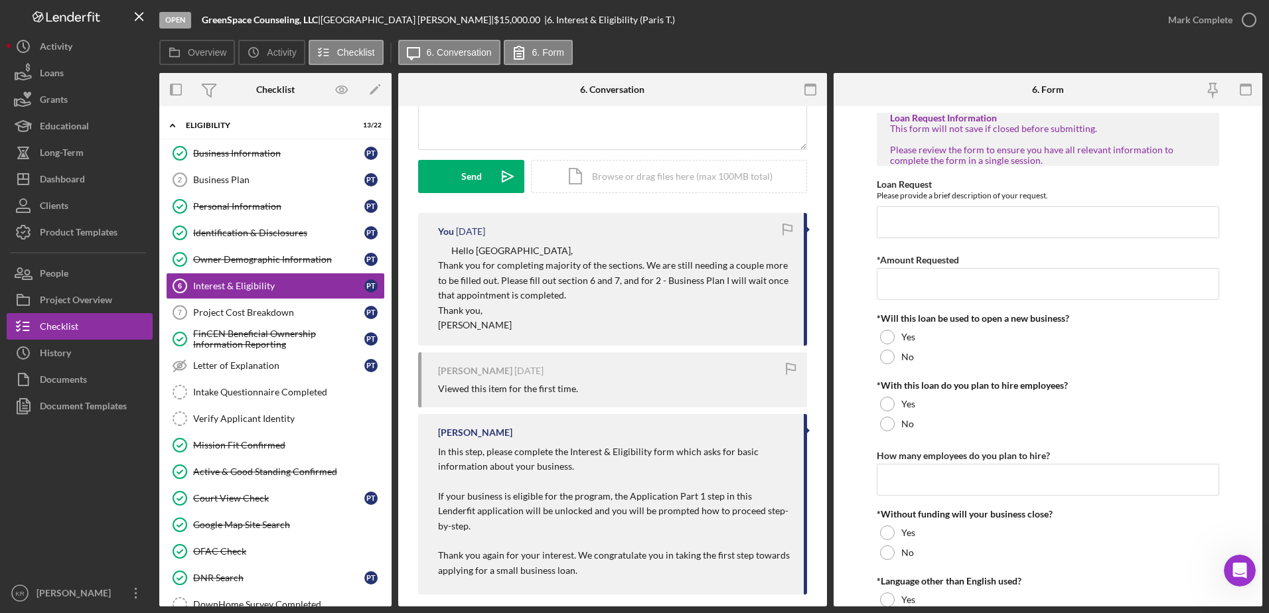
drag, startPoint x: 507, startPoint y: 283, endPoint x: 598, endPoint y: 301, distance: 93.2
click at [598, 301] on p "Thank you for completing majority of the sections. We are still needing a coupl…" at bounding box center [614, 280] width 352 height 44
drag, startPoint x: 598, startPoint y: 301, endPoint x: 680, endPoint y: 323, distance: 84.7
click at [680, 323] on p "[PERSON_NAME]" at bounding box center [614, 325] width 352 height 15
drag, startPoint x: 587, startPoint y: 285, endPoint x: 645, endPoint y: 299, distance: 59.9
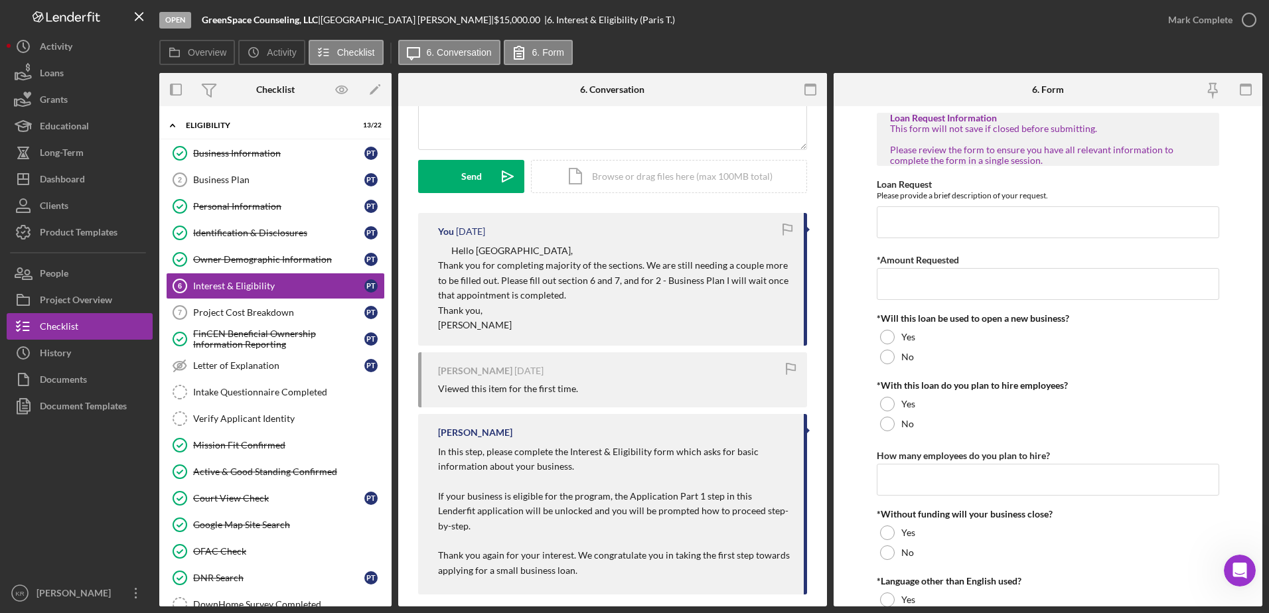
click at [645, 299] on p "Thank you for completing majority of the sections. We are still needing a coupl…" at bounding box center [614, 280] width 352 height 44
drag, startPoint x: 645, startPoint y: 299, endPoint x: 717, endPoint y: 343, distance: 84.3
click at [717, 343] on div "You 2 months ago Hello Paris, Thank you for completing majority of the sections…" at bounding box center [612, 279] width 389 height 133
click at [277, 173] on link "Business Plan 2 Business Plan P T" at bounding box center [275, 180] width 219 height 27
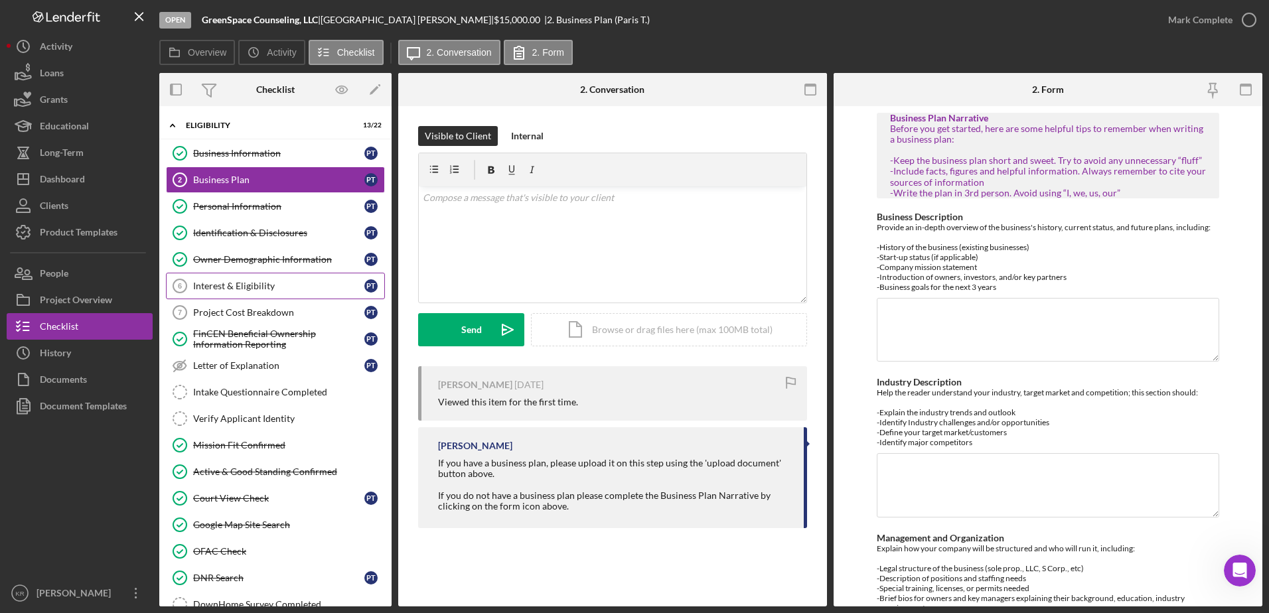
click at [234, 273] on link "Interest & Eligibility 6 Interest & Eligibility P T" at bounding box center [275, 286] width 219 height 27
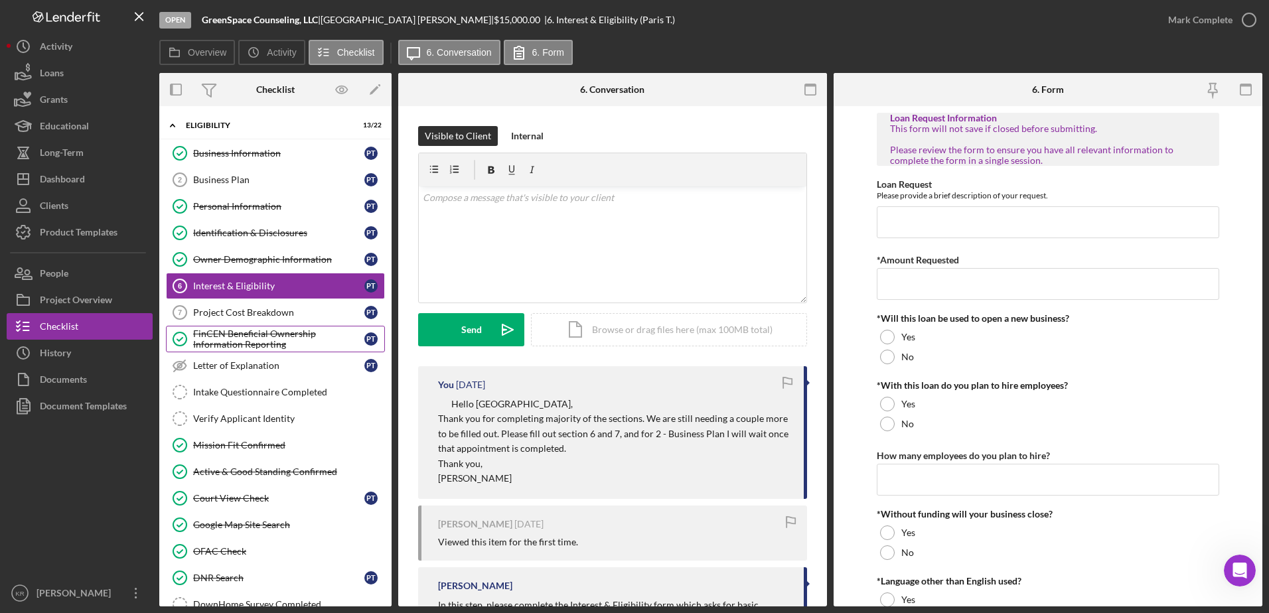
click at [200, 329] on div "Business Information Business Information P T Business Plan 2 Business Plan P T…" at bounding box center [275, 435] width 232 height 590
drag, startPoint x: 267, startPoint y: 304, endPoint x: 281, endPoint y: 304, distance: 13.9
click at [271, 304] on link "Project Cost Breakdown 7 Project Cost Breakdown P T" at bounding box center [275, 312] width 219 height 27
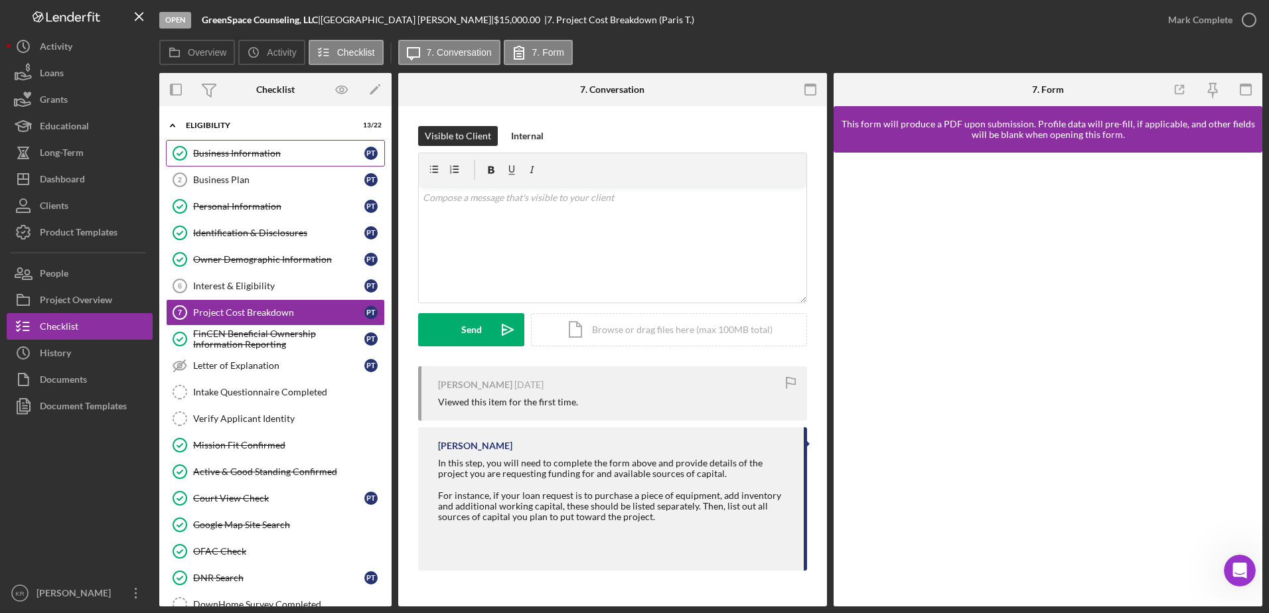
click at [254, 145] on link "Business Information Business Information P T" at bounding box center [275, 153] width 219 height 27
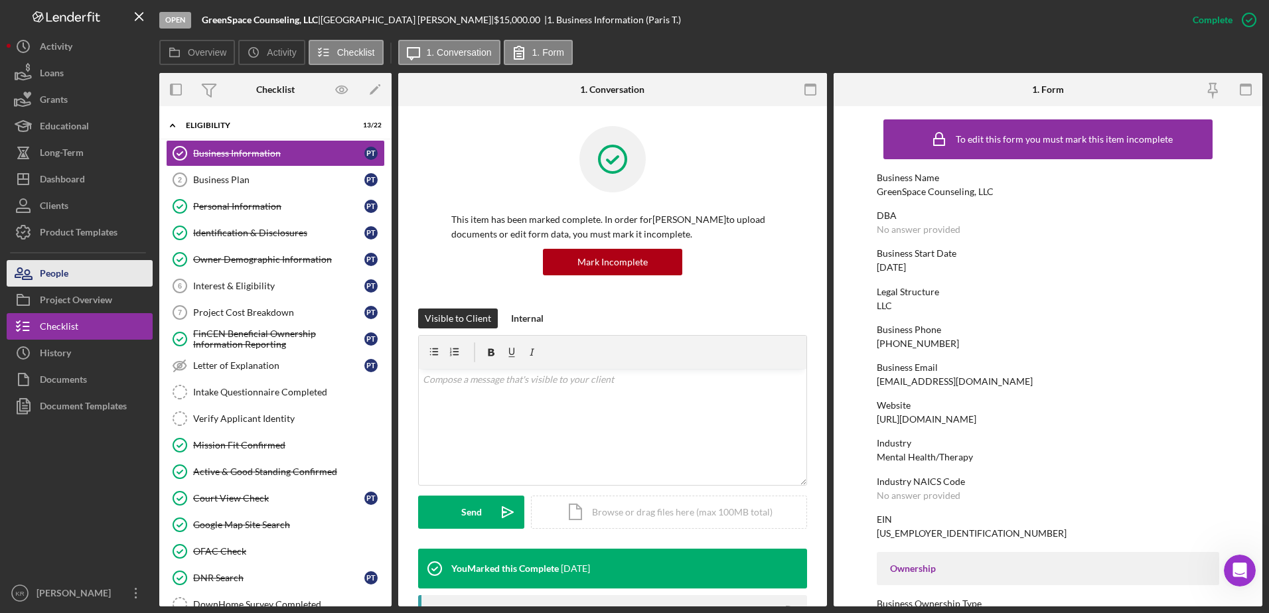
click at [52, 284] on div "People" at bounding box center [54, 275] width 29 height 30
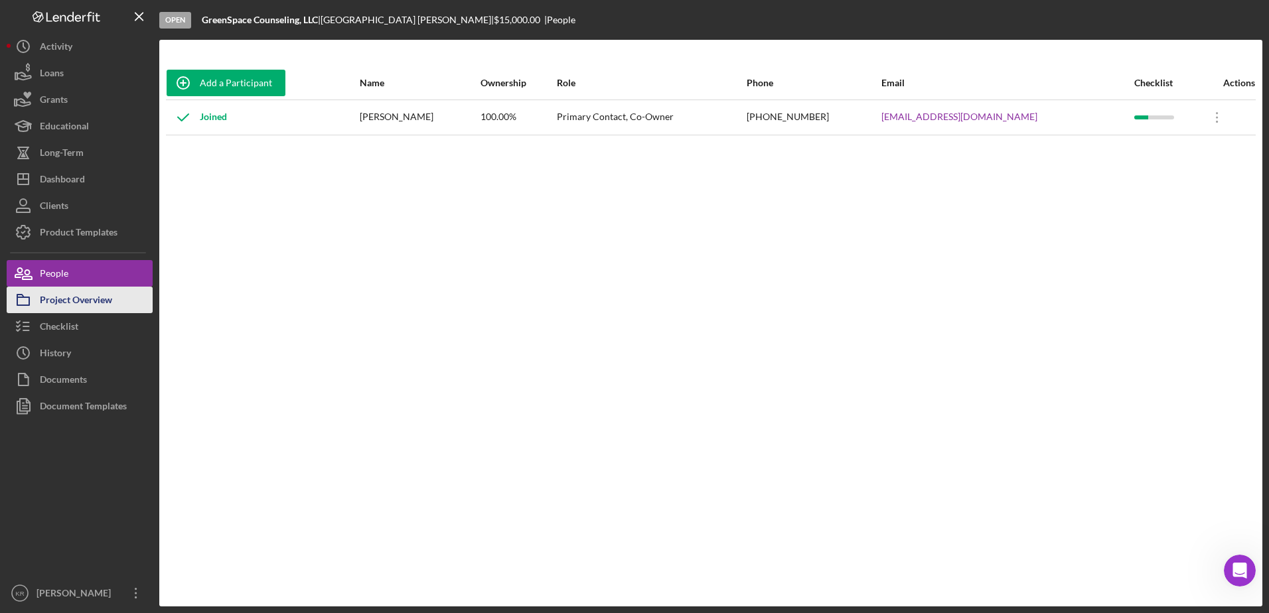
click at [111, 293] on div "Project Overview" at bounding box center [76, 302] width 72 height 30
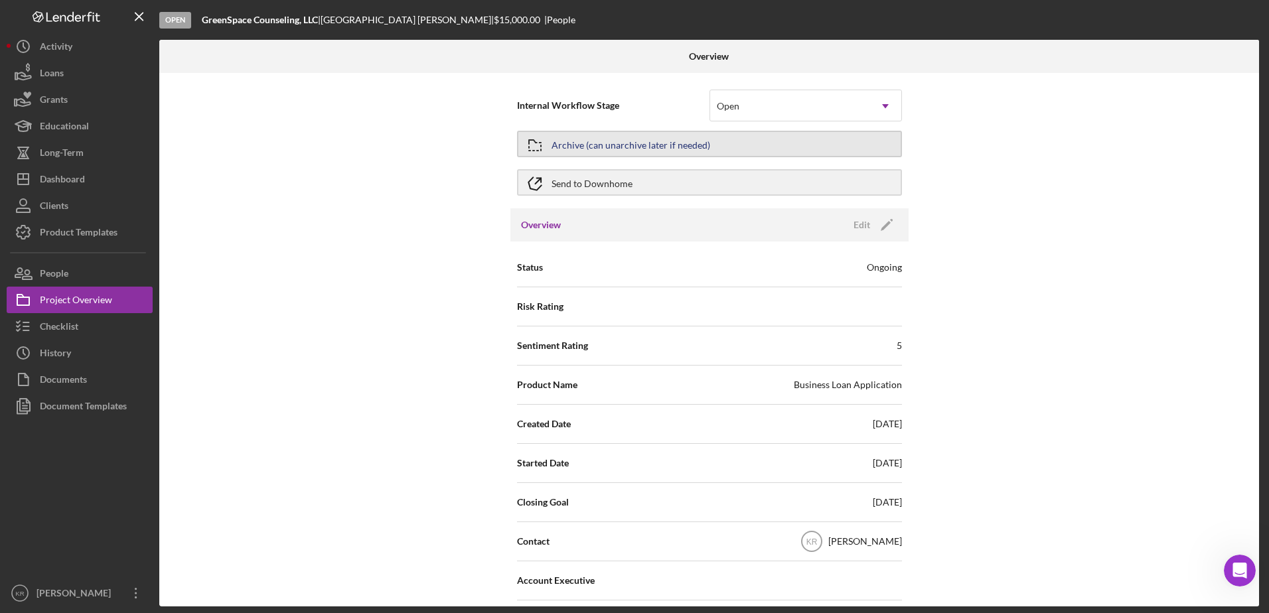
click at [555, 143] on button "Archive (can unarchive later if needed)" at bounding box center [709, 144] width 385 height 27
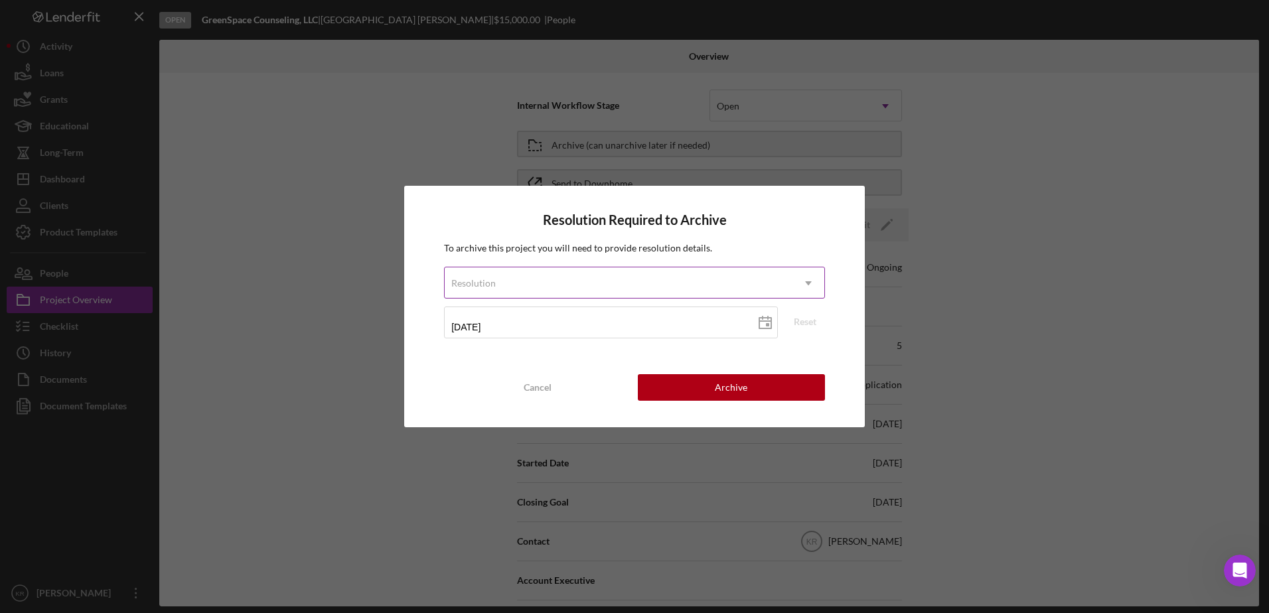
click at [557, 285] on div "Resolution" at bounding box center [619, 283] width 348 height 31
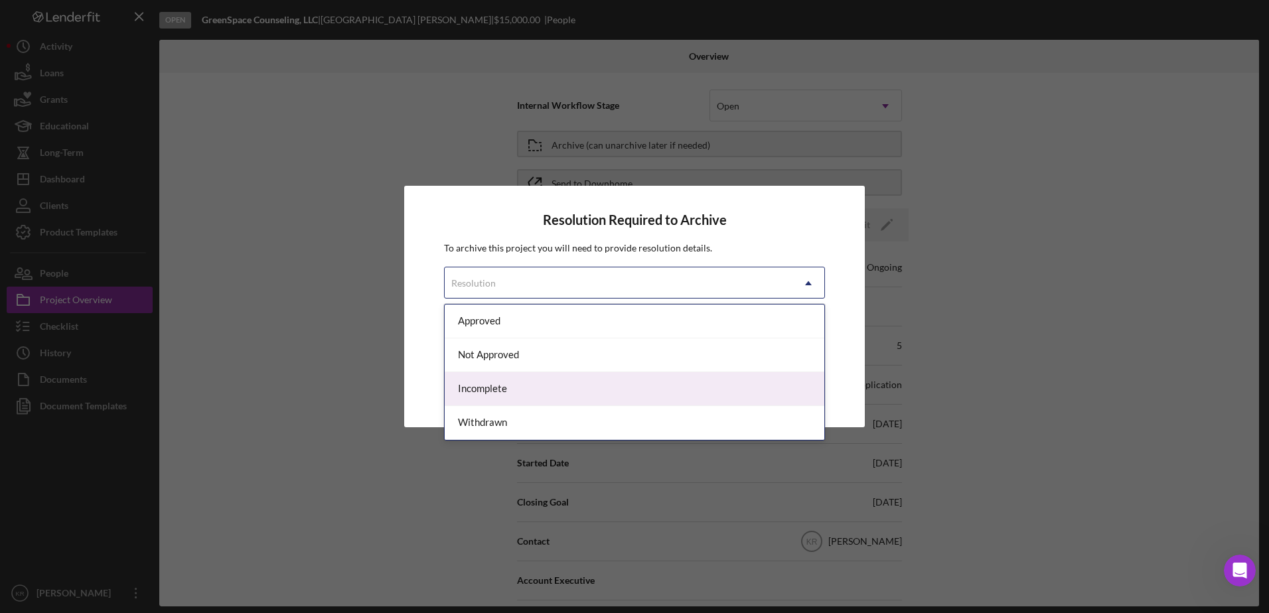
click at [508, 391] on div "Incomplete" at bounding box center [635, 389] width 380 height 34
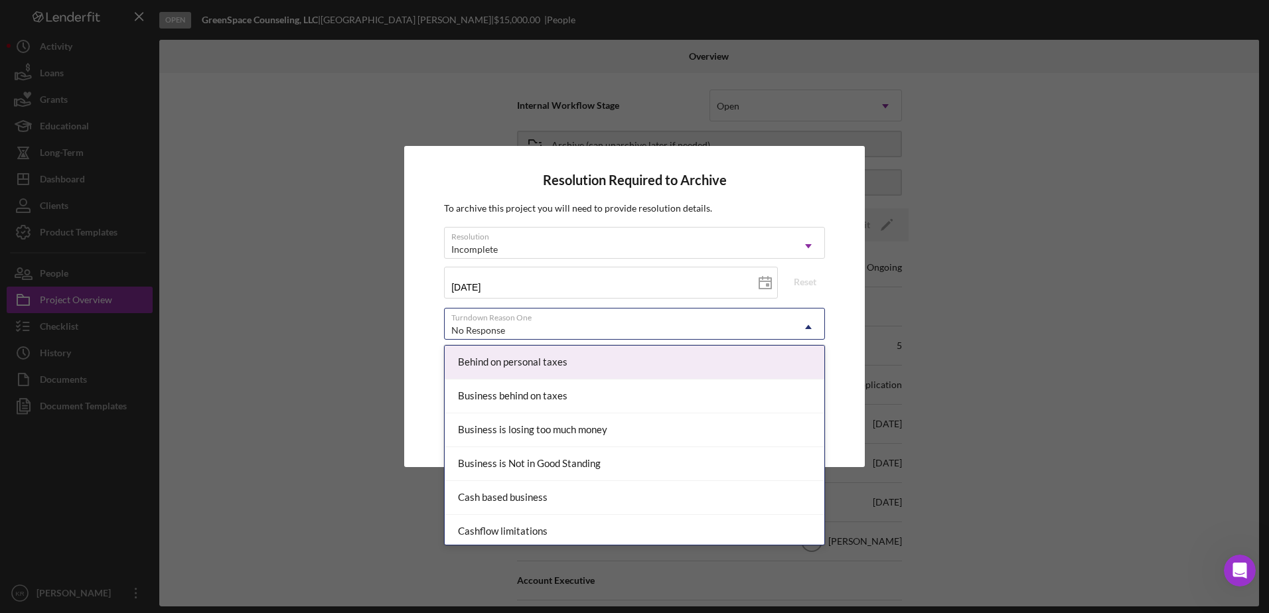
click at [532, 335] on div "No Response" at bounding box center [619, 330] width 348 height 31
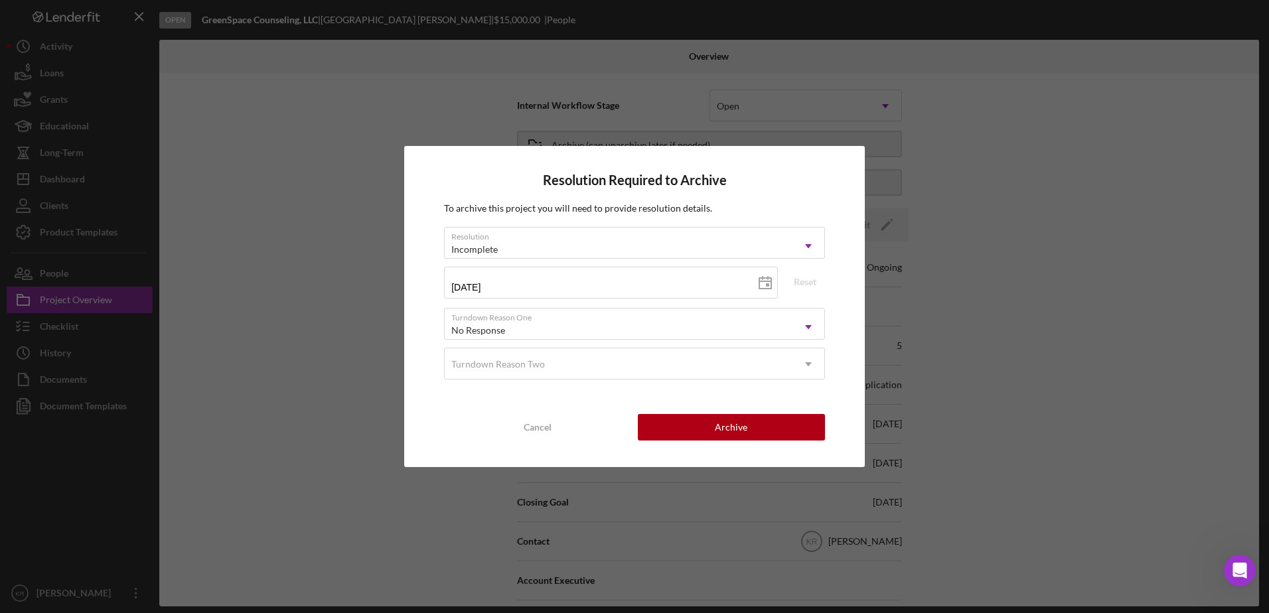
click at [389, 326] on div "Resolution Required to Archive To archive this project you will need to provide…" at bounding box center [634, 306] width 1269 height 613
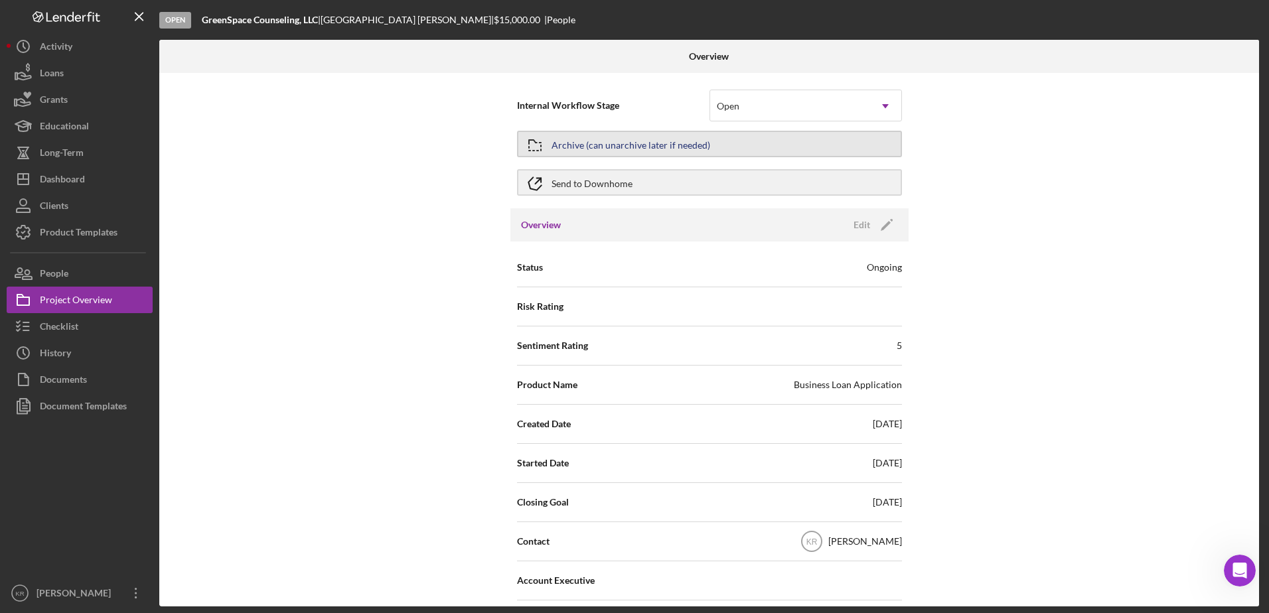
click at [606, 145] on div "Archive (can unarchive later if needed)" at bounding box center [630, 144] width 159 height 24
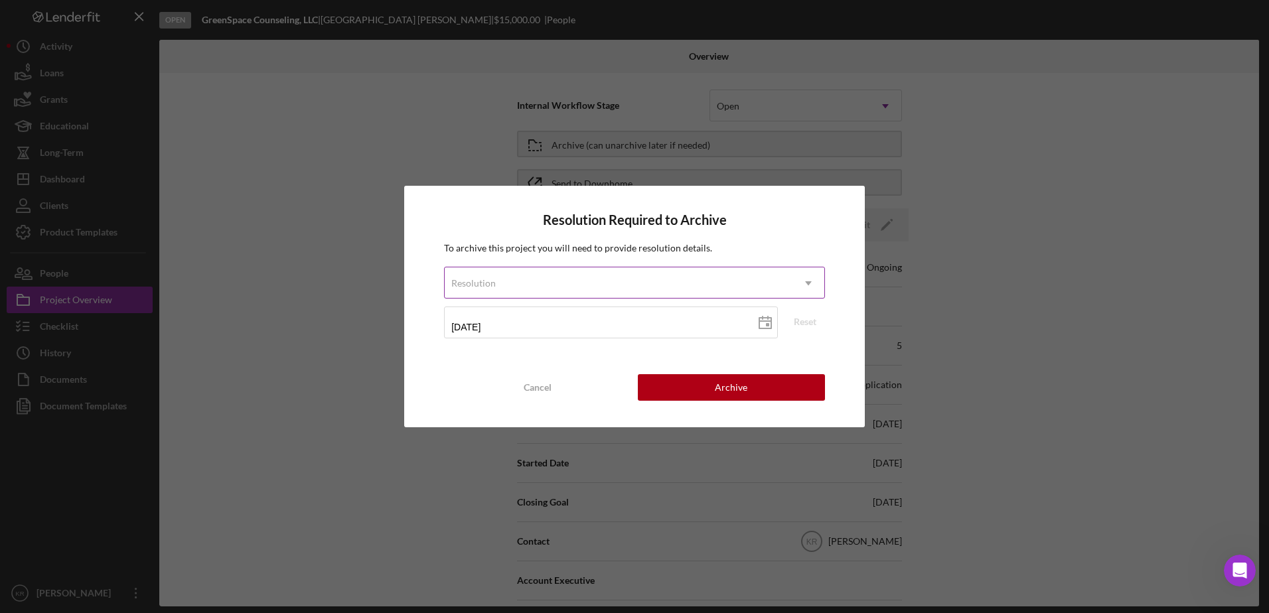
click at [569, 271] on div "Resolution" at bounding box center [619, 283] width 348 height 31
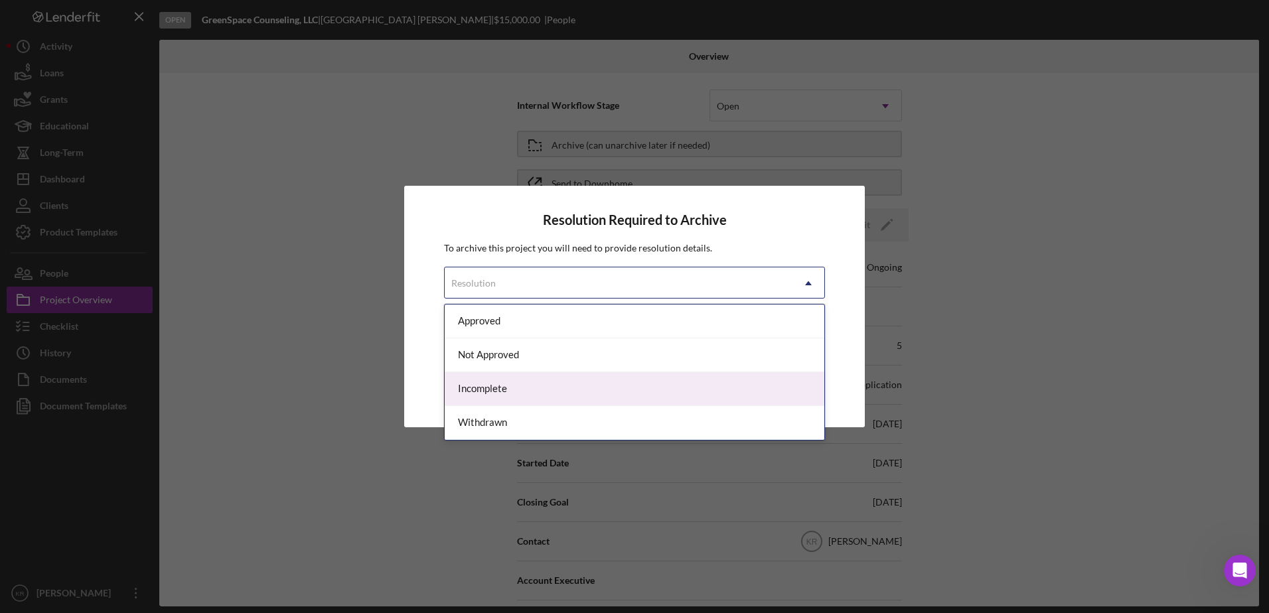
click at [522, 389] on div "Incomplete" at bounding box center [635, 389] width 380 height 34
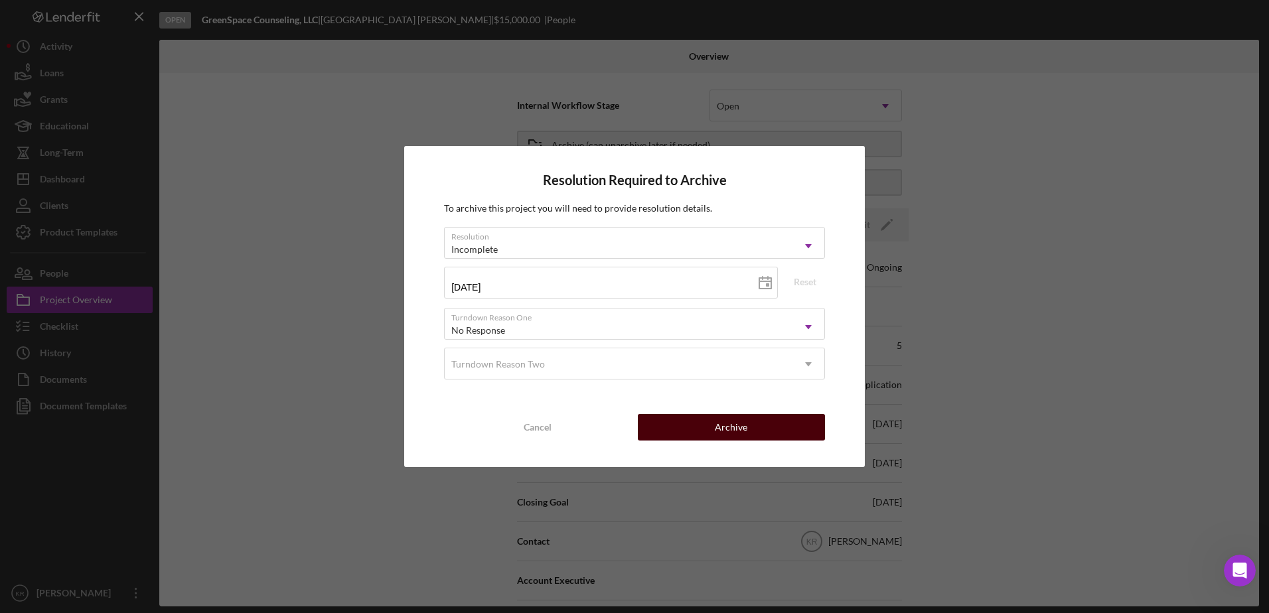
drag, startPoint x: 724, startPoint y: 430, endPoint x: 666, endPoint y: 438, distance: 58.3
click at [666, 438] on button "Archive" at bounding box center [731, 427] width 187 height 27
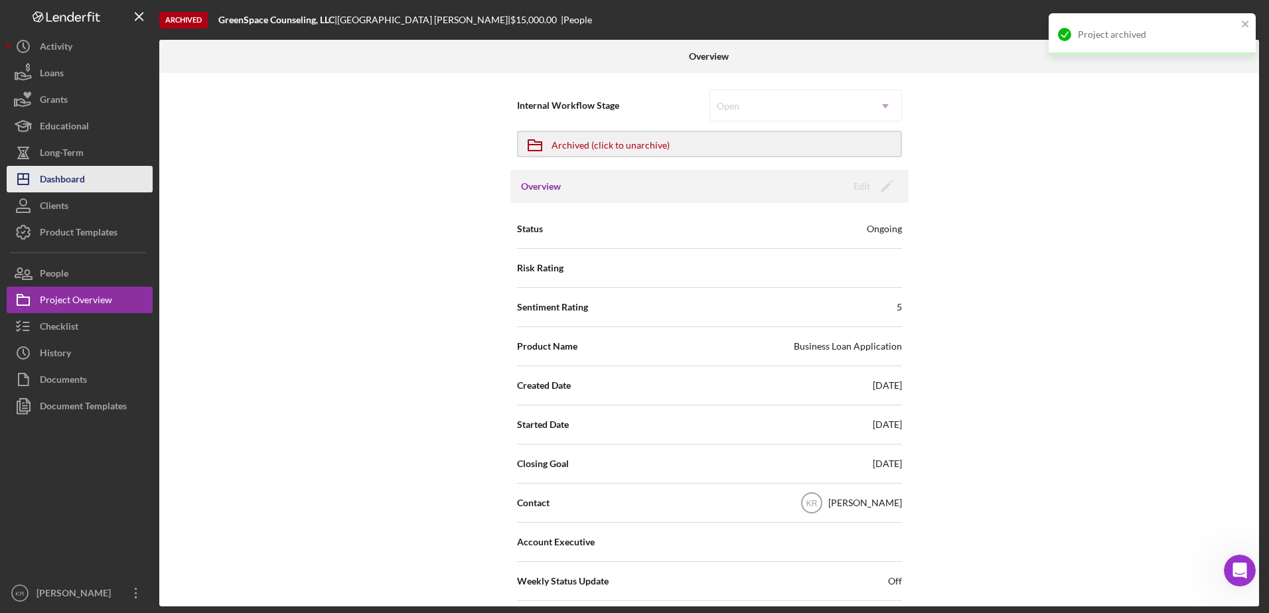
click at [62, 182] on div "Dashboard" at bounding box center [62, 181] width 45 height 30
